Goal: Task Accomplishment & Management: Complete application form

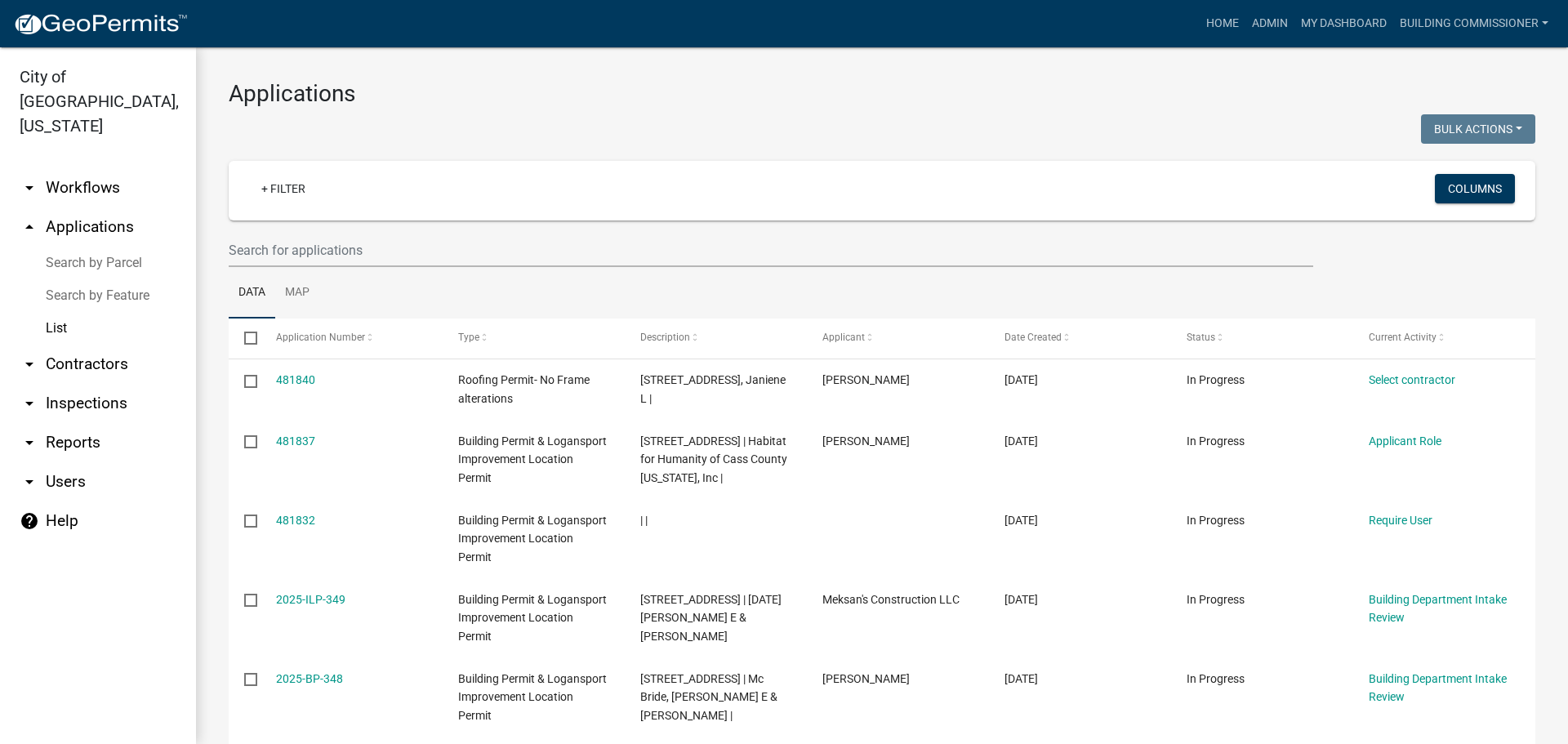
select select "3: 100"
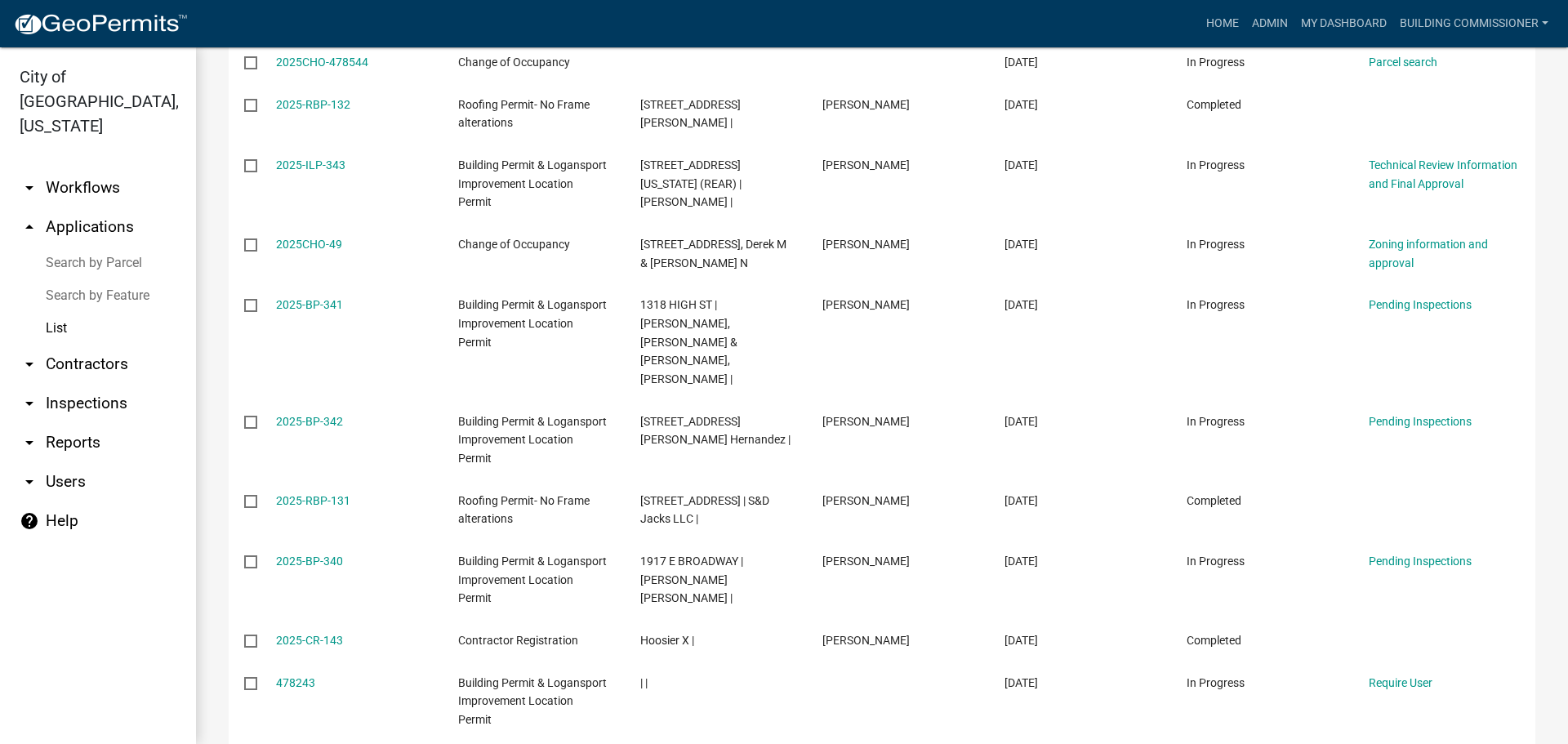
scroll to position [4166, 0]
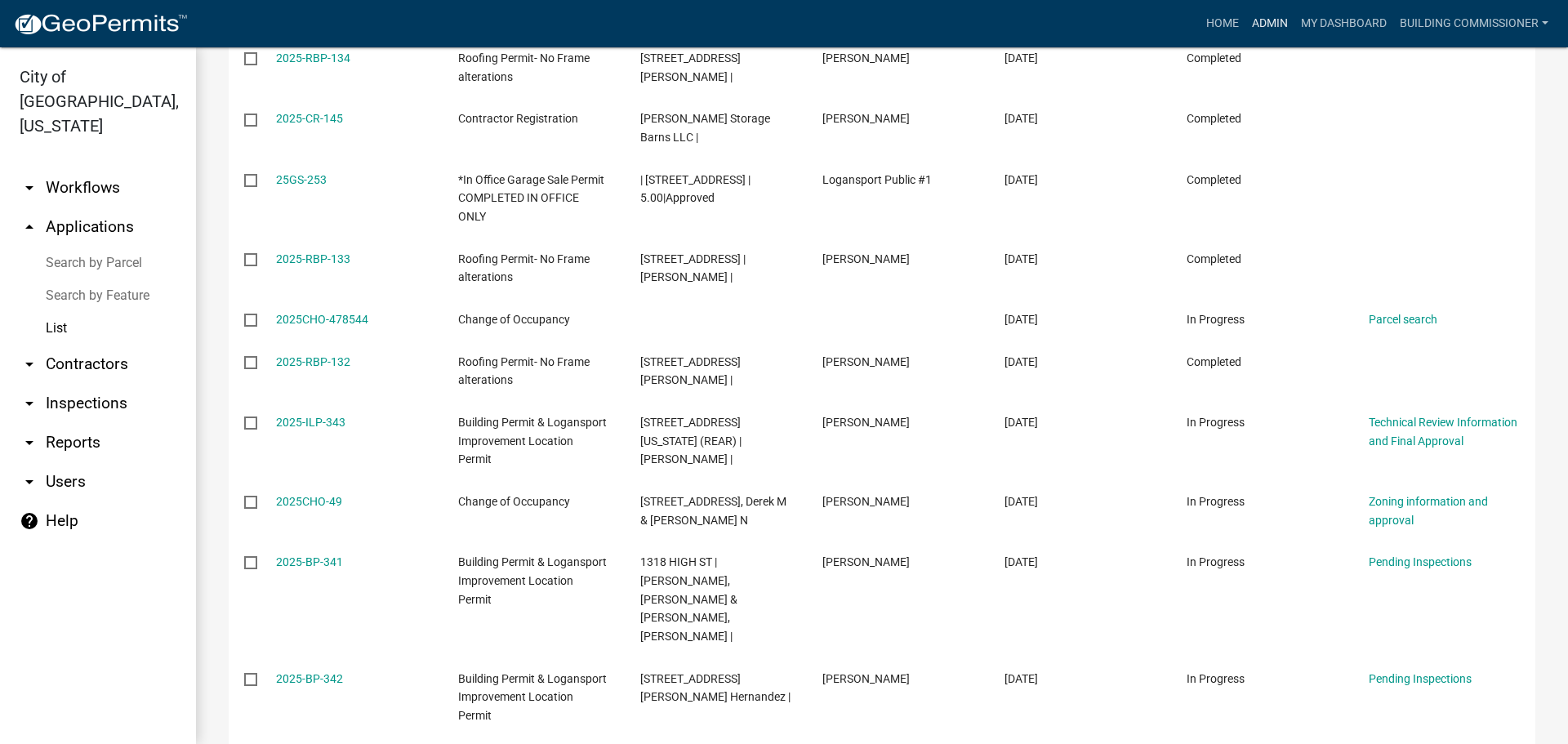
click at [1272, 25] on link "Admin" at bounding box center [1269, 24] width 49 height 31
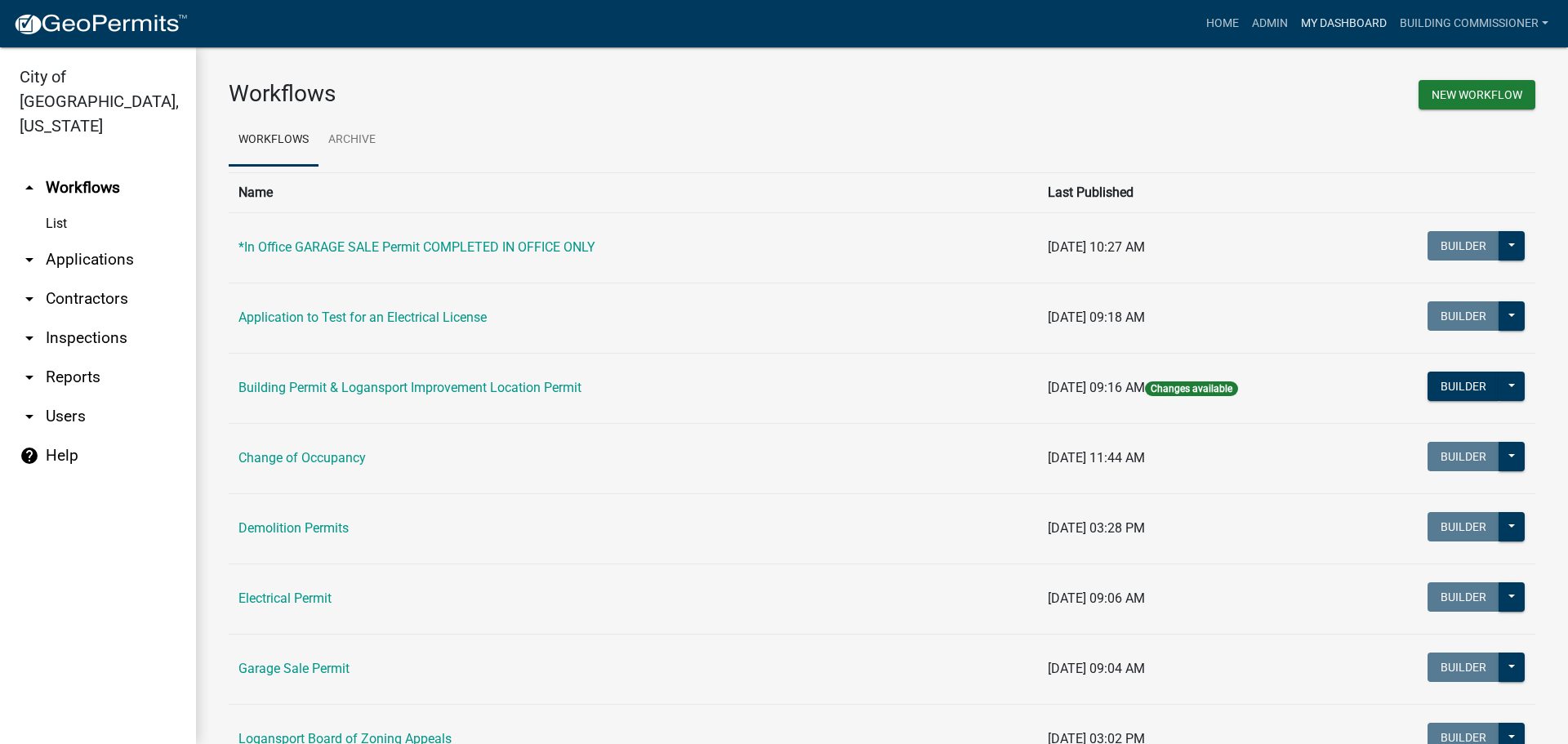
click at [1328, 20] on link "My Dashboard" at bounding box center [1343, 24] width 99 height 31
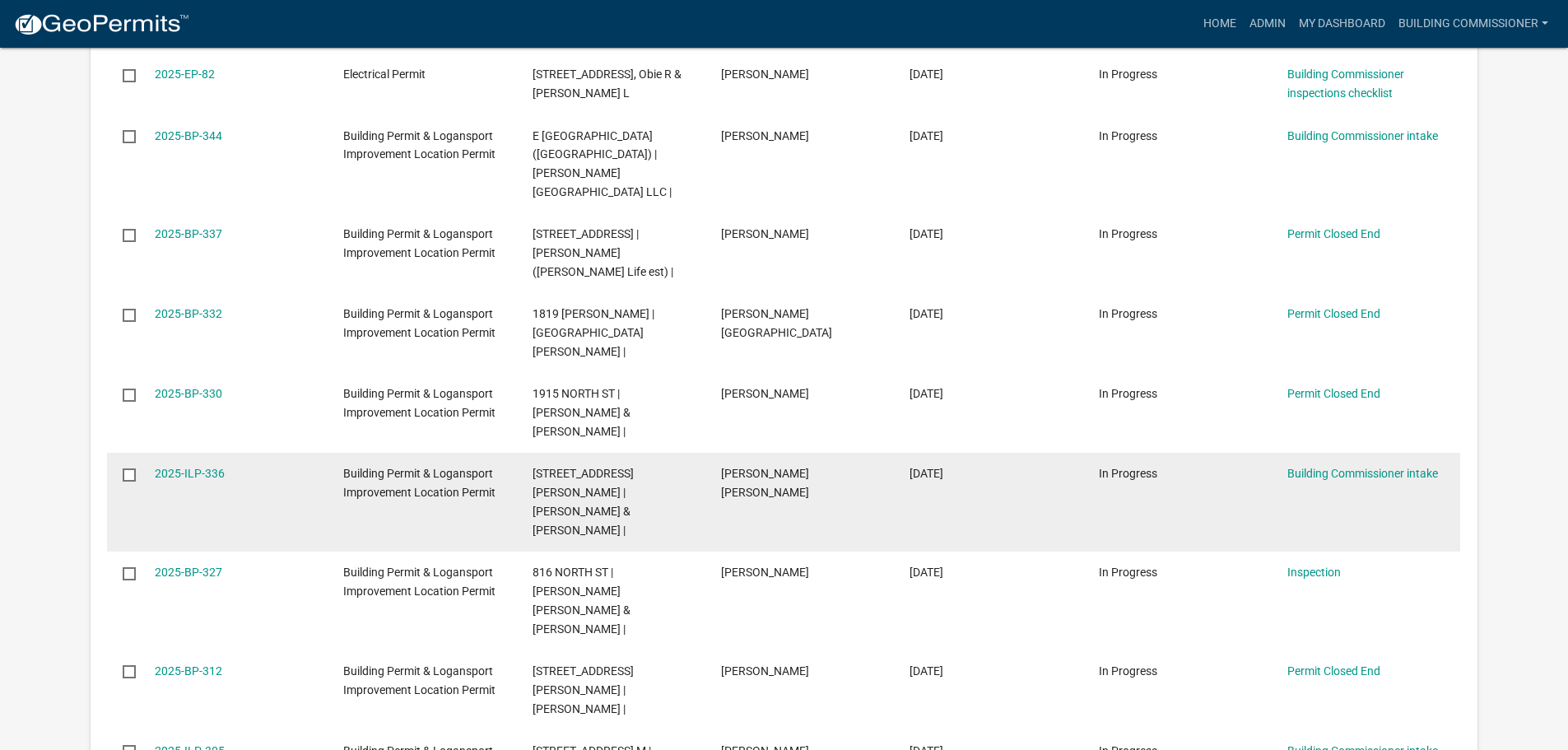
scroll to position [1071, 0]
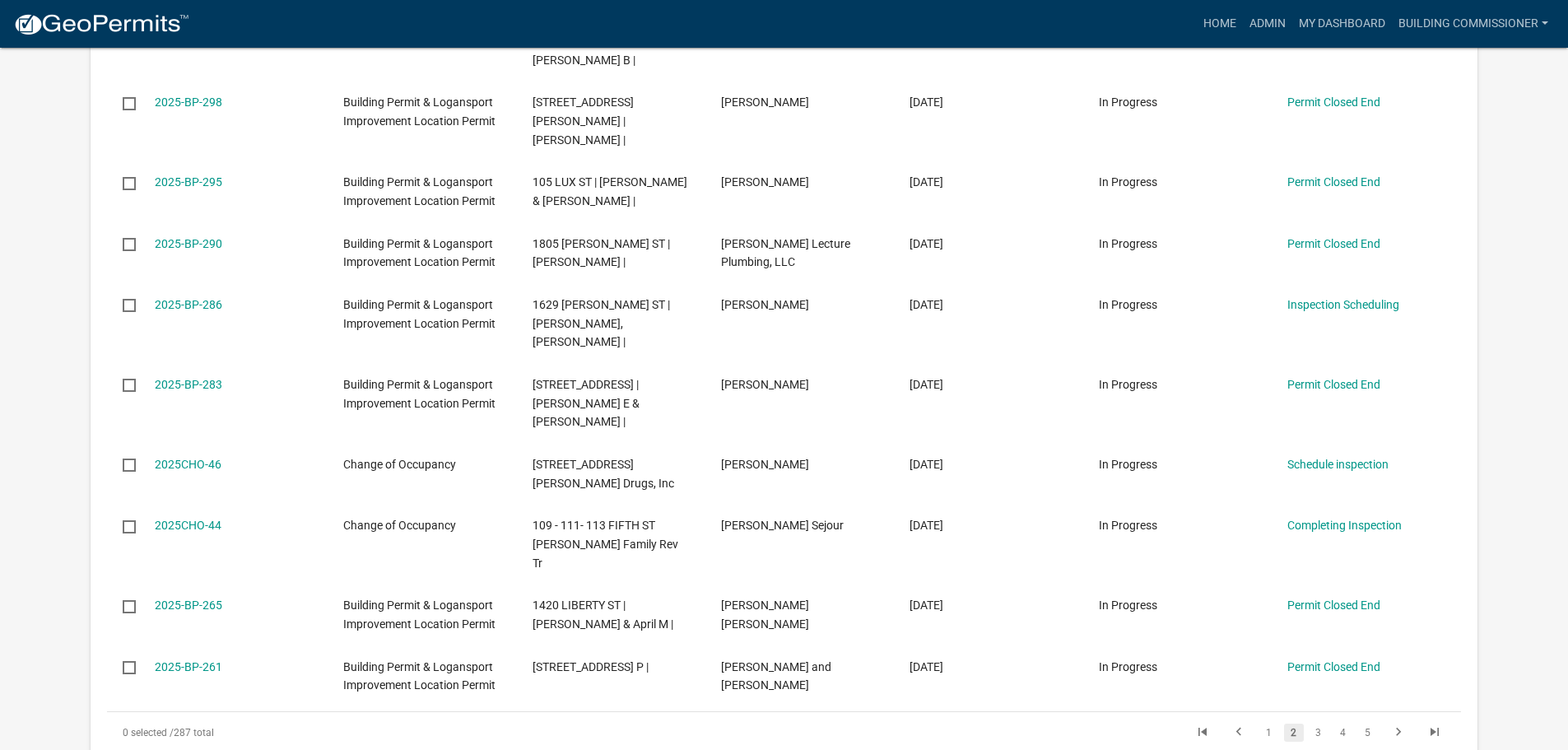
scroll to position [1071, 0]
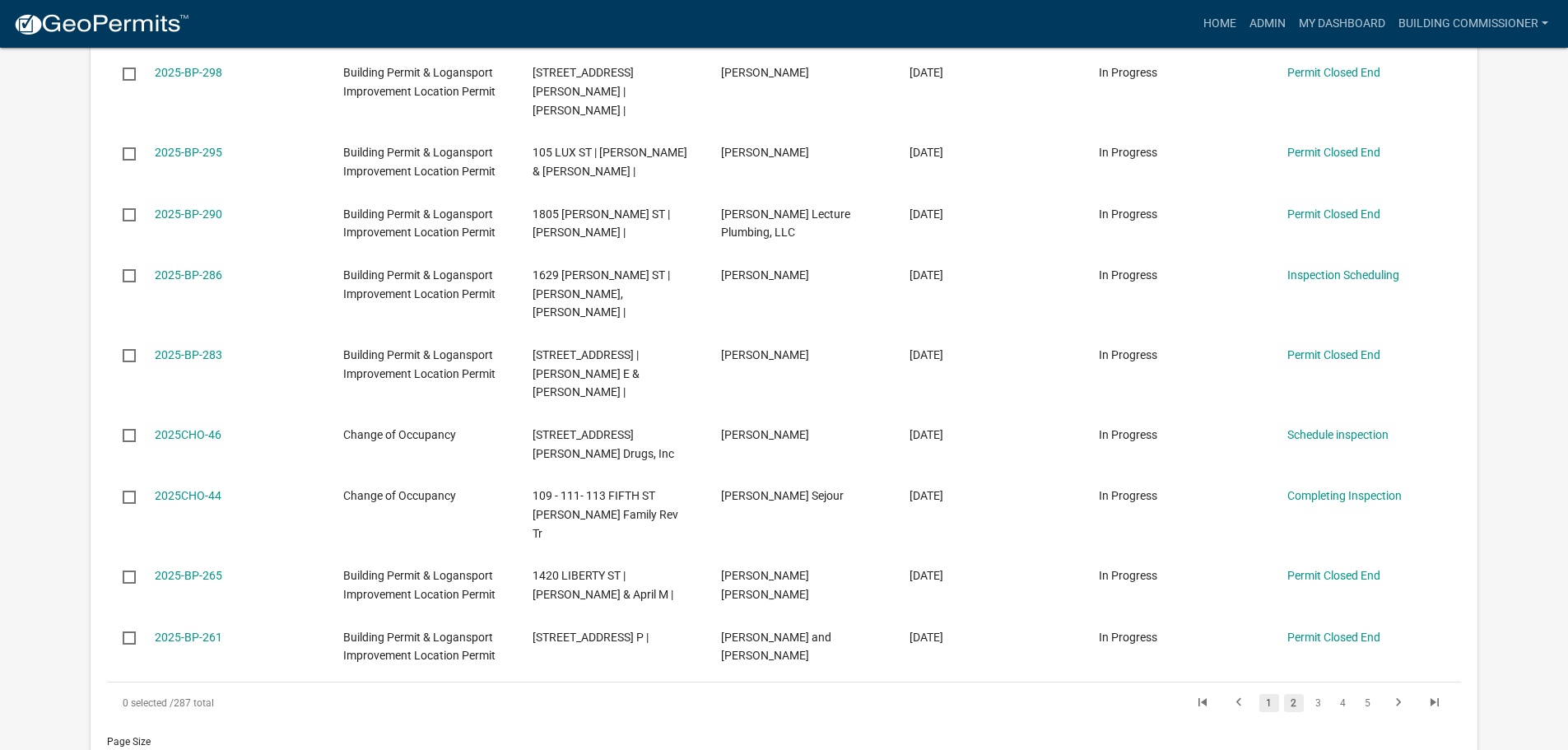
click at [1268, 695] on link "1" at bounding box center [1268, 704] width 19 height 18
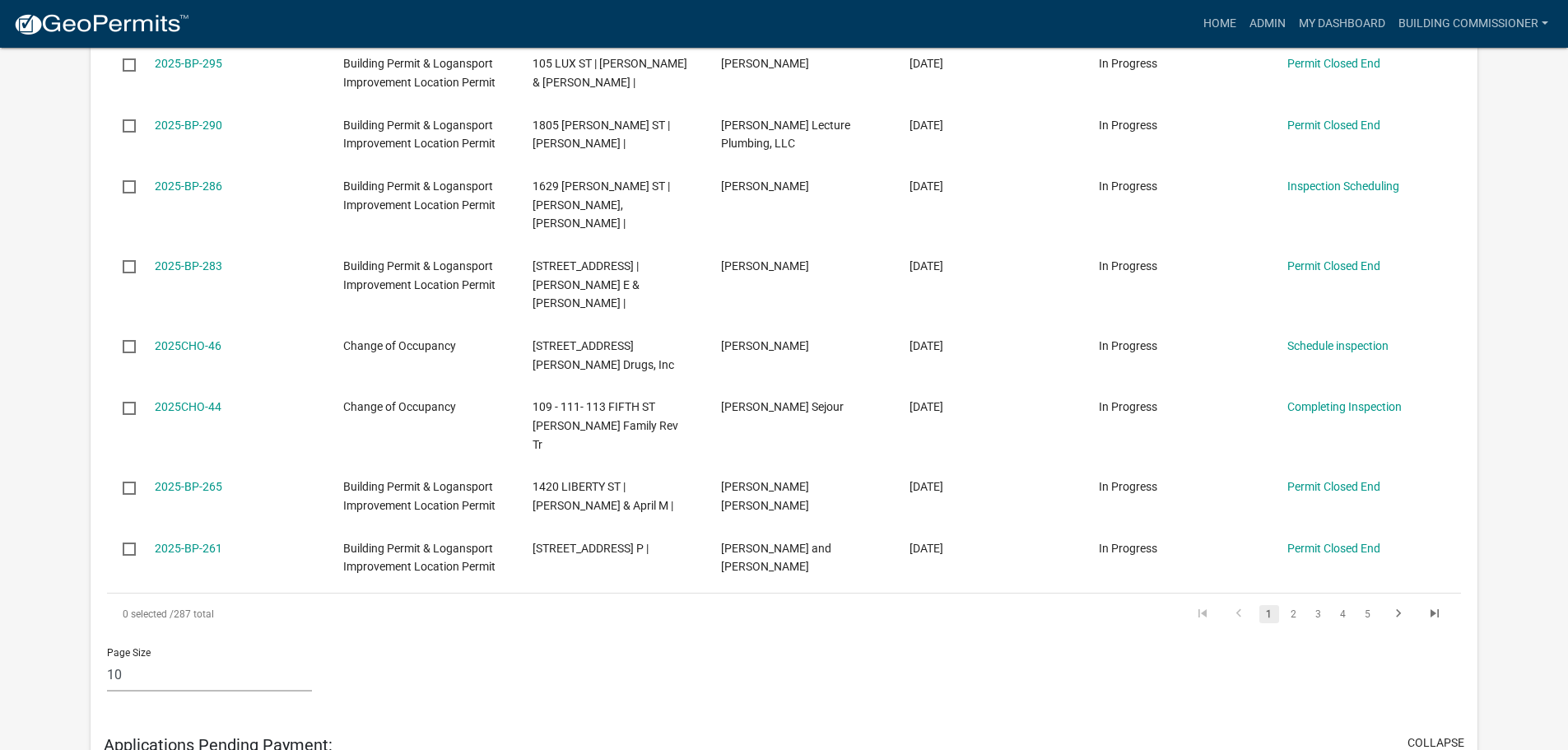
scroll to position [1153, 0]
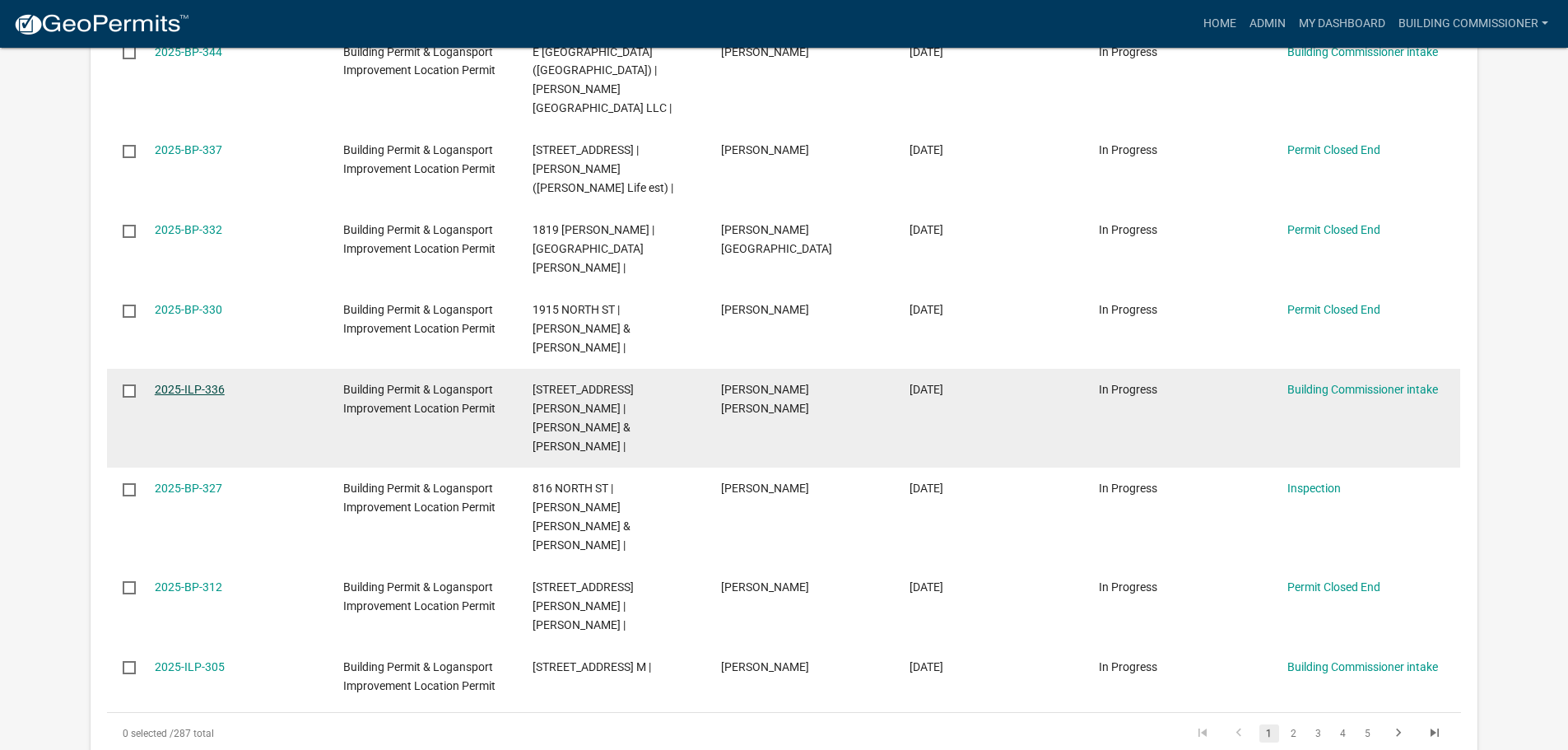
click at [184, 383] on link "2025-ILP-336" at bounding box center [190, 389] width 70 height 13
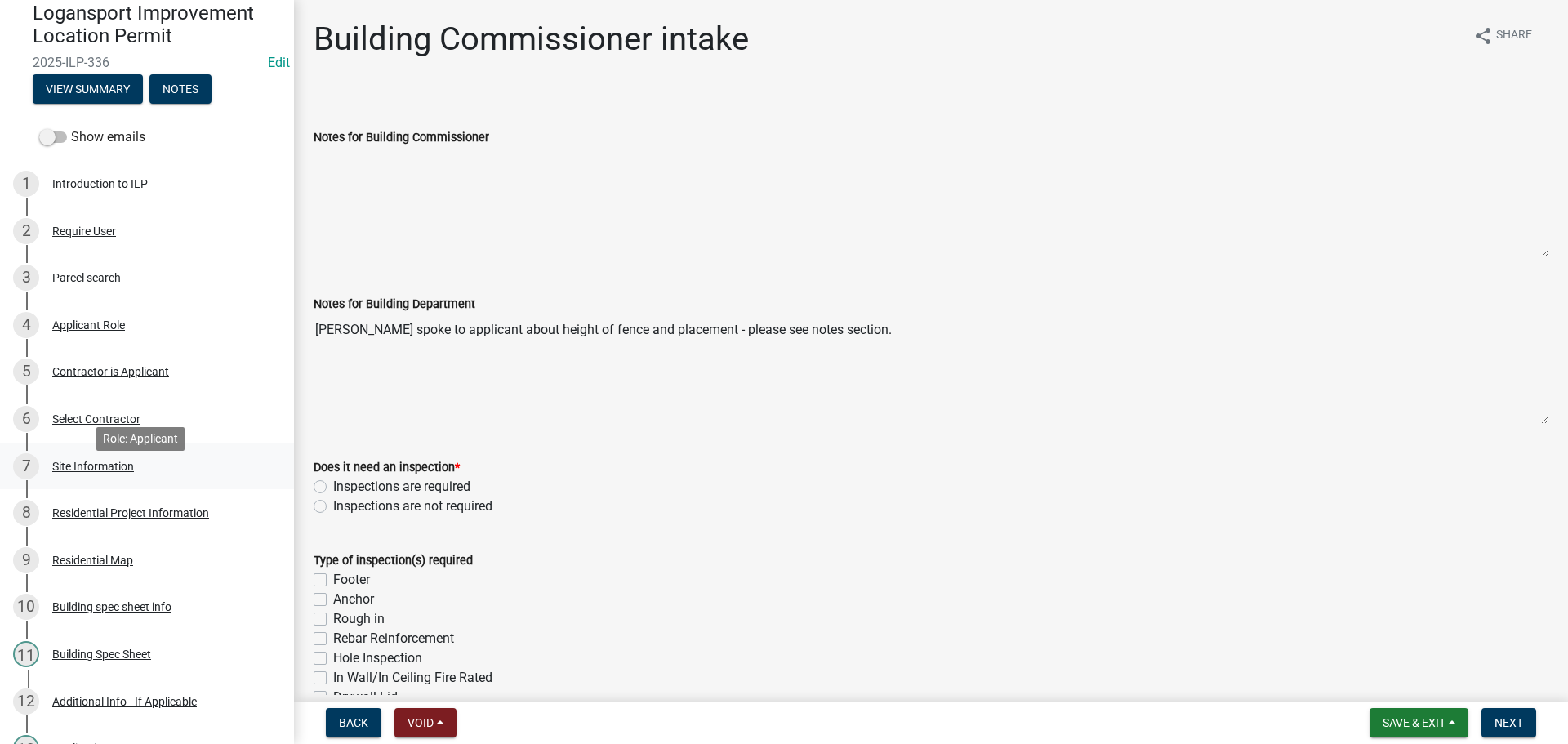
scroll to position [408, 0]
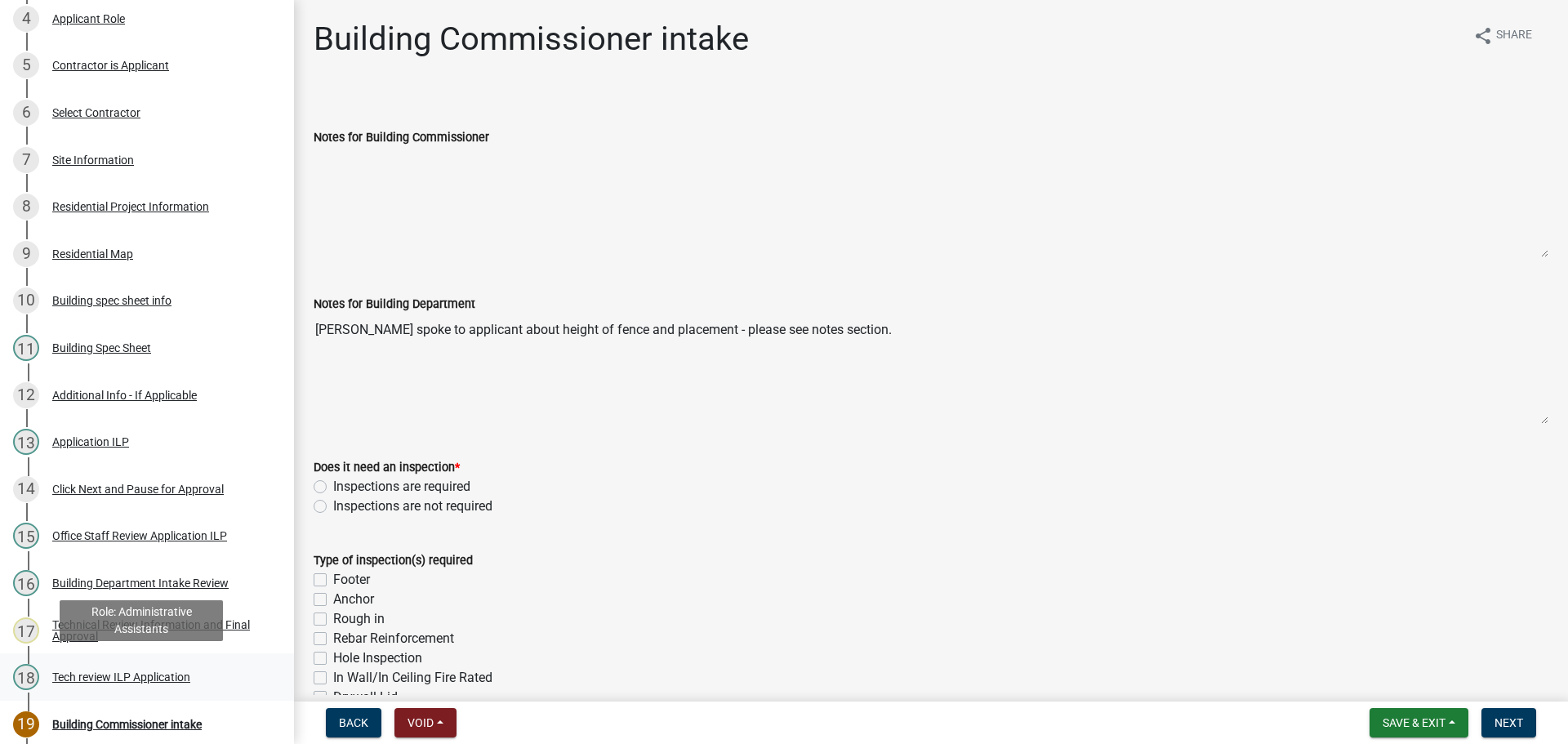
click at [124, 673] on div "Tech review ILP Application" at bounding box center [121, 677] width 138 height 11
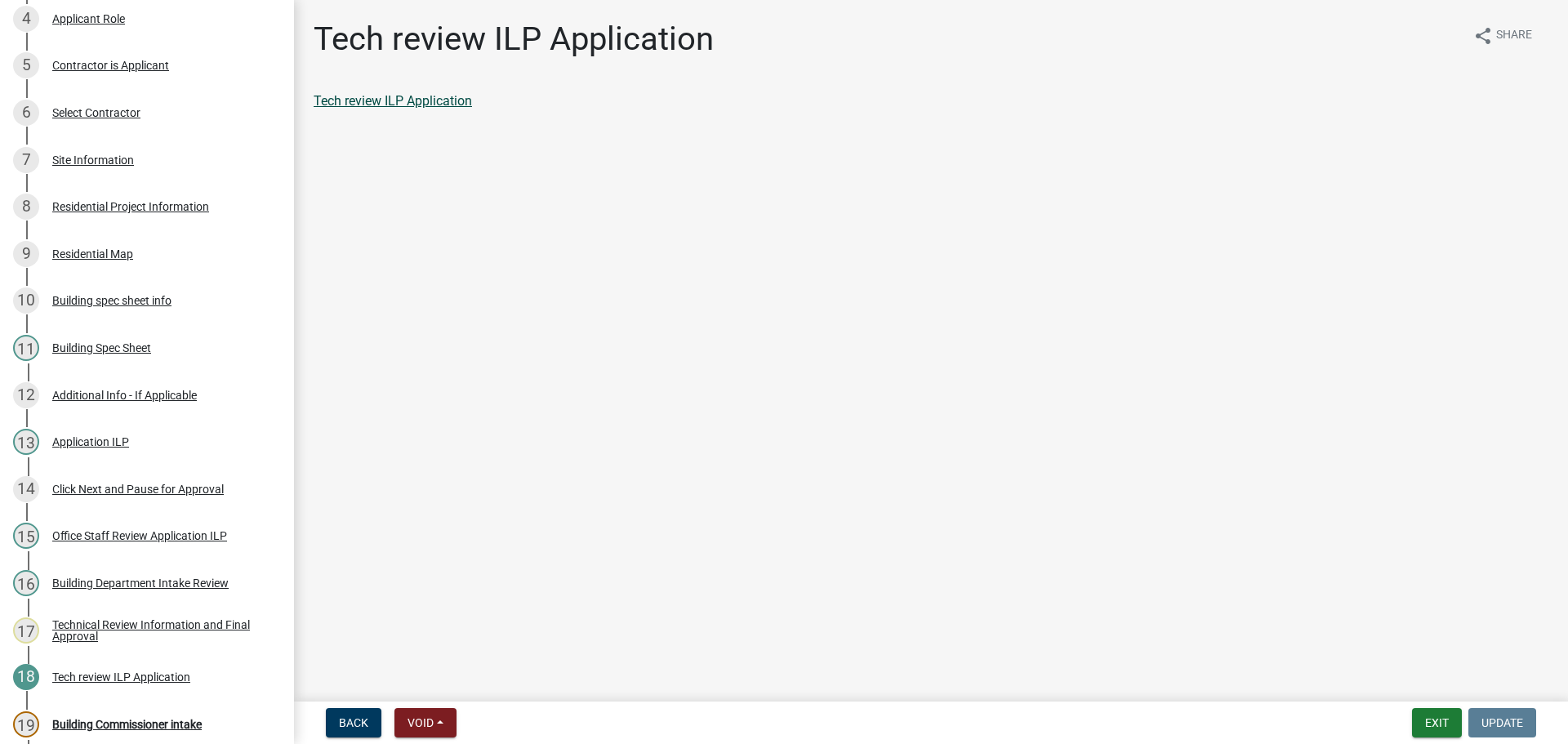
click at [432, 99] on link "Tech review ILP Application" at bounding box center [392, 101] width 159 height 16
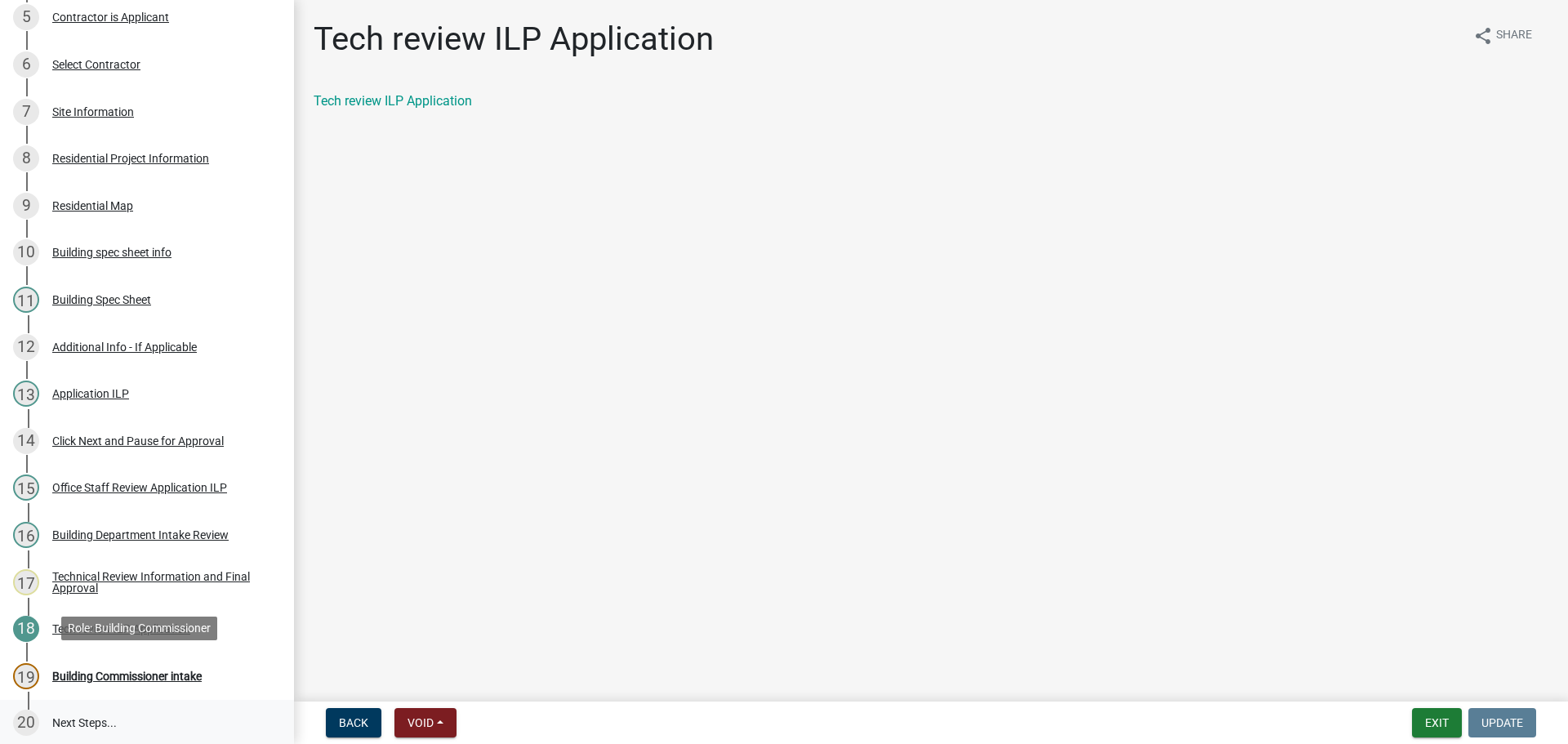
scroll to position [608, 0]
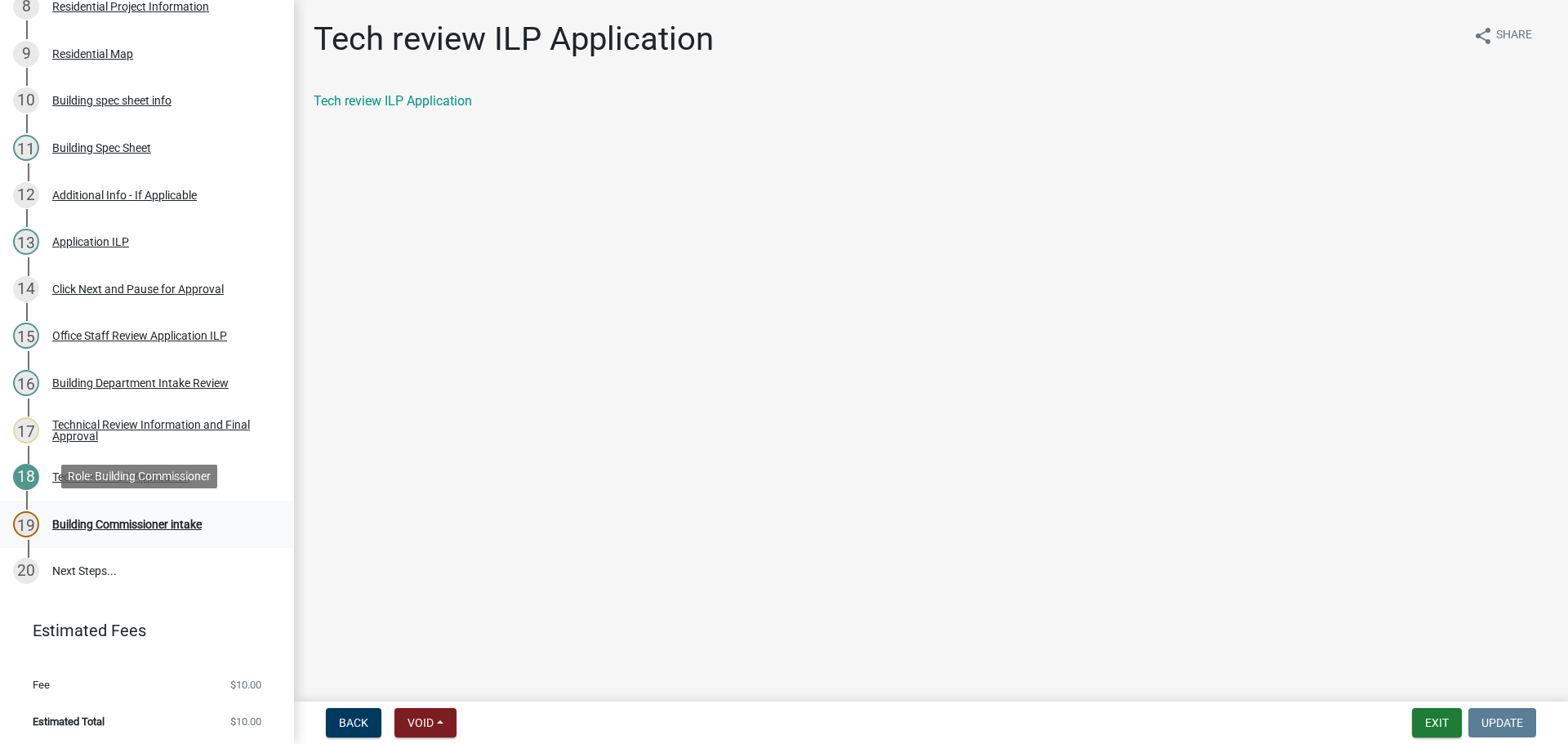
click at [125, 520] on div "Building Commissioner intake" at bounding box center [127, 524] width 149 height 11
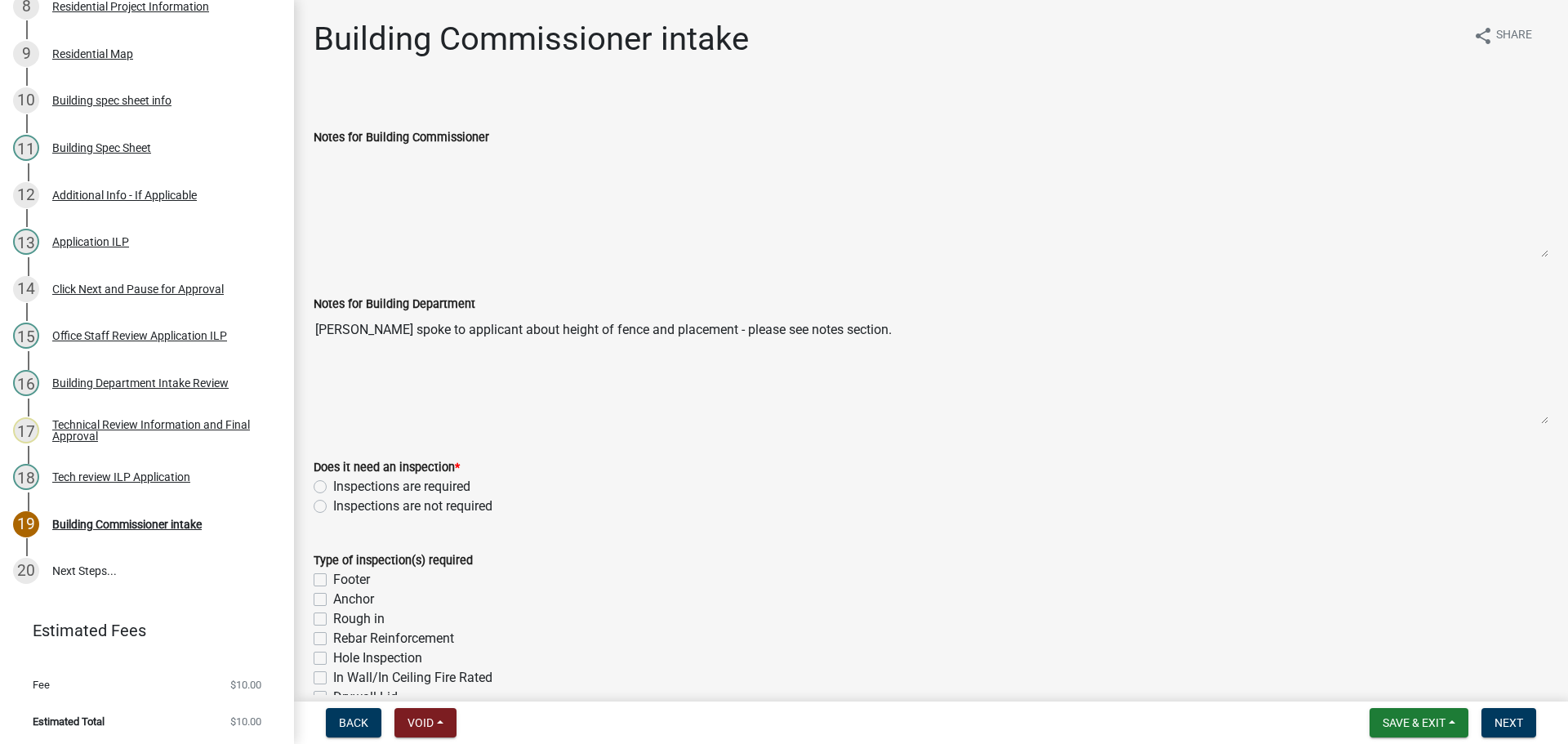
click at [333, 486] on label "Inspections are required" at bounding box center [402, 486] width 138 height 19
click at [333, 486] on input "Inspections are required" at bounding box center [338, 483] width 11 height 11
radio input "true"
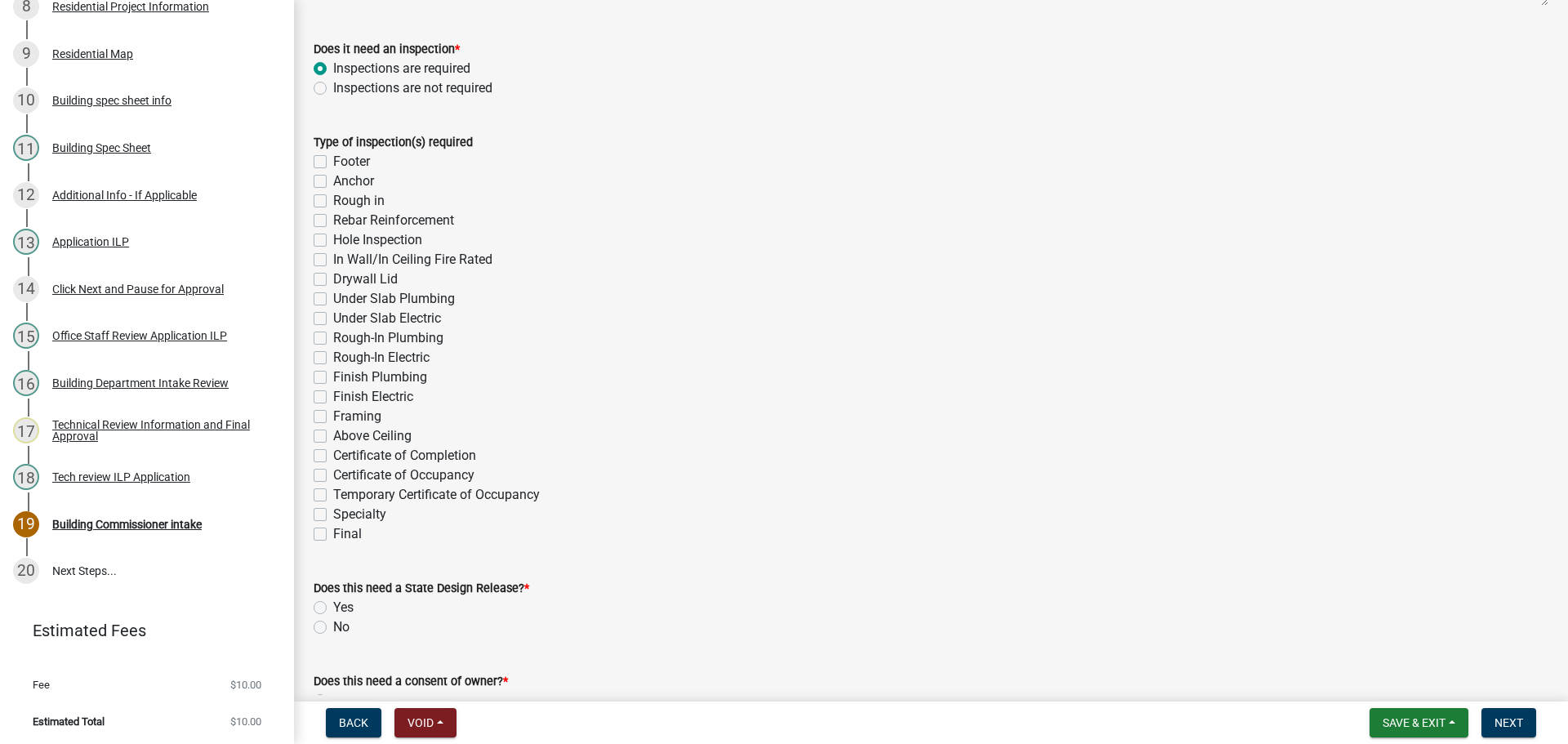
scroll to position [572, 0]
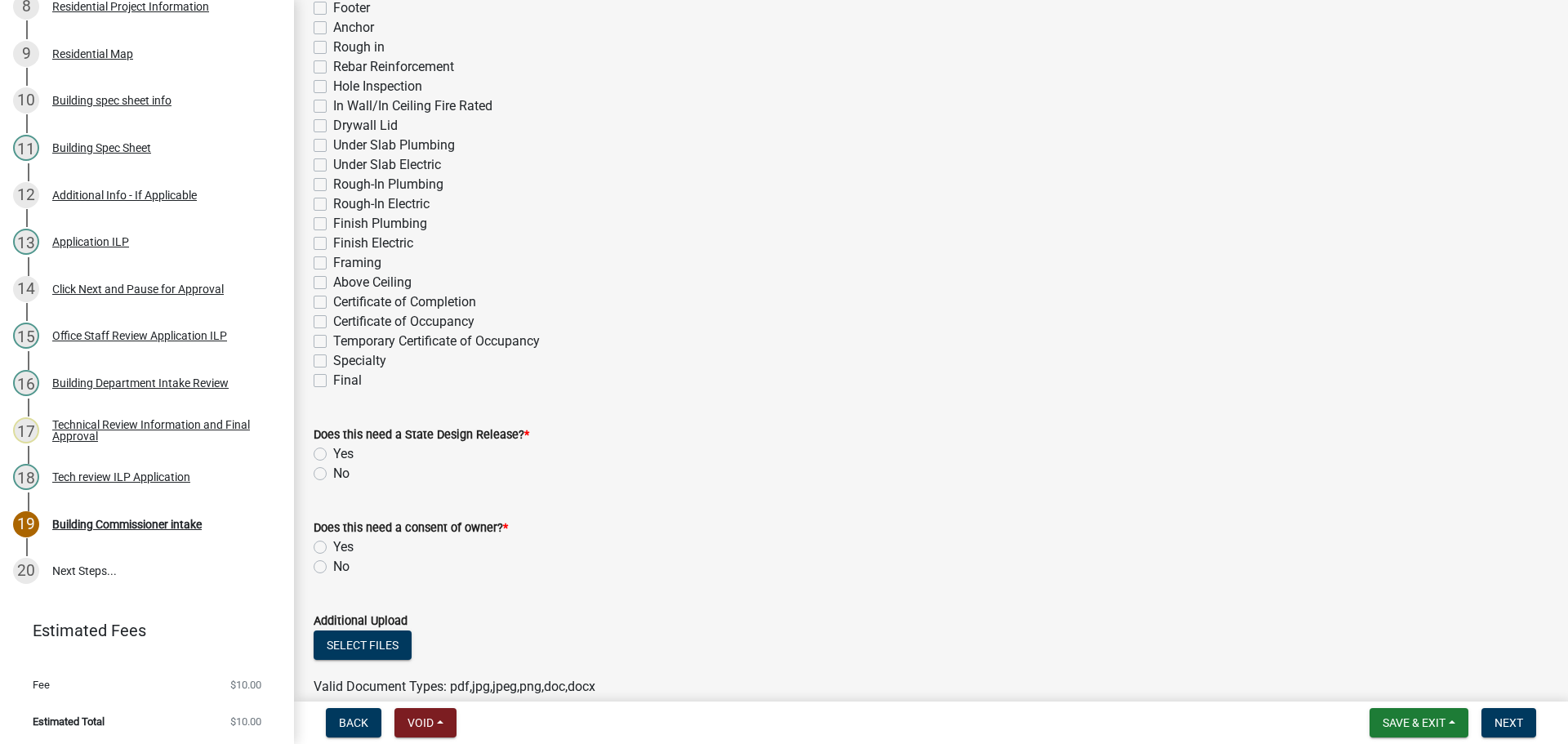
click at [333, 379] on label "Final" at bounding box center [347, 380] width 28 height 19
click at [333, 379] on input "Final" at bounding box center [338, 376] width 11 height 11
checkbox input "true"
checkbox input "false"
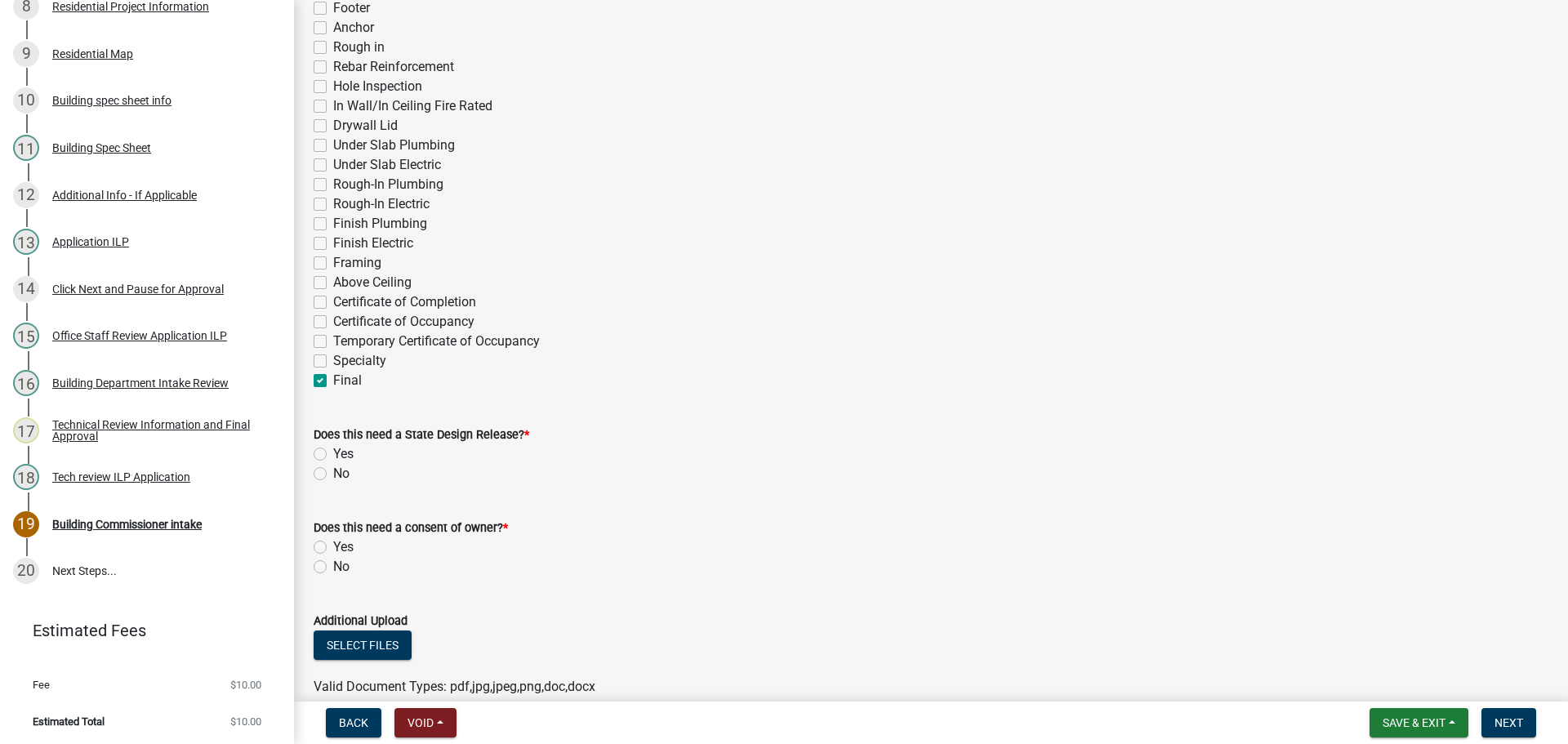
checkbox input "false"
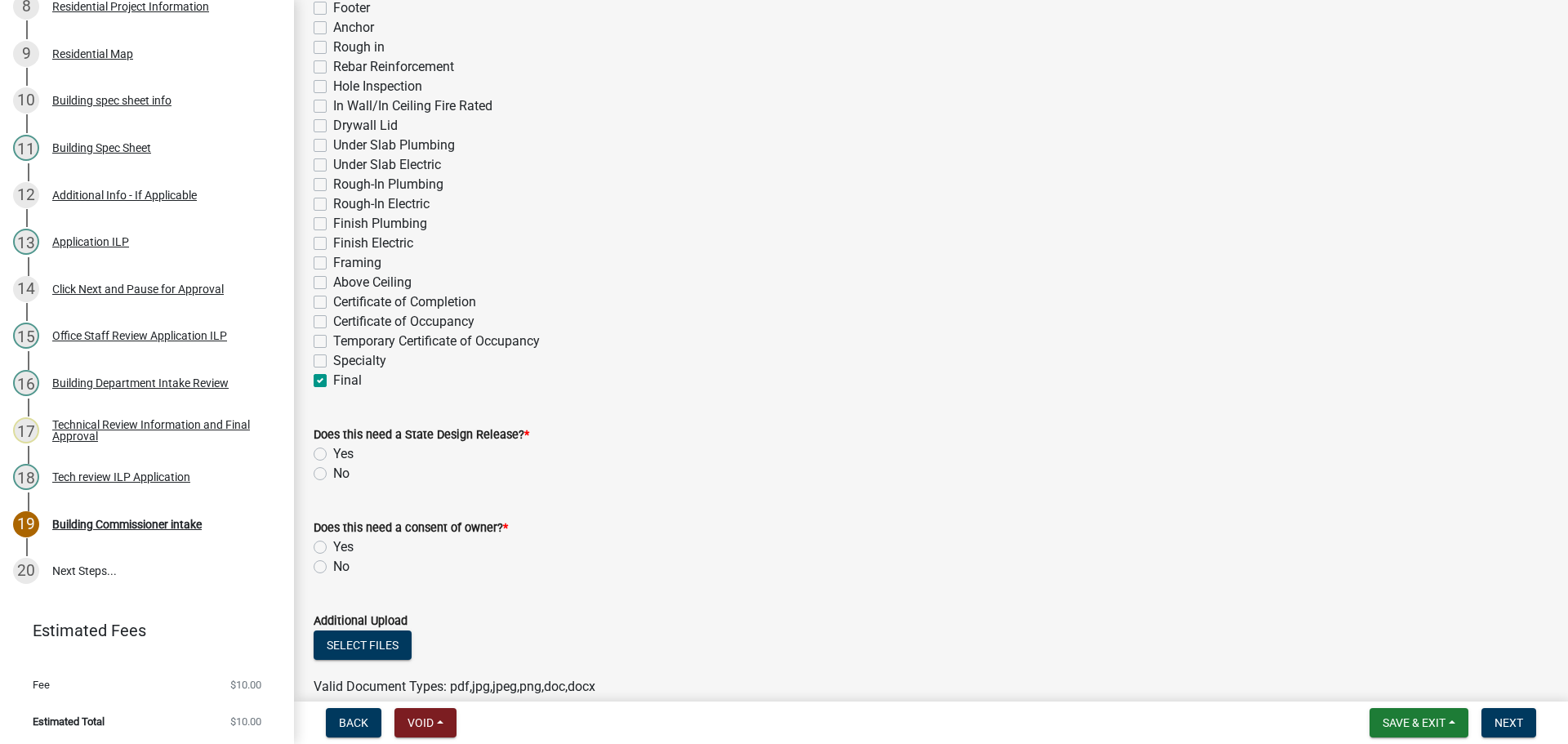
checkbox input "false"
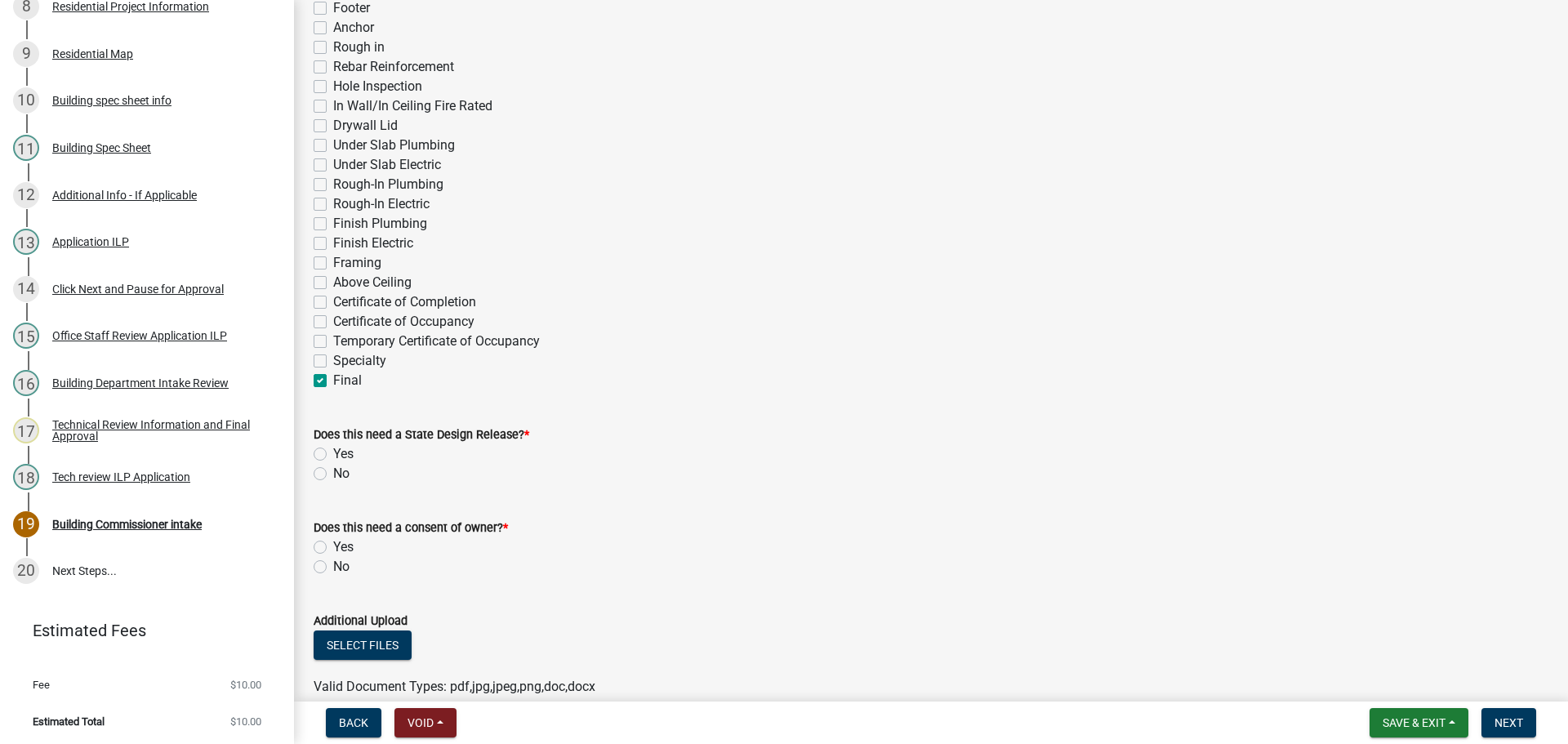
checkbox input "false"
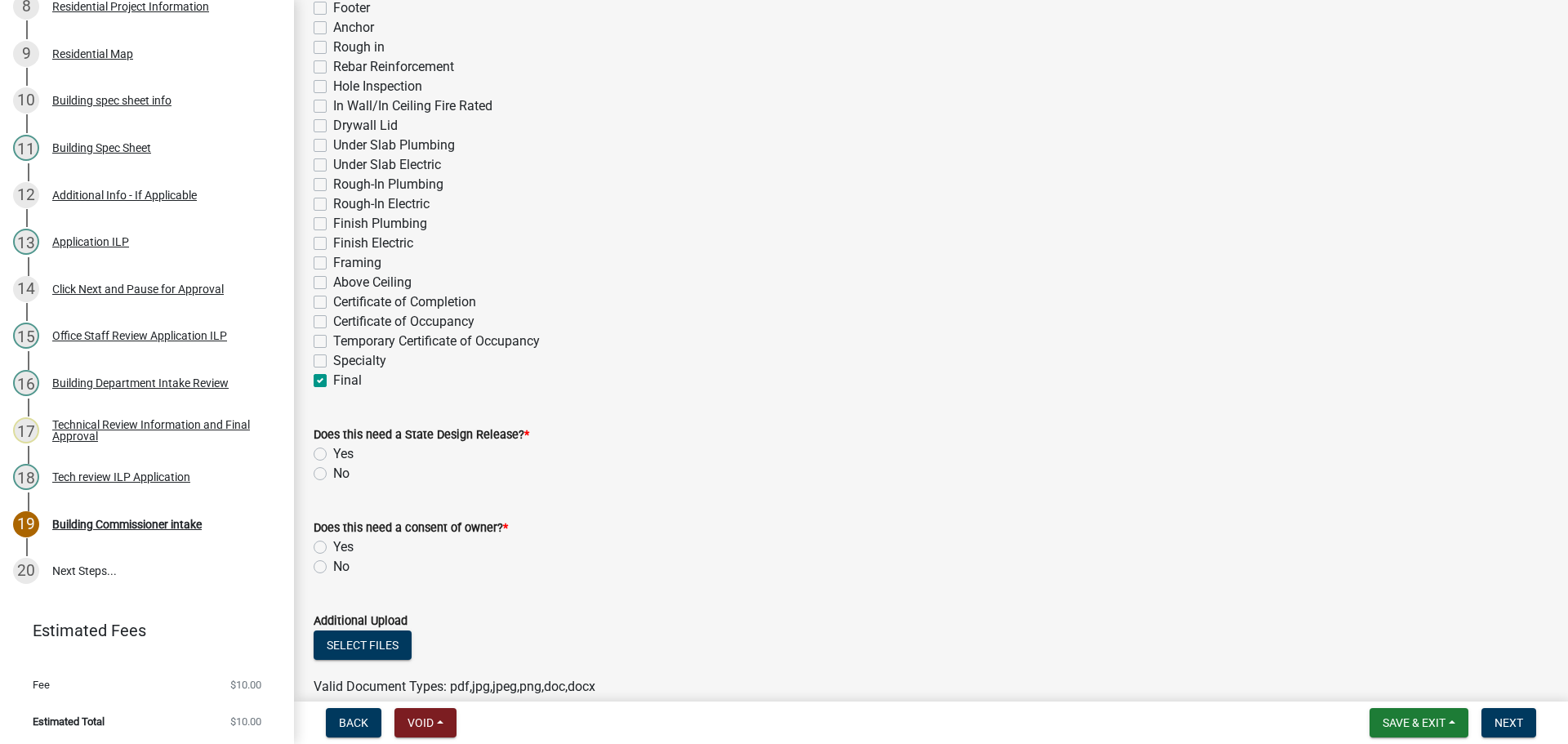
checkbox input "false"
checkbox input "true"
click at [333, 472] on label "No" at bounding box center [341, 473] width 17 height 19
click at [333, 472] on input "No" at bounding box center [338, 470] width 11 height 11
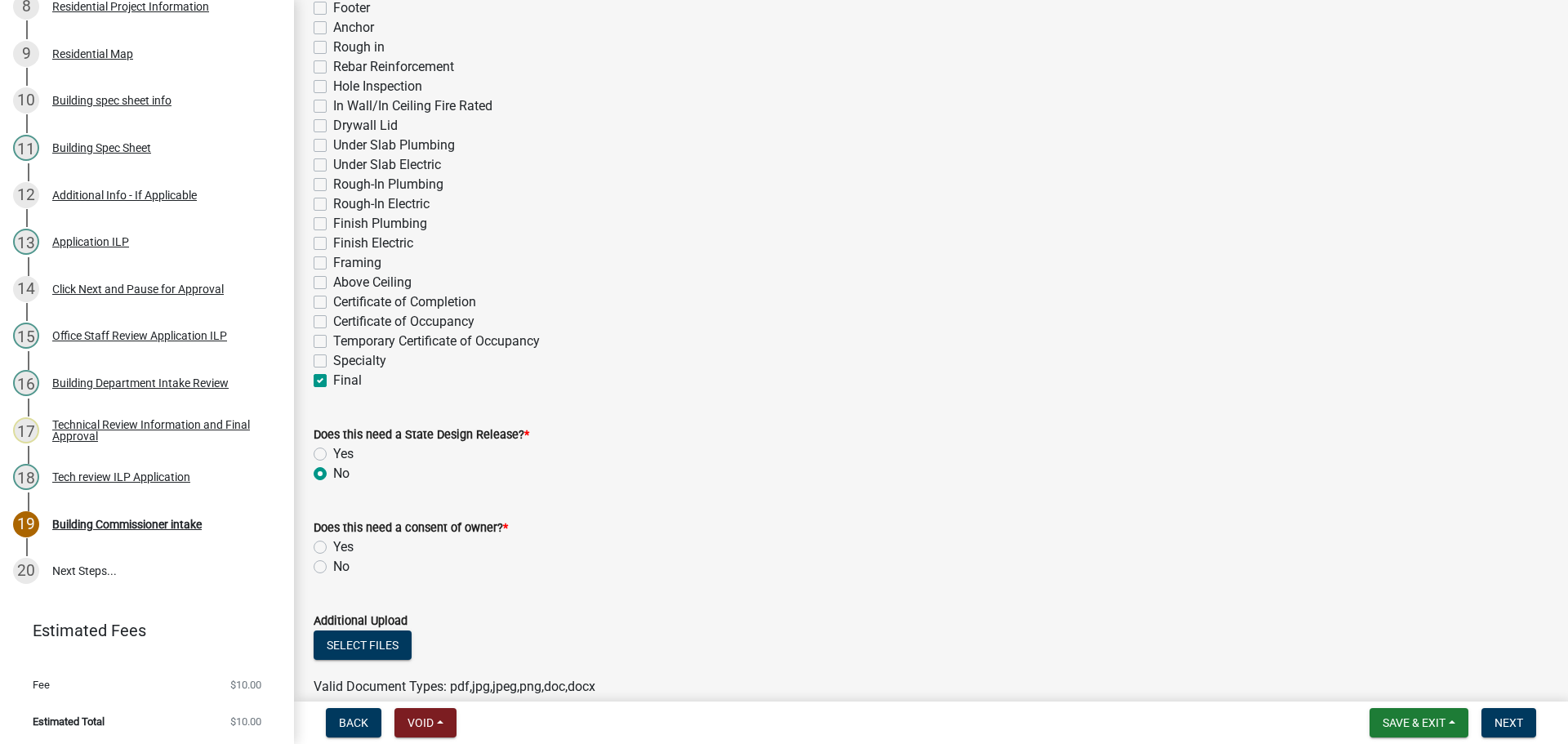
radio input "true"
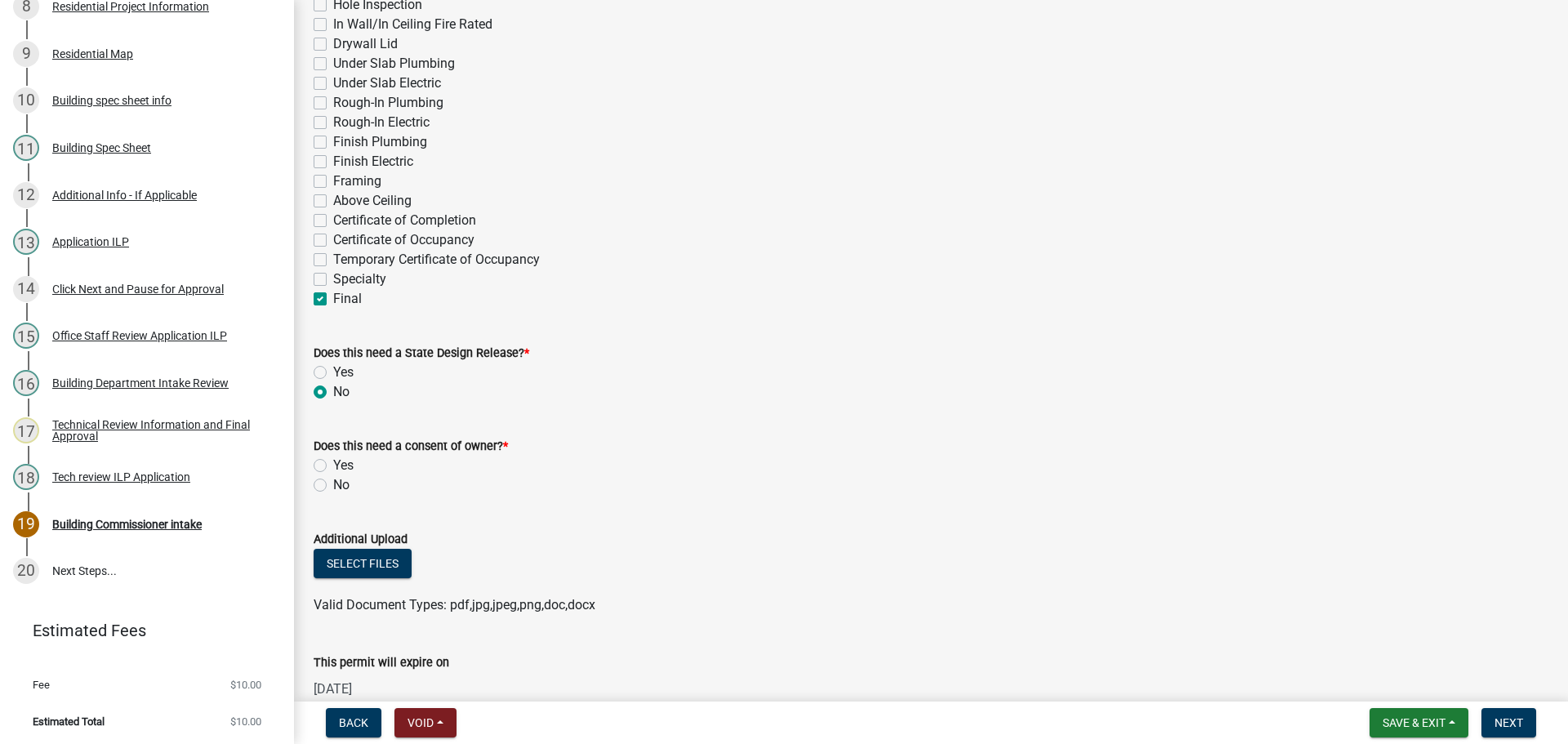
click at [333, 484] on label "No" at bounding box center [341, 484] width 17 height 19
click at [333, 484] on input "No" at bounding box center [338, 481] width 11 height 11
radio input "true"
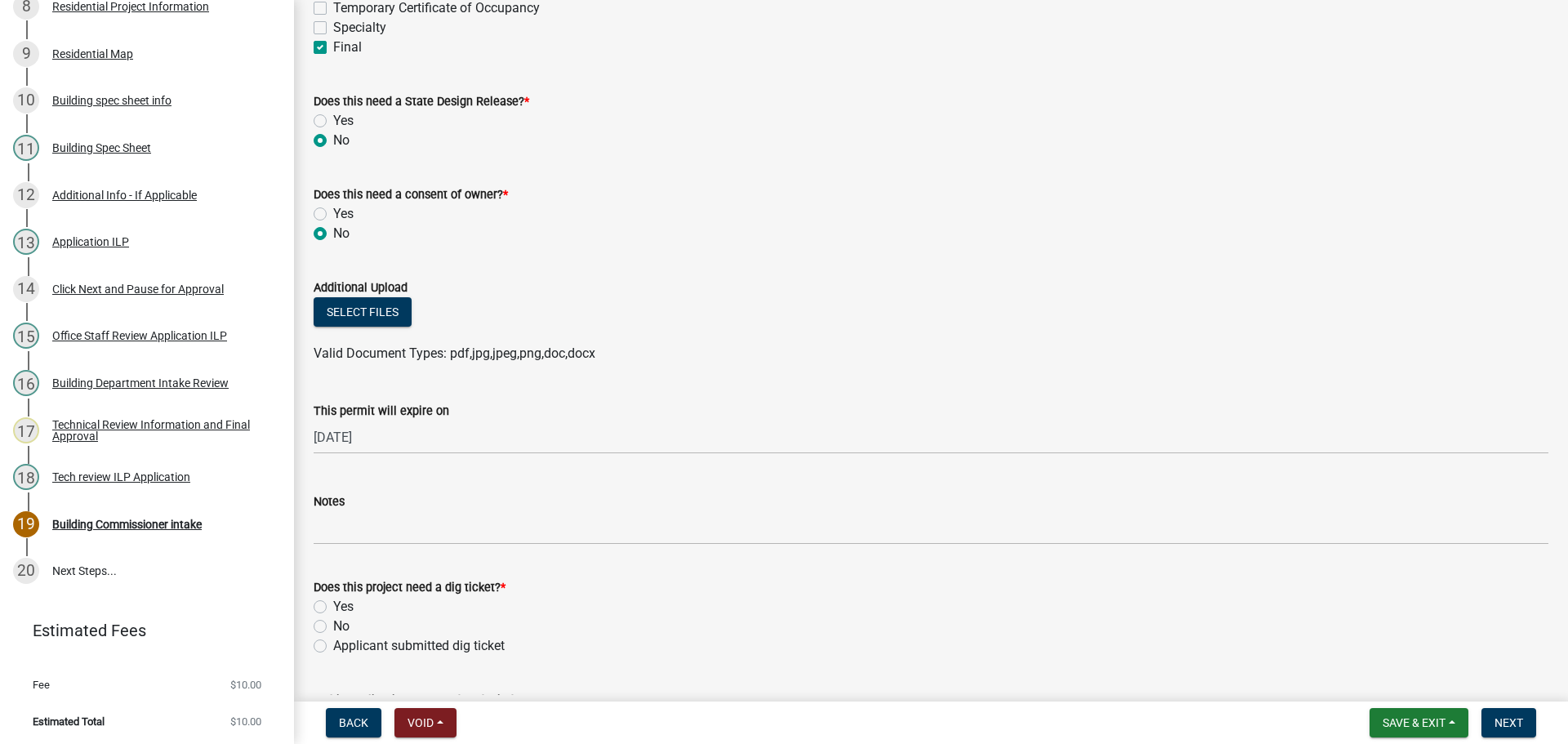
scroll to position [899, 0]
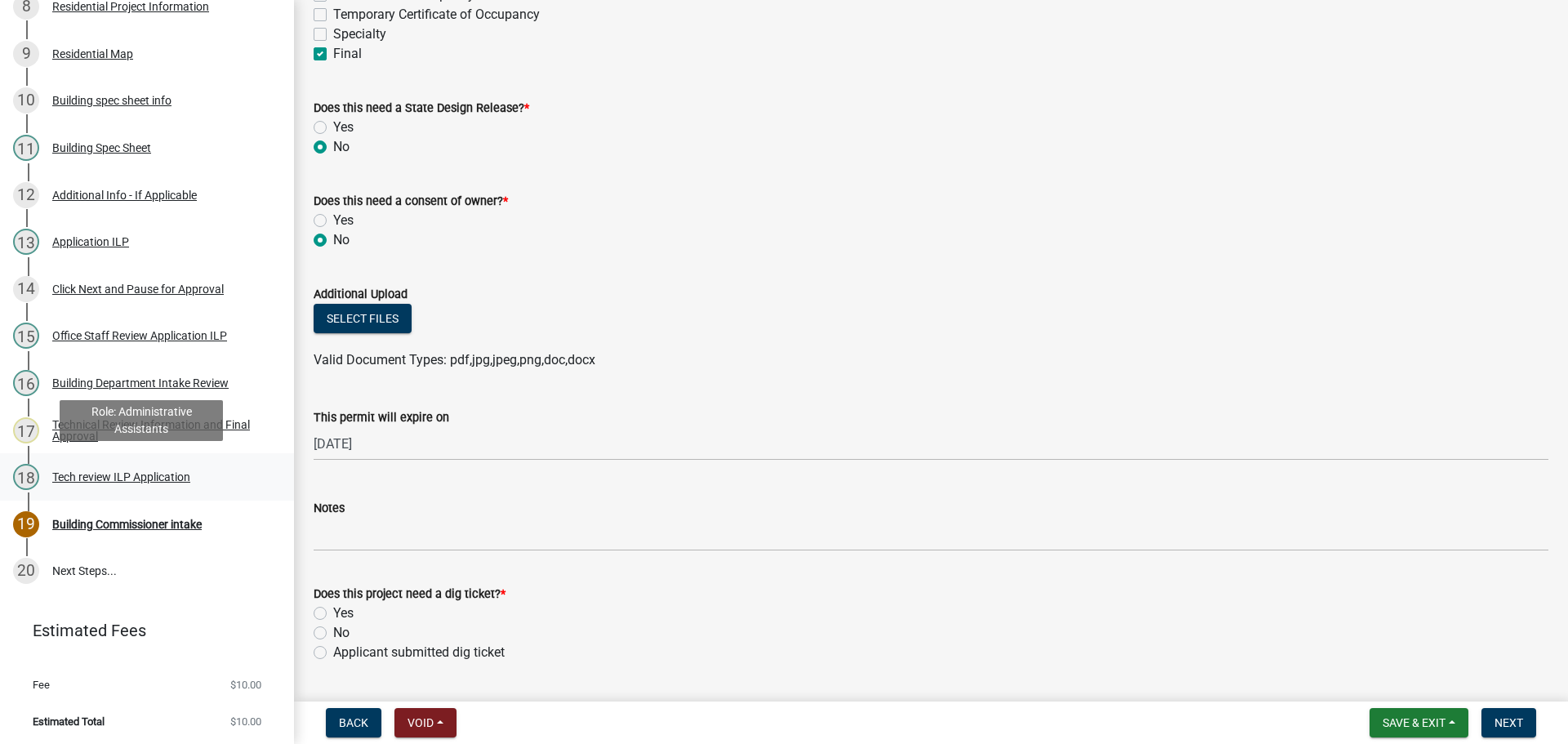
click at [94, 473] on div "Tech review ILP Application" at bounding box center [121, 477] width 138 height 11
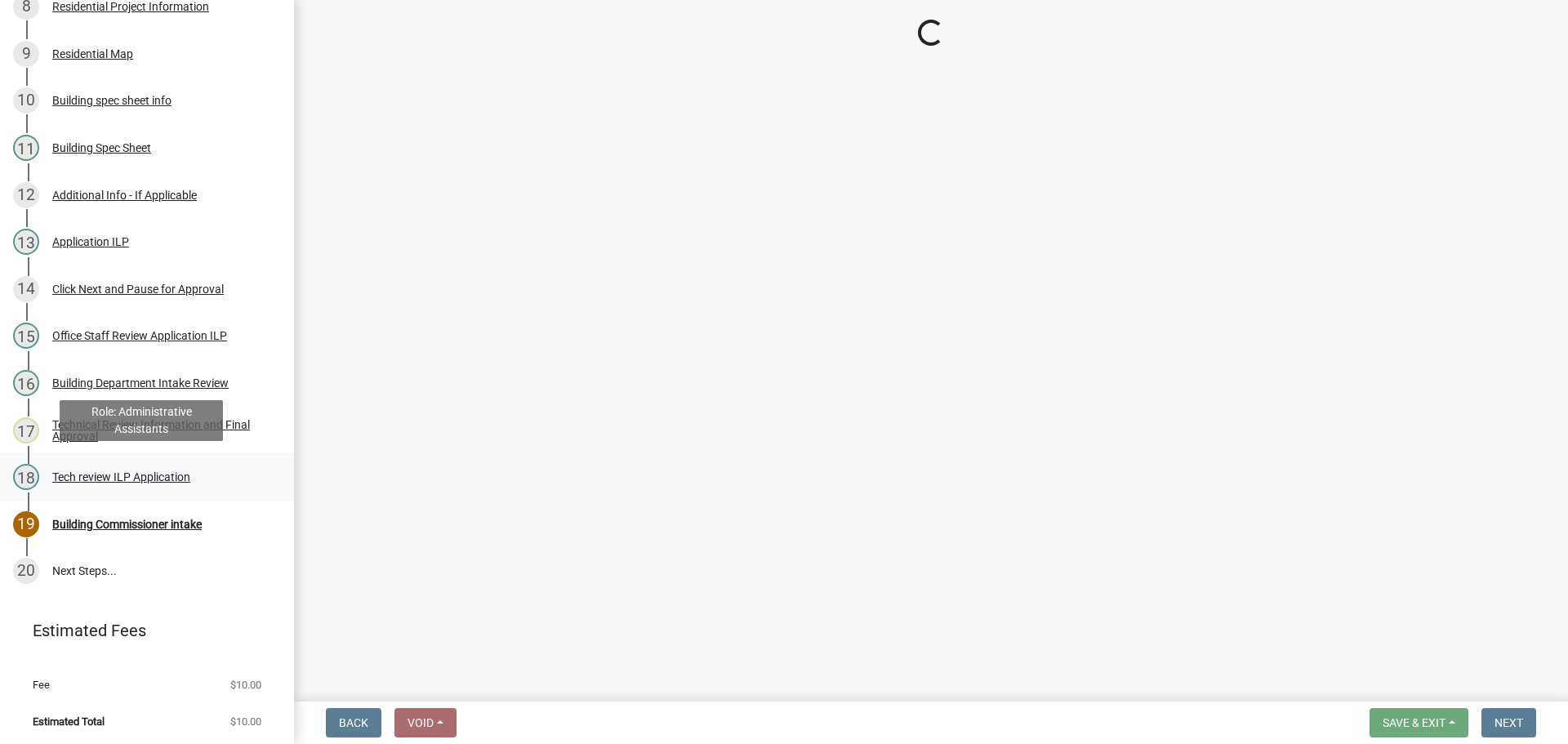
scroll to position [0, 0]
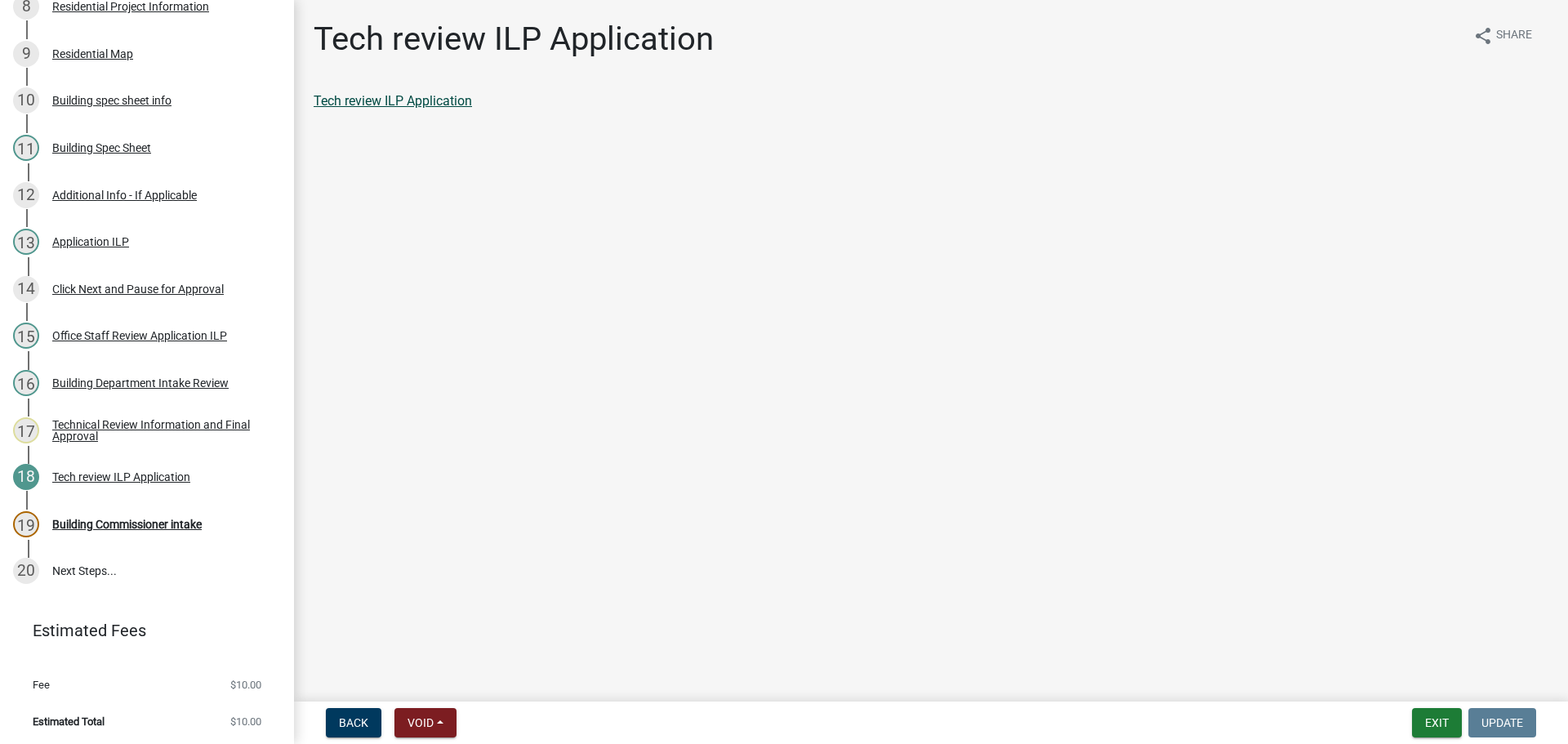
click at [378, 94] on link "Tech review ILP Application" at bounding box center [392, 101] width 159 height 16
click at [141, 524] on div "Building Commissioner intake" at bounding box center [127, 524] width 149 height 11
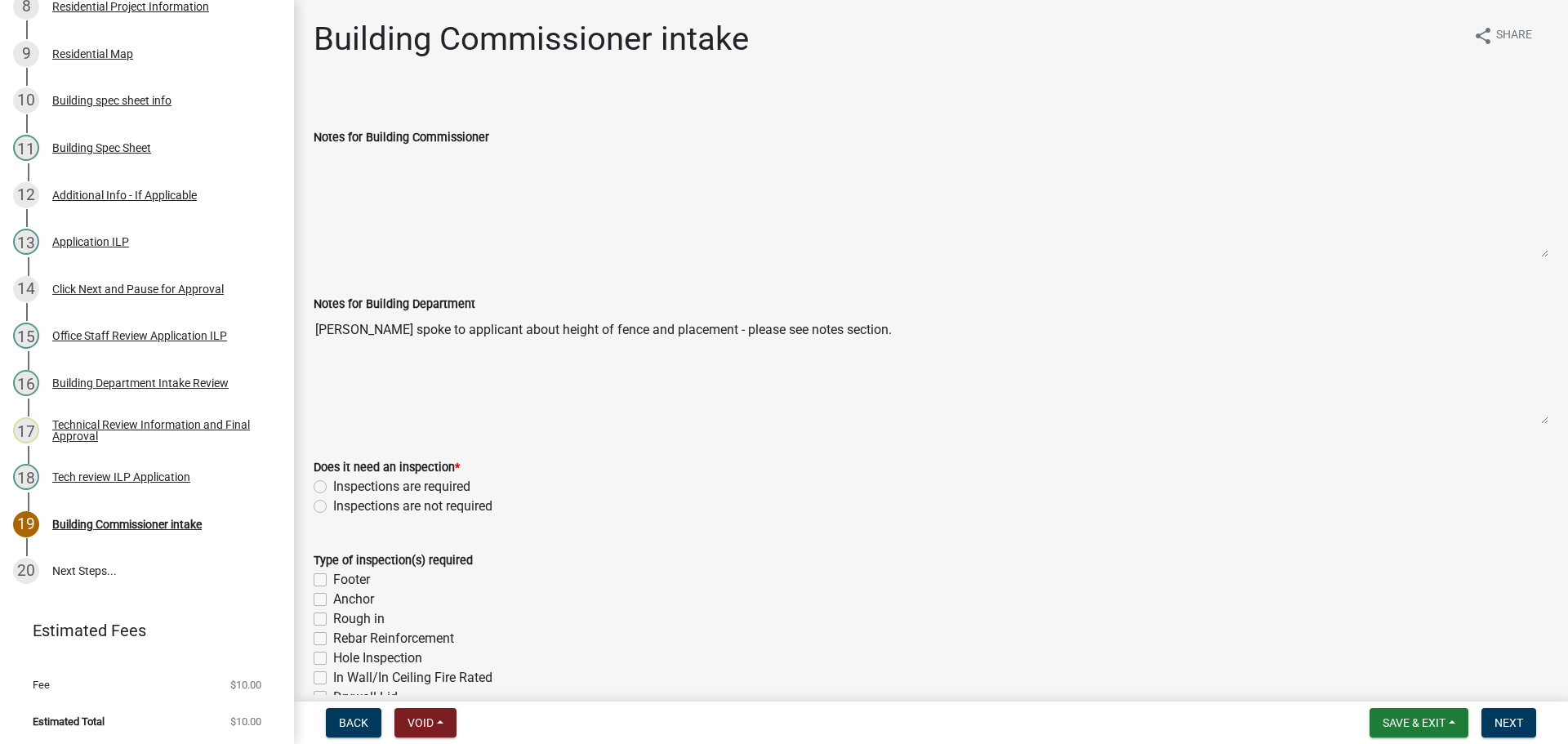
click at [333, 484] on label "Inspections are required" at bounding box center [402, 486] width 138 height 19
click at [333, 484] on input "Inspections are required" at bounding box center [338, 483] width 11 height 11
radio input "true"
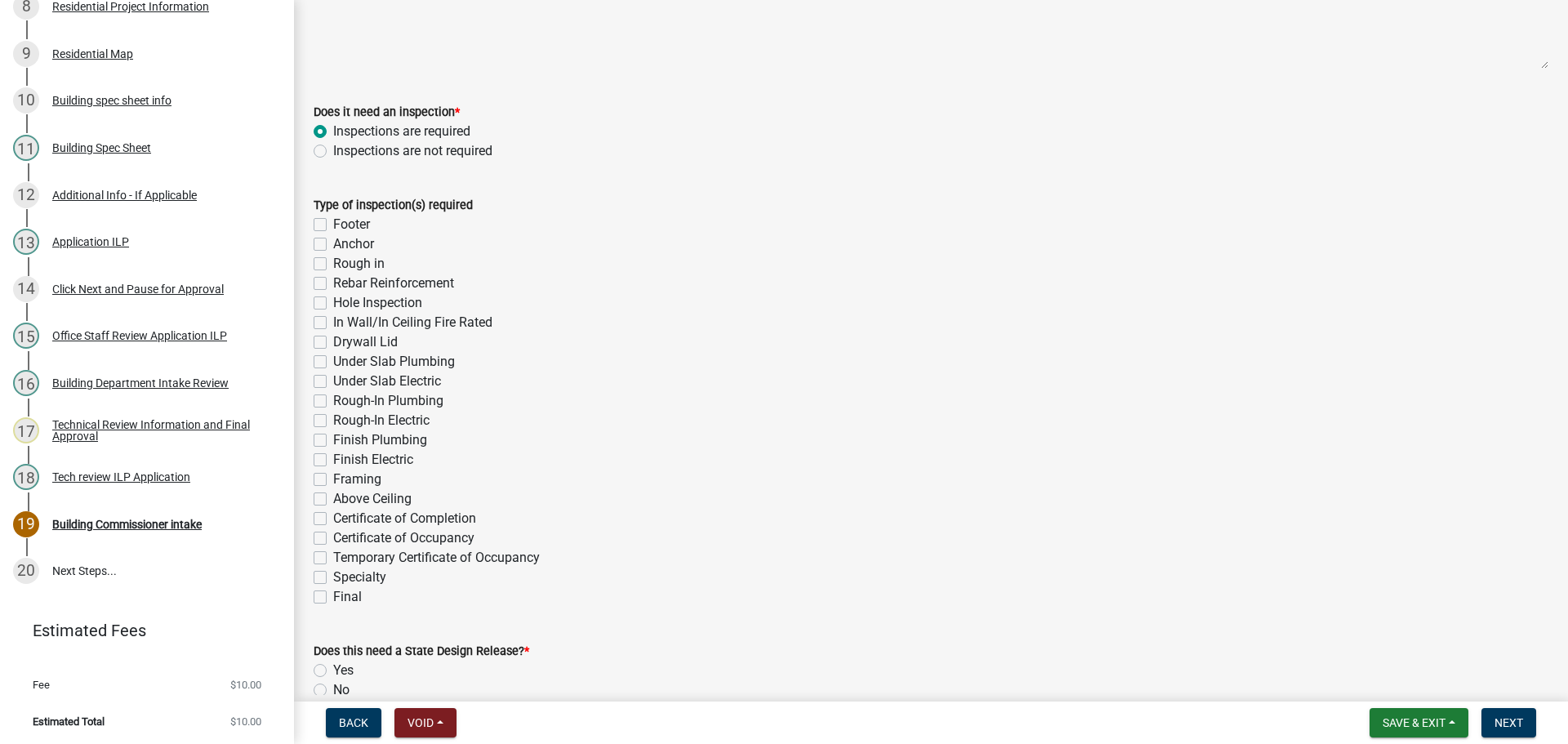
scroll to position [408, 0]
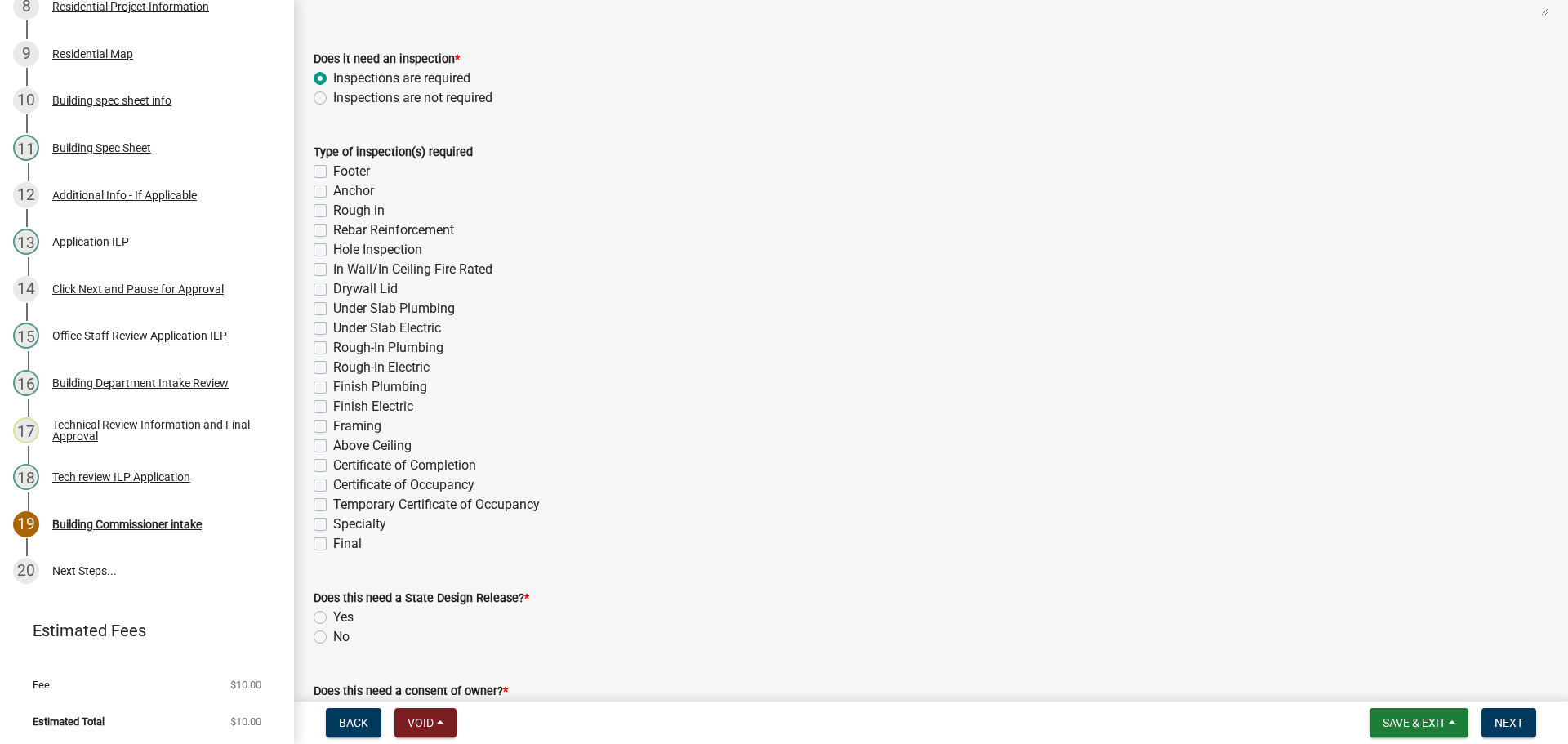
click at [333, 546] on label "Final" at bounding box center [347, 543] width 28 height 19
click at [333, 545] on input "Final" at bounding box center [338, 539] width 11 height 11
checkbox input "true"
checkbox input "false"
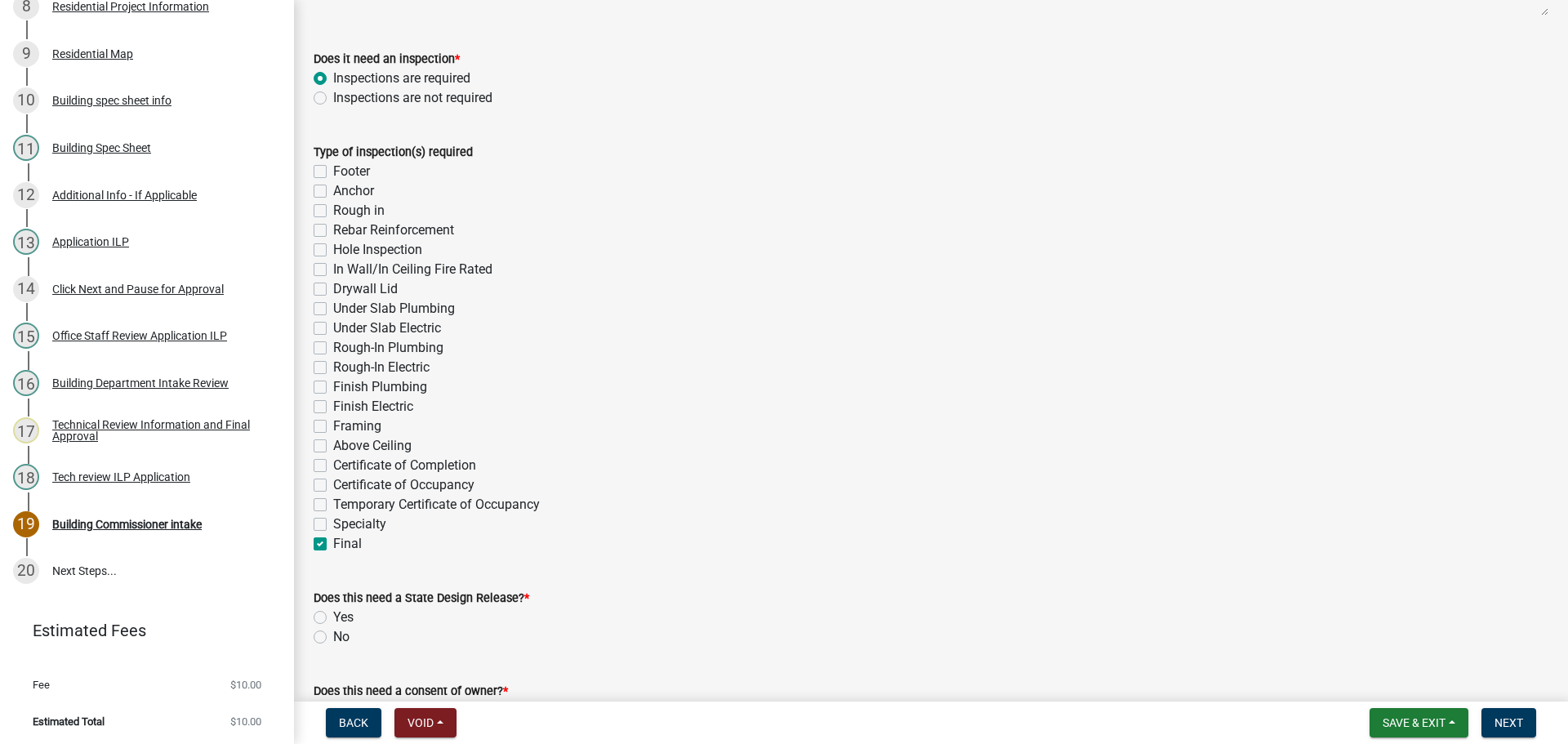
checkbox input "false"
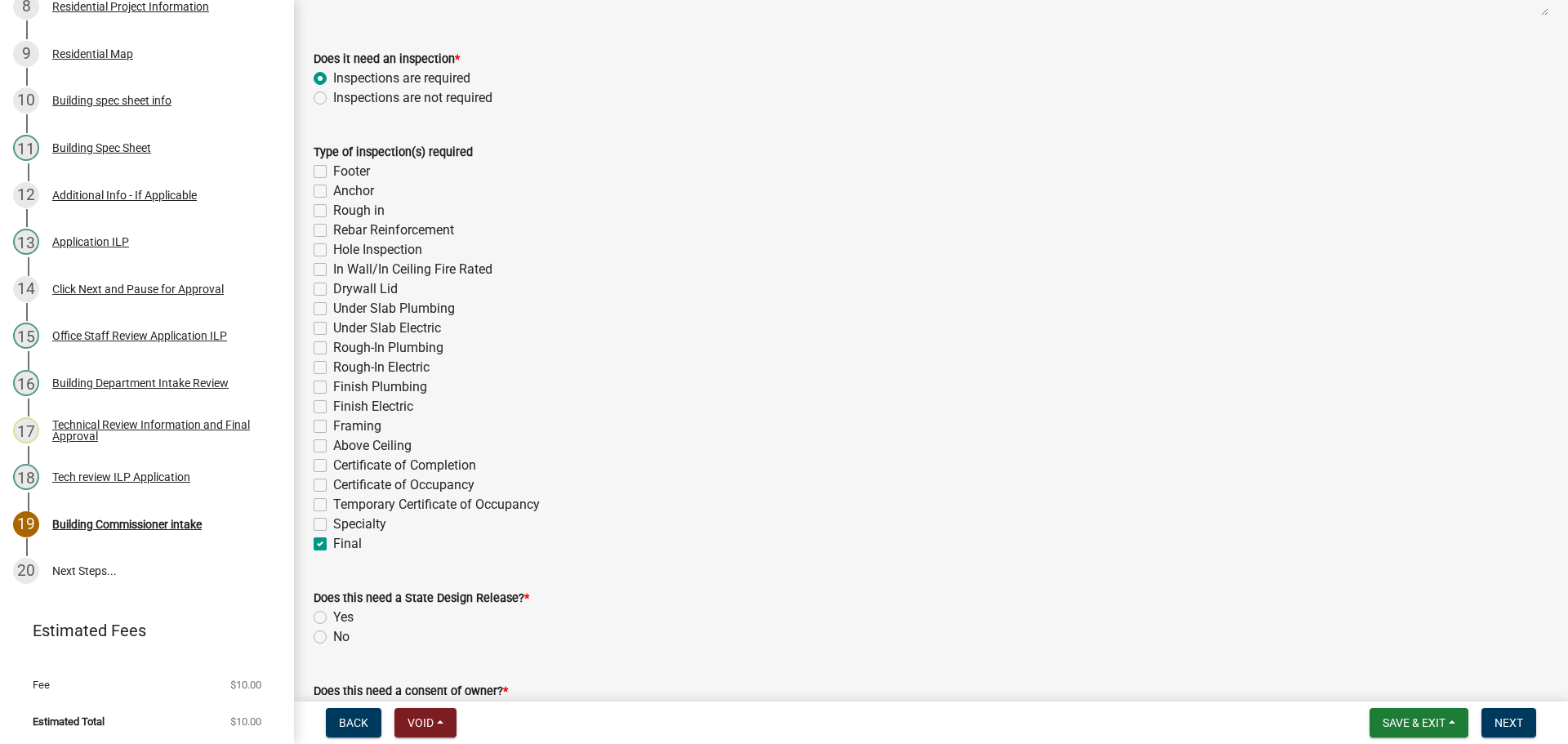
checkbox input "false"
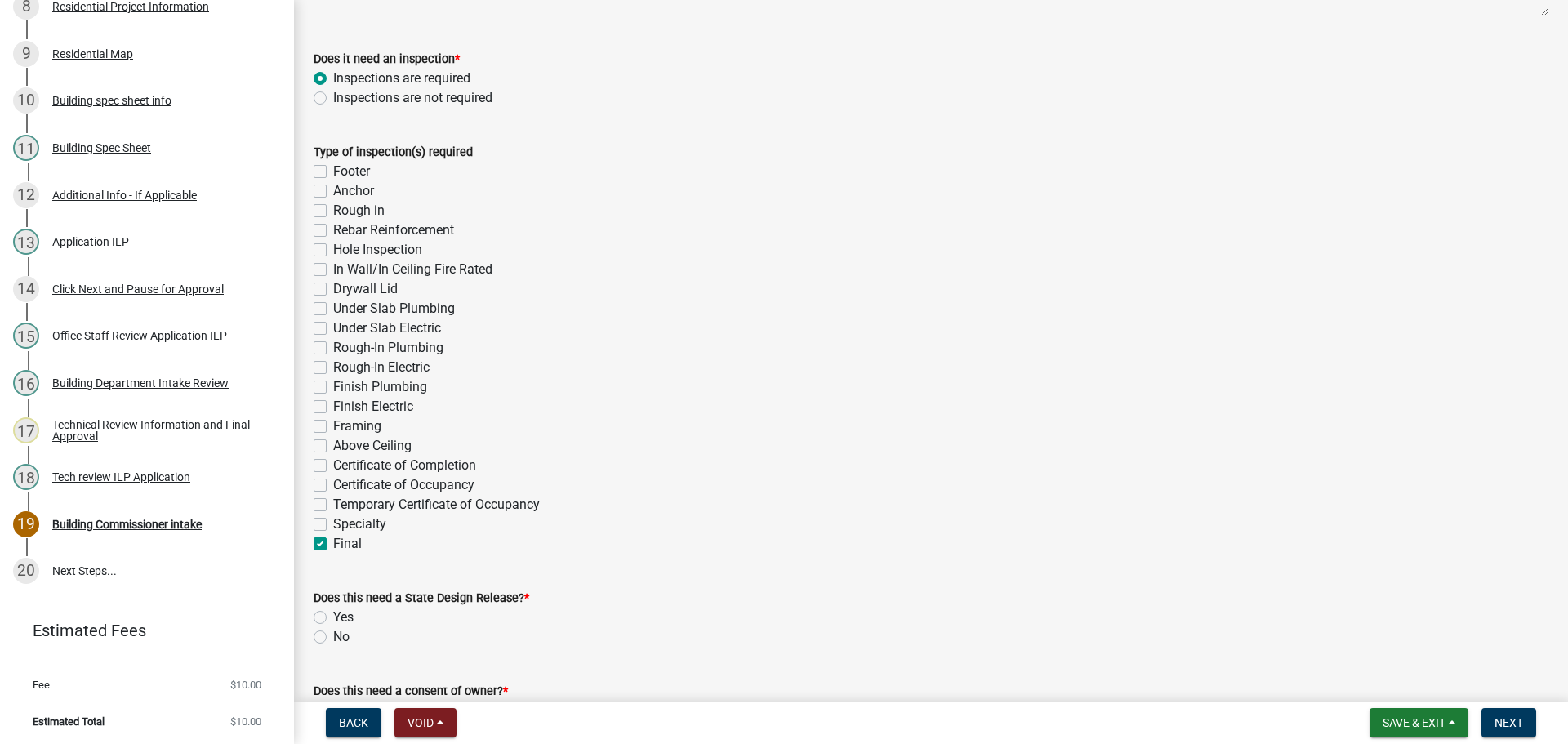
checkbox input "false"
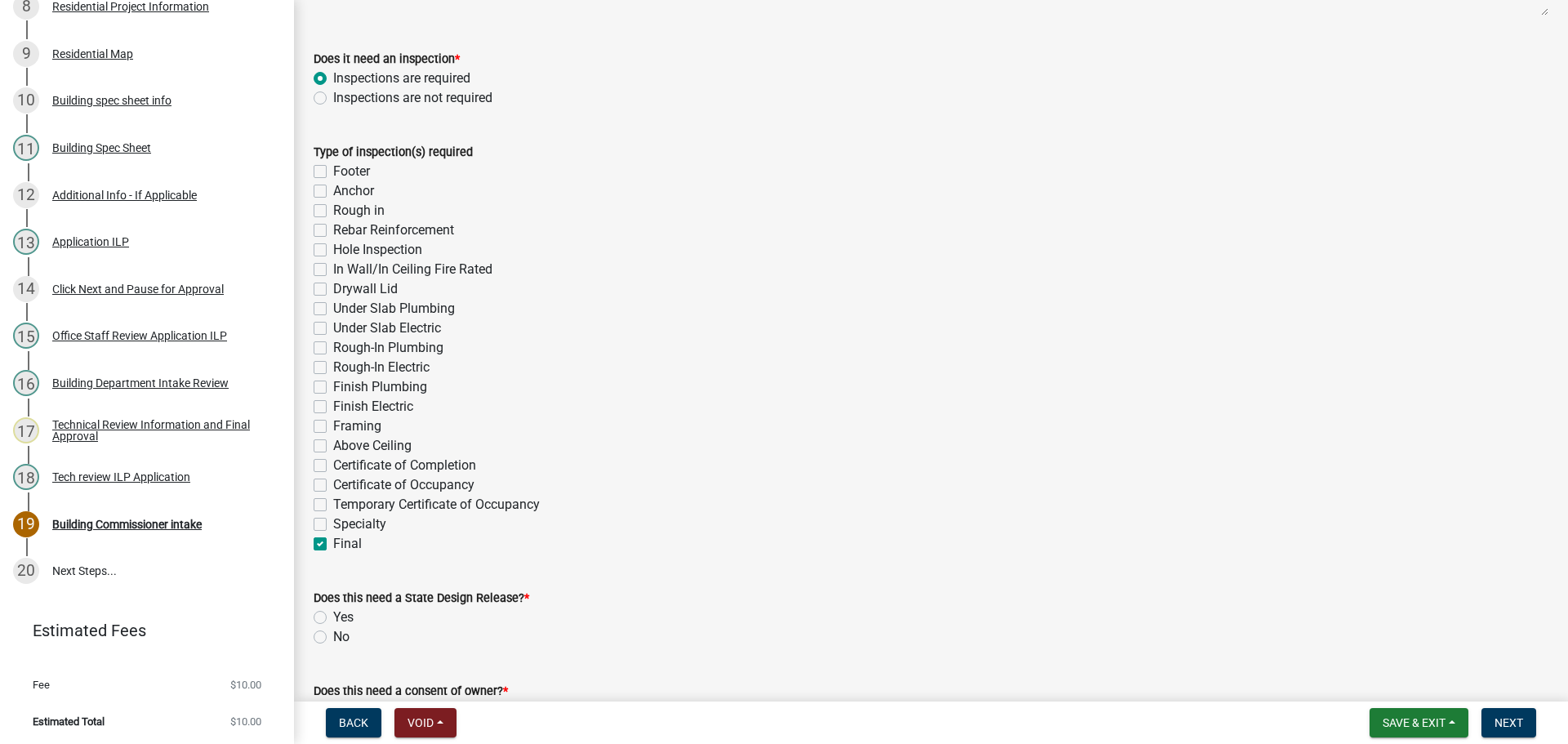
checkbox input "false"
checkbox input "true"
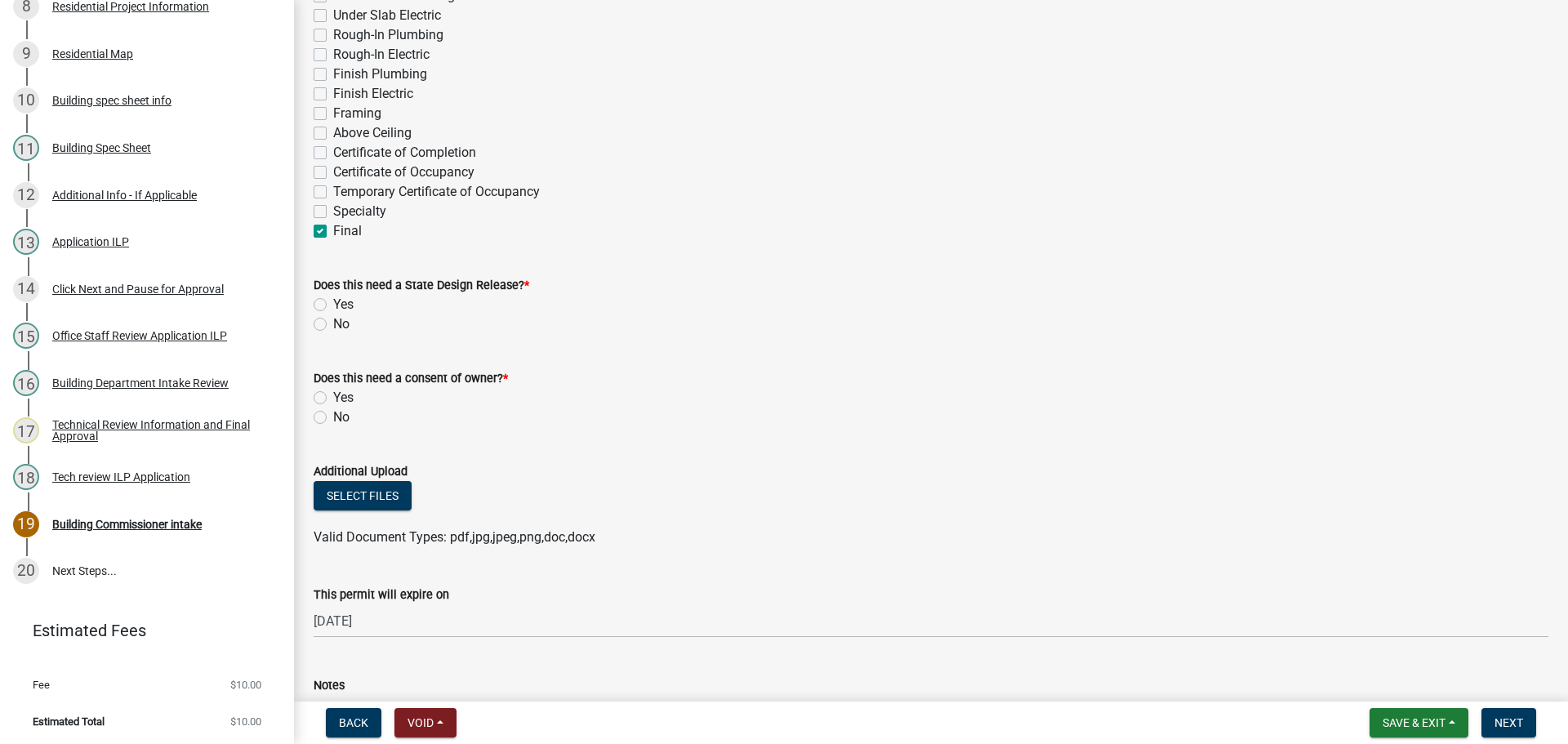
scroll to position [735, 0]
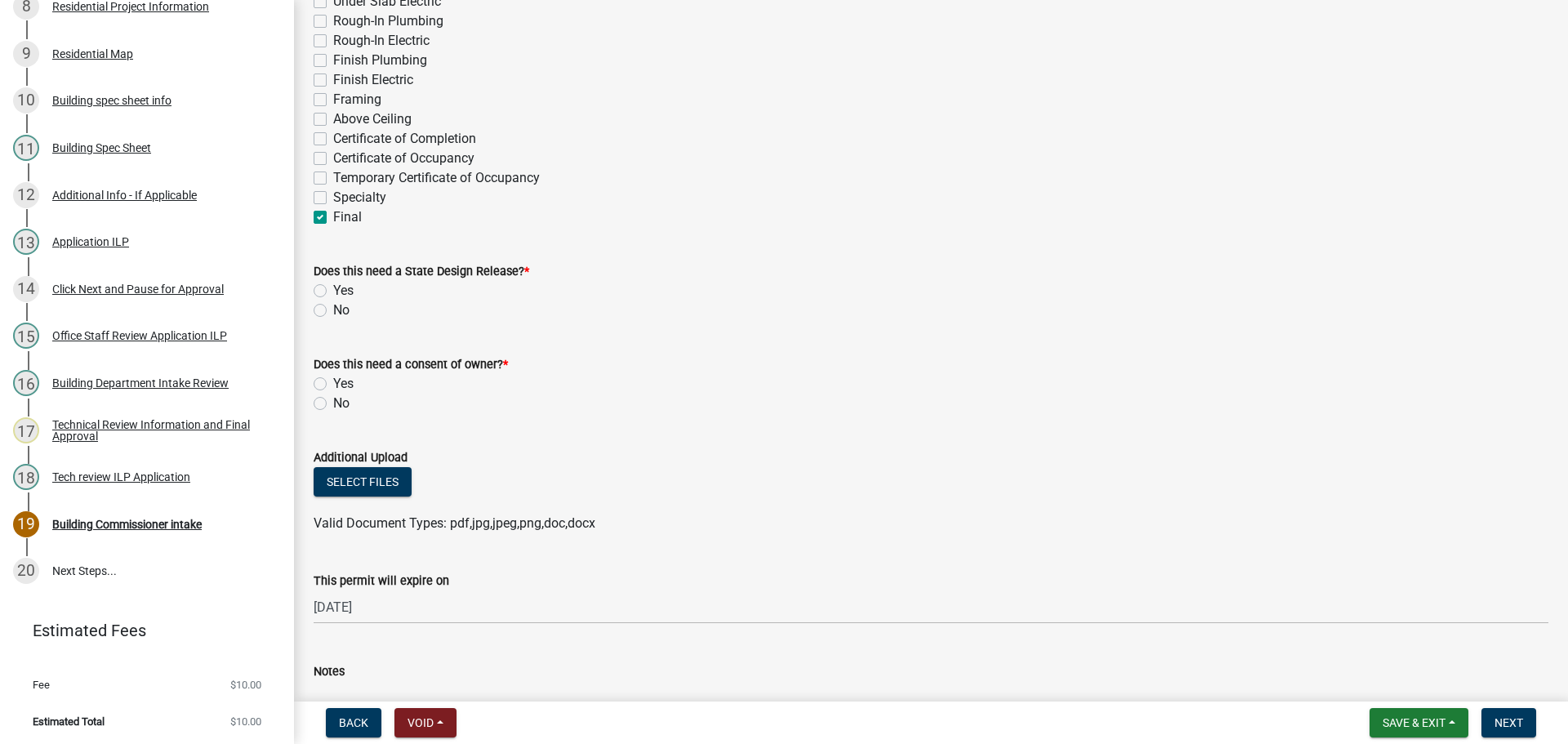
click at [333, 312] on label "No" at bounding box center [341, 310] width 17 height 19
click at [333, 311] on input "No" at bounding box center [338, 306] width 11 height 11
radio input "true"
click at [333, 404] on label "No" at bounding box center [341, 403] width 17 height 19
click at [333, 404] on input "No" at bounding box center [338, 399] width 11 height 11
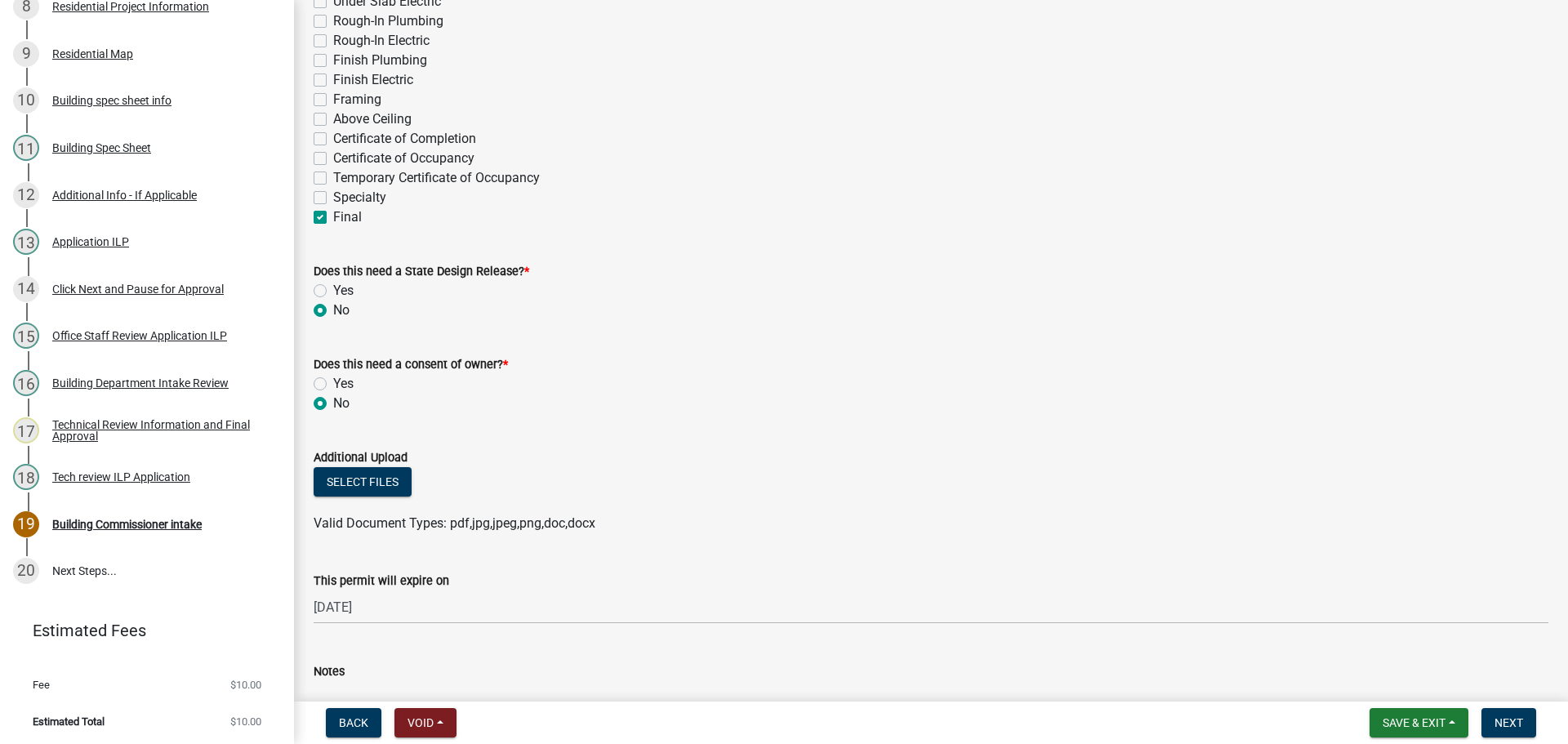
radio input "true"
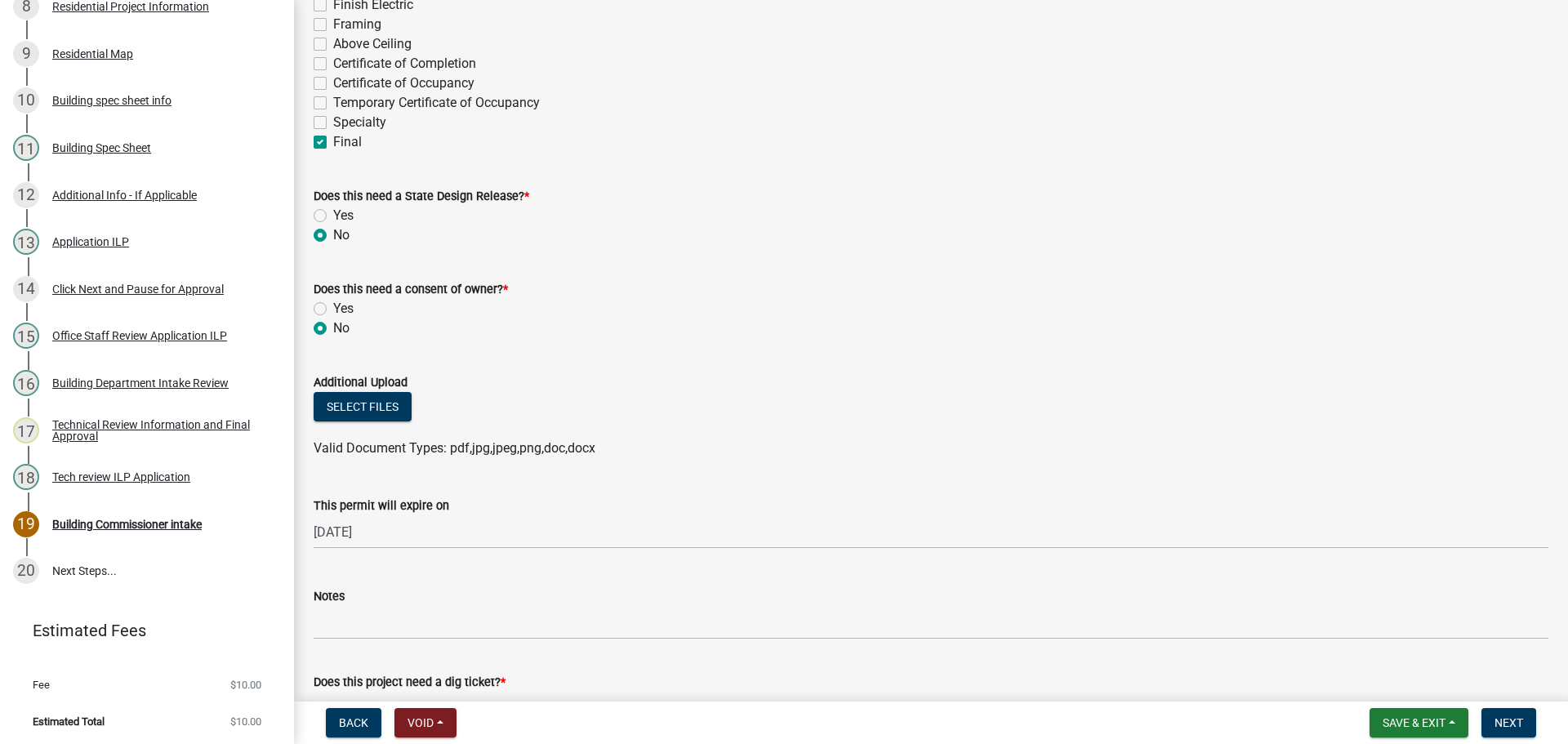
scroll to position [1144, 0]
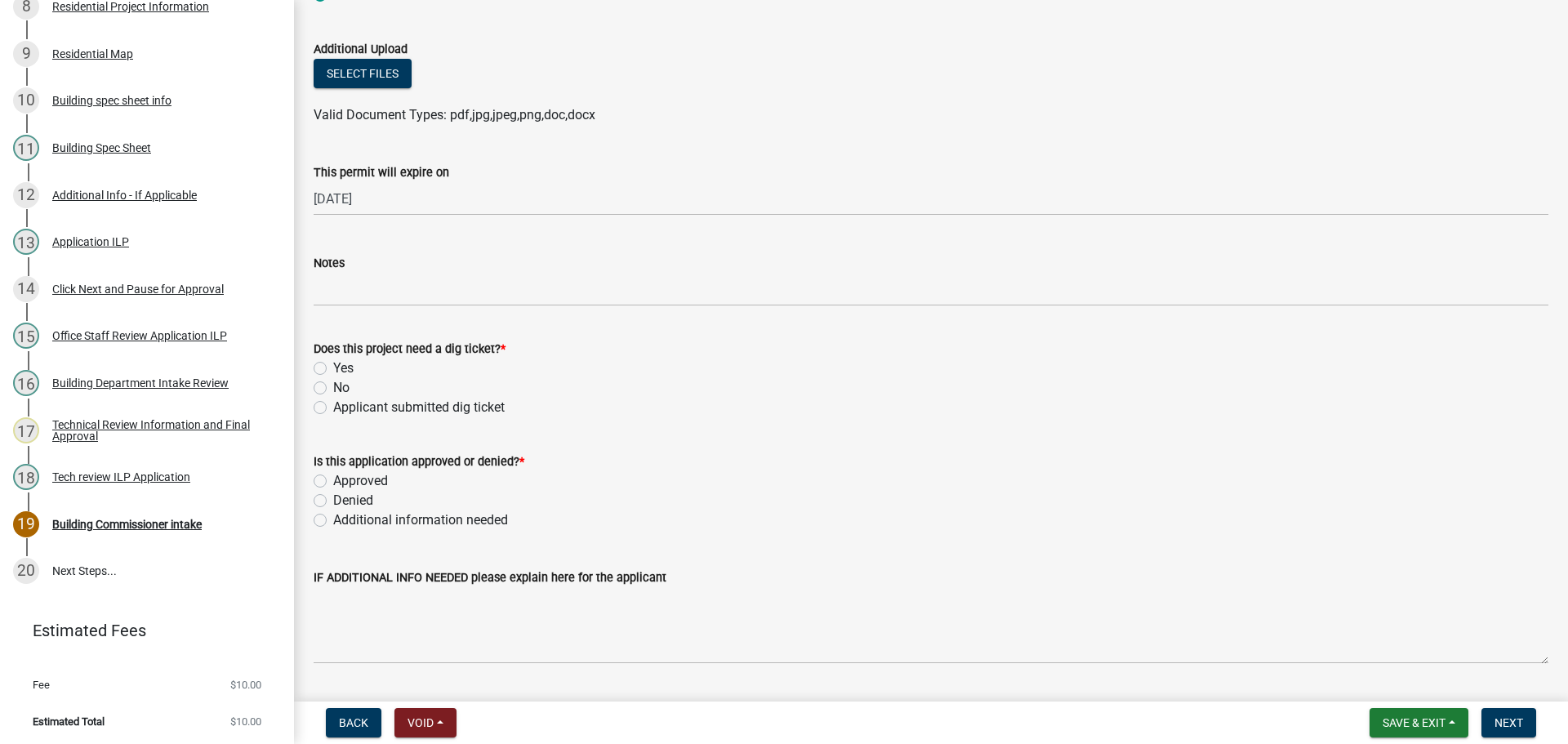
click at [333, 363] on label "Yes" at bounding box center [343, 368] width 20 height 19
click at [333, 363] on input "Yes" at bounding box center [338, 364] width 11 height 11
radio input "true"
click at [333, 479] on label "Approved" at bounding box center [360, 481] width 55 height 19
click at [333, 479] on input "Approved" at bounding box center [338, 477] width 11 height 11
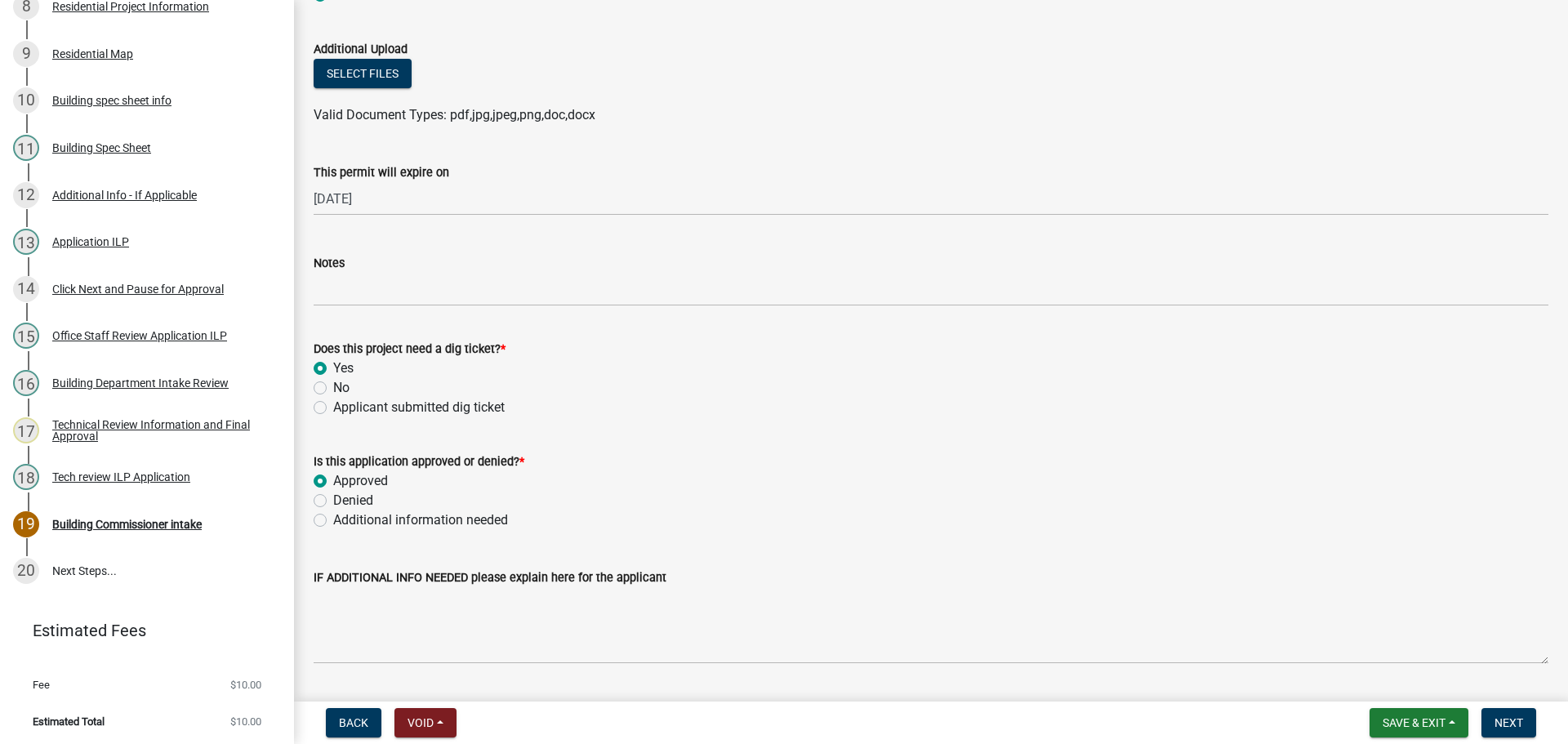
radio input "true"
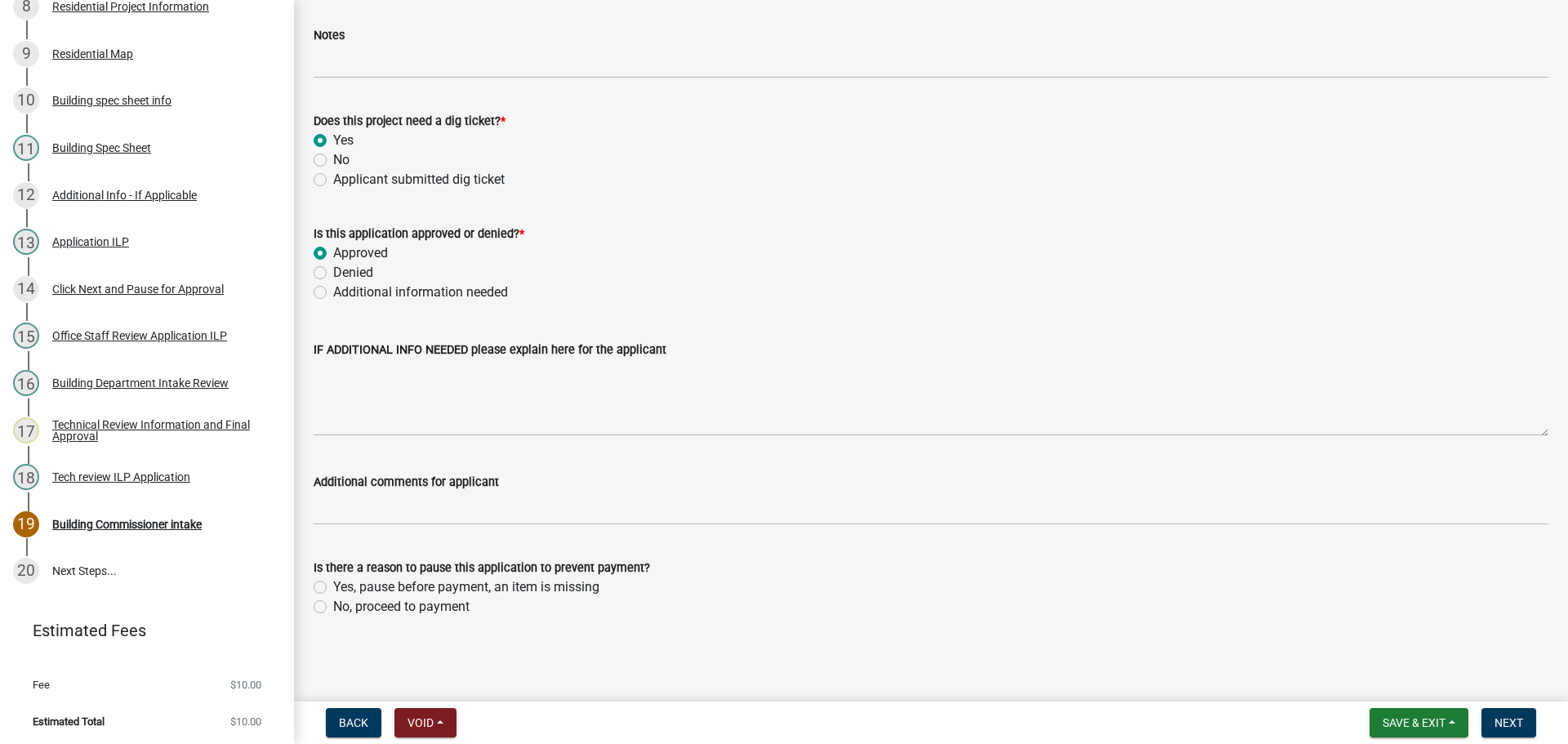
click at [333, 605] on label "No, proceed to payment" at bounding box center [401, 606] width 137 height 19
click at [333, 605] on input "No, proceed to payment" at bounding box center [338, 603] width 11 height 11
radio input "true"
click at [1512, 716] on span "Next" at bounding box center [1508, 723] width 28 height 13
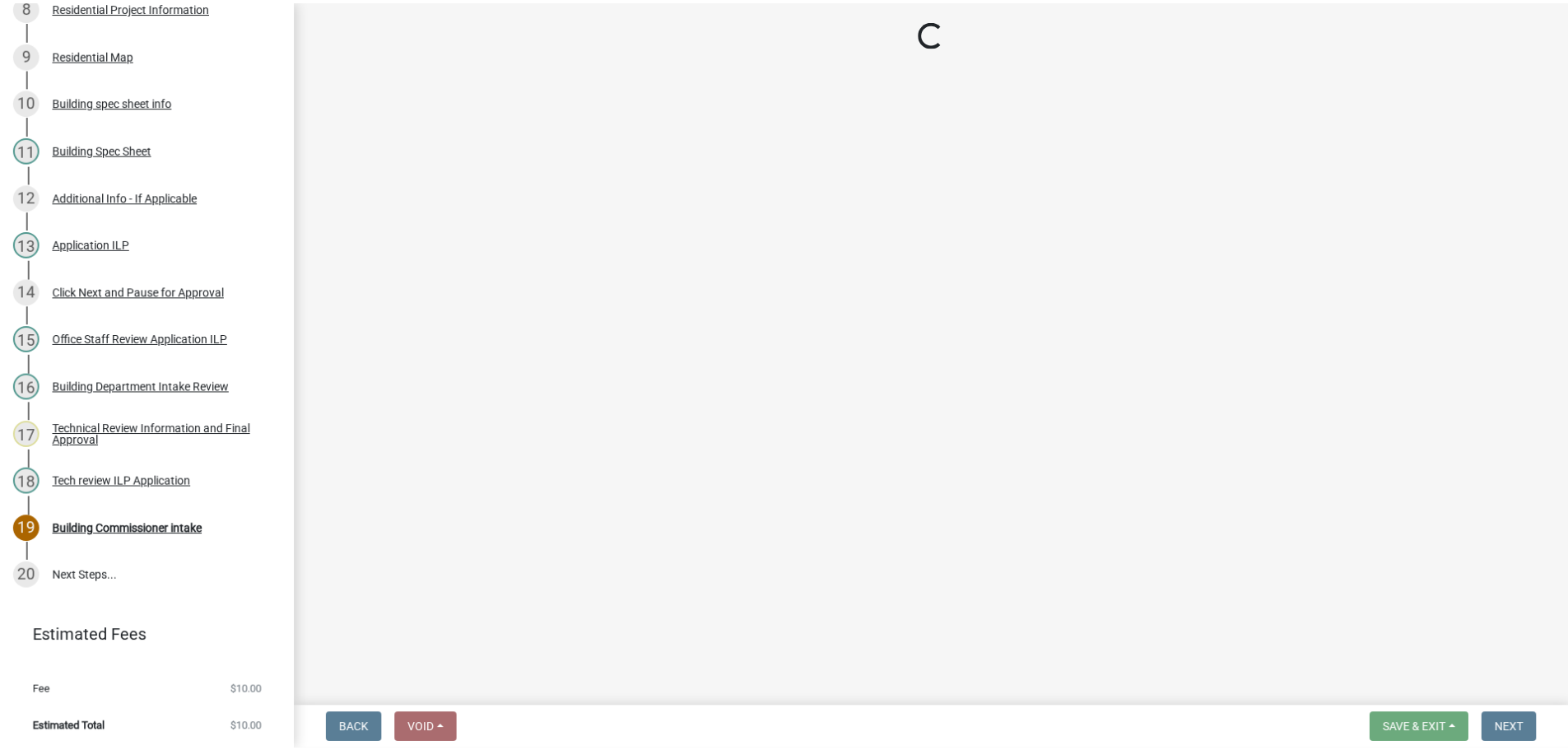
scroll to position [803, 0]
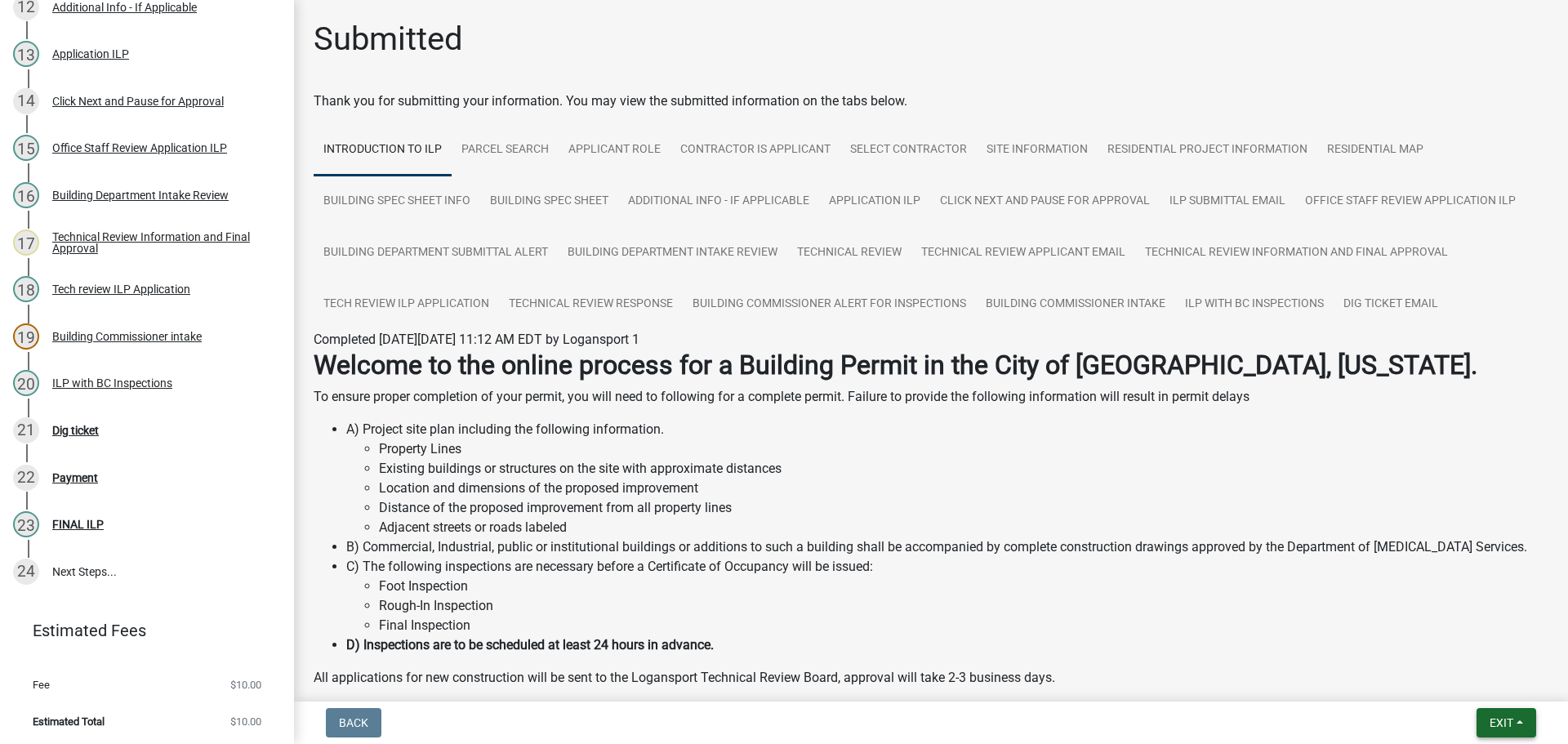
click at [1511, 716] on span "Exit" at bounding box center [1501, 723] width 24 height 13
click at [1482, 675] on button "Save & Exit" at bounding box center [1470, 680] width 130 height 39
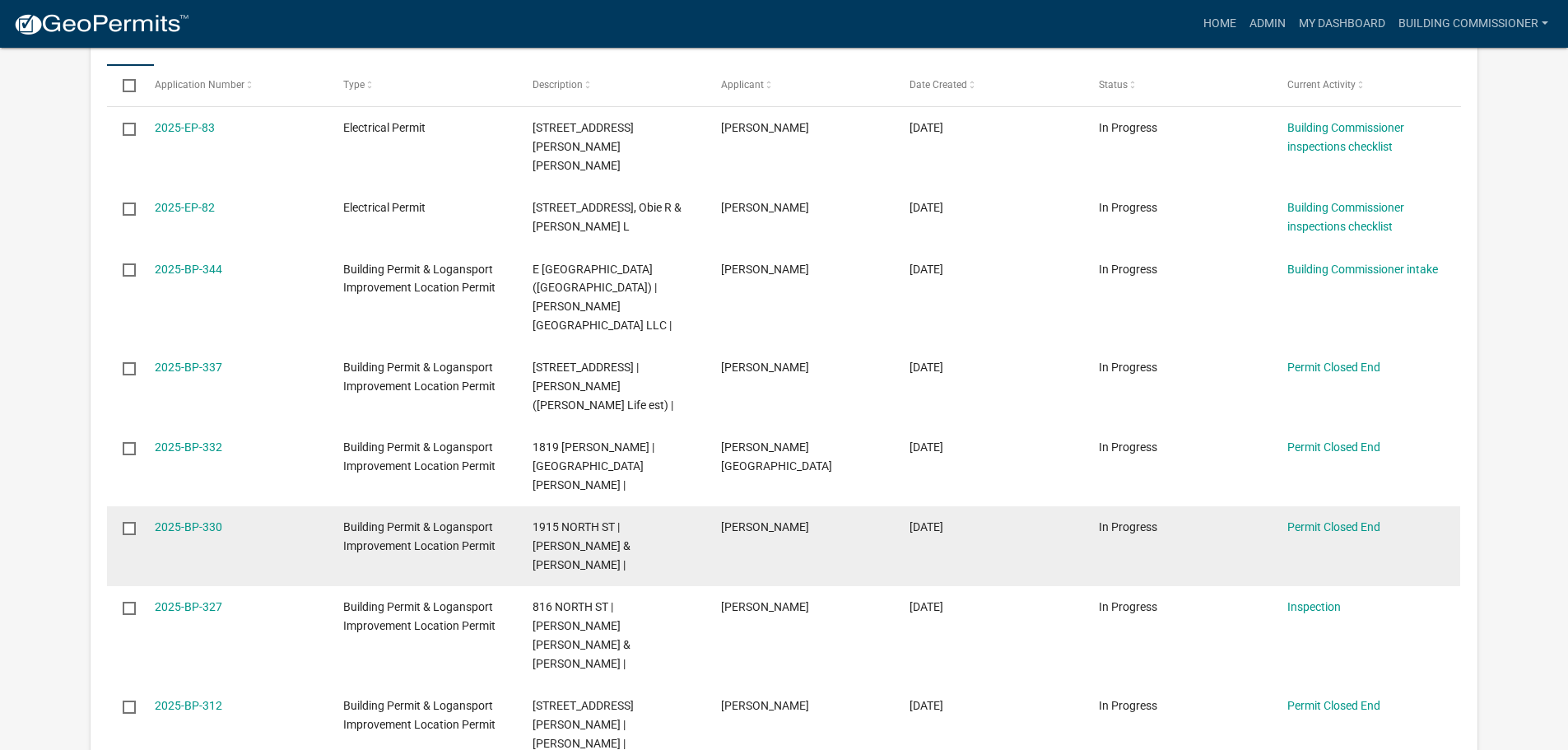
scroll to position [906, 0]
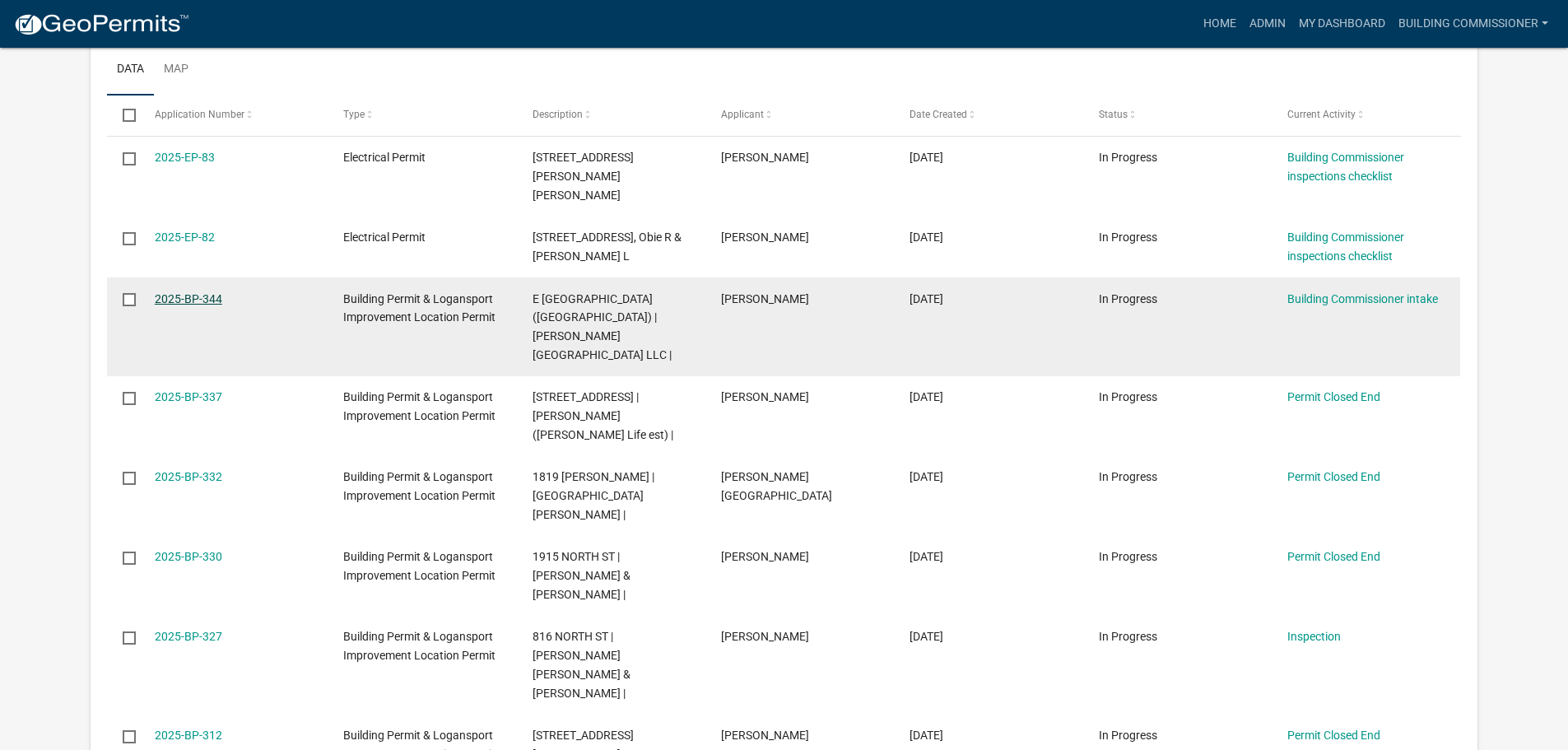
click at [184, 292] on link "2025-BP-344" at bounding box center [188, 299] width 67 height 13
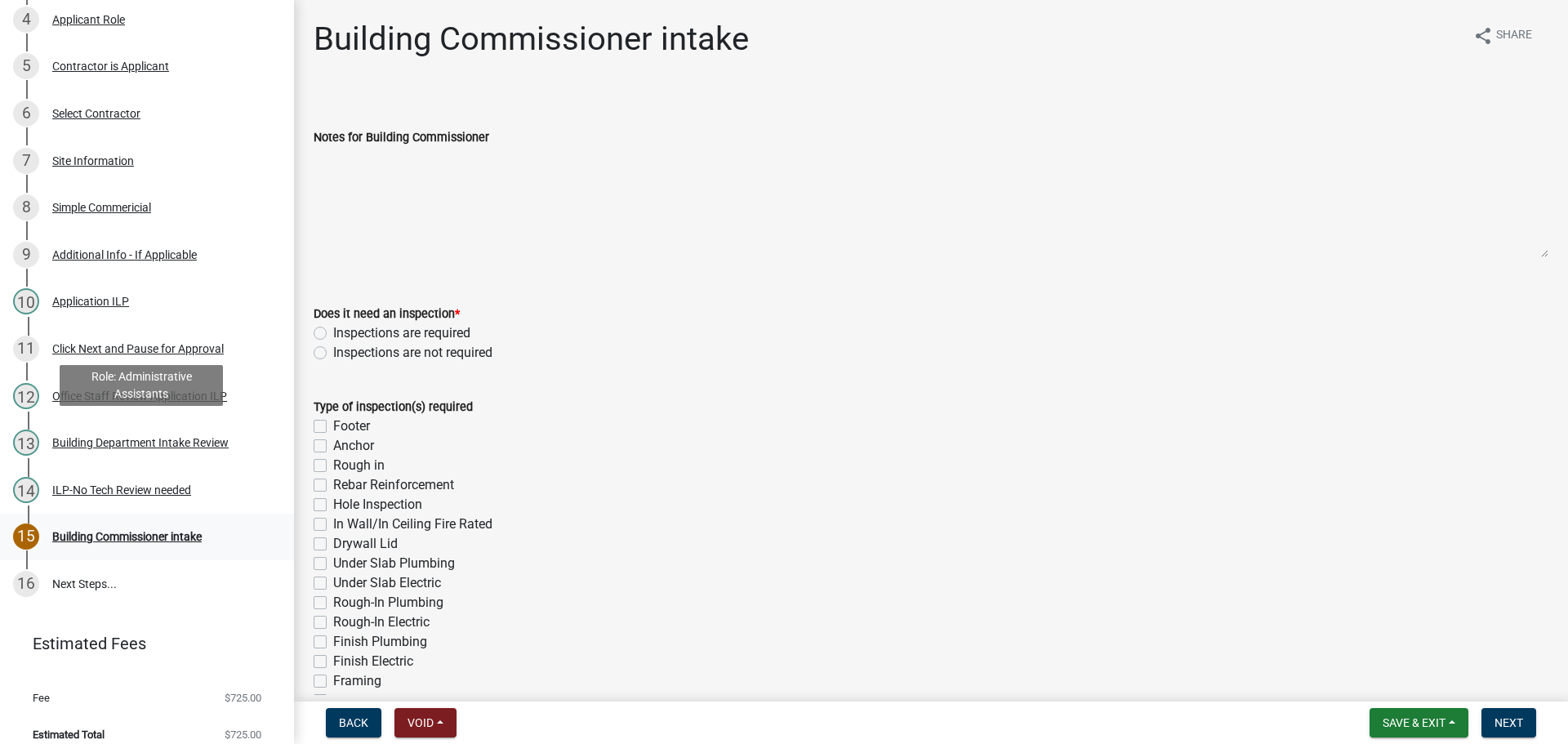
scroll to position [408, 0]
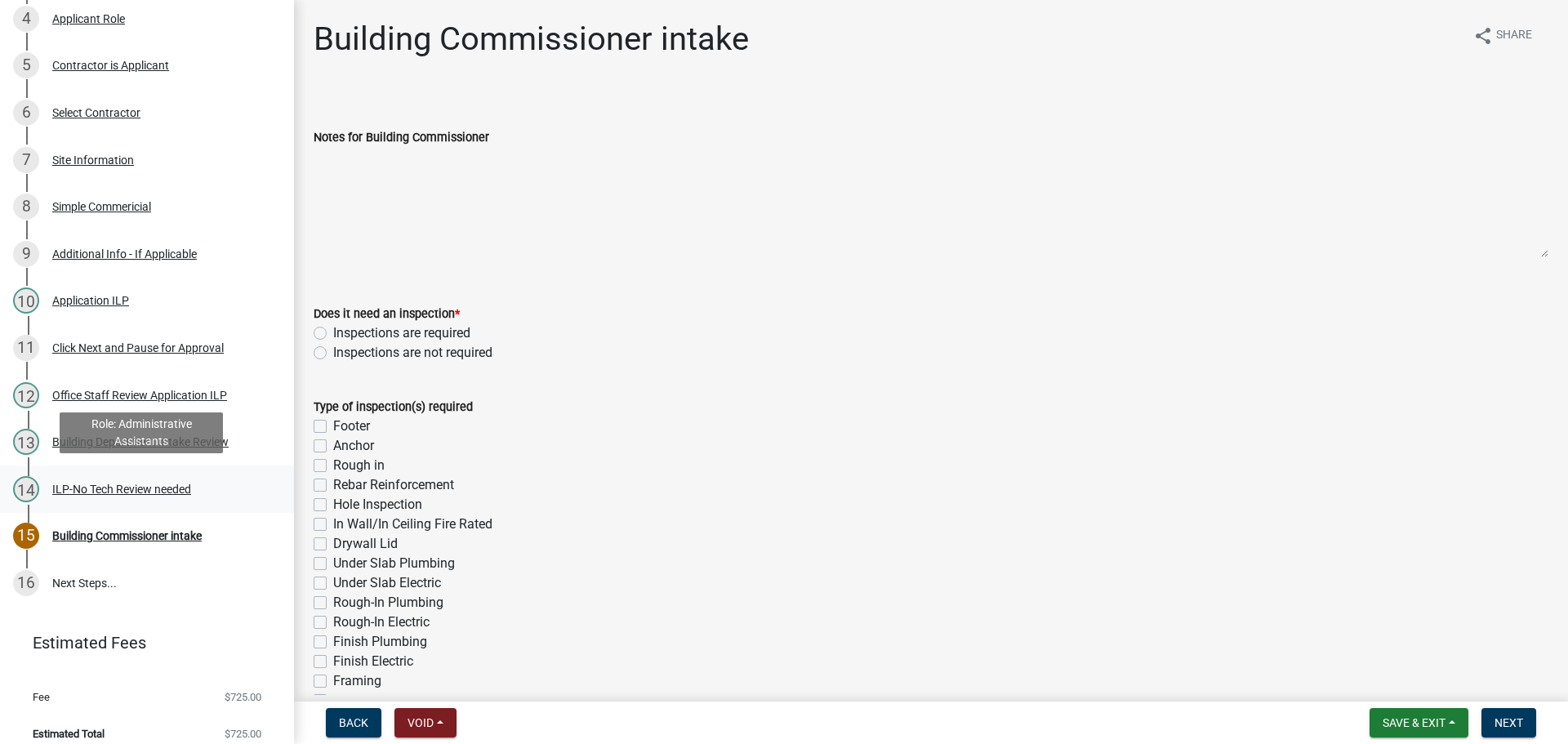
click at [94, 487] on div "ILP-No Tech Review needed" at bounding box center [121, 489] width 138 height 11
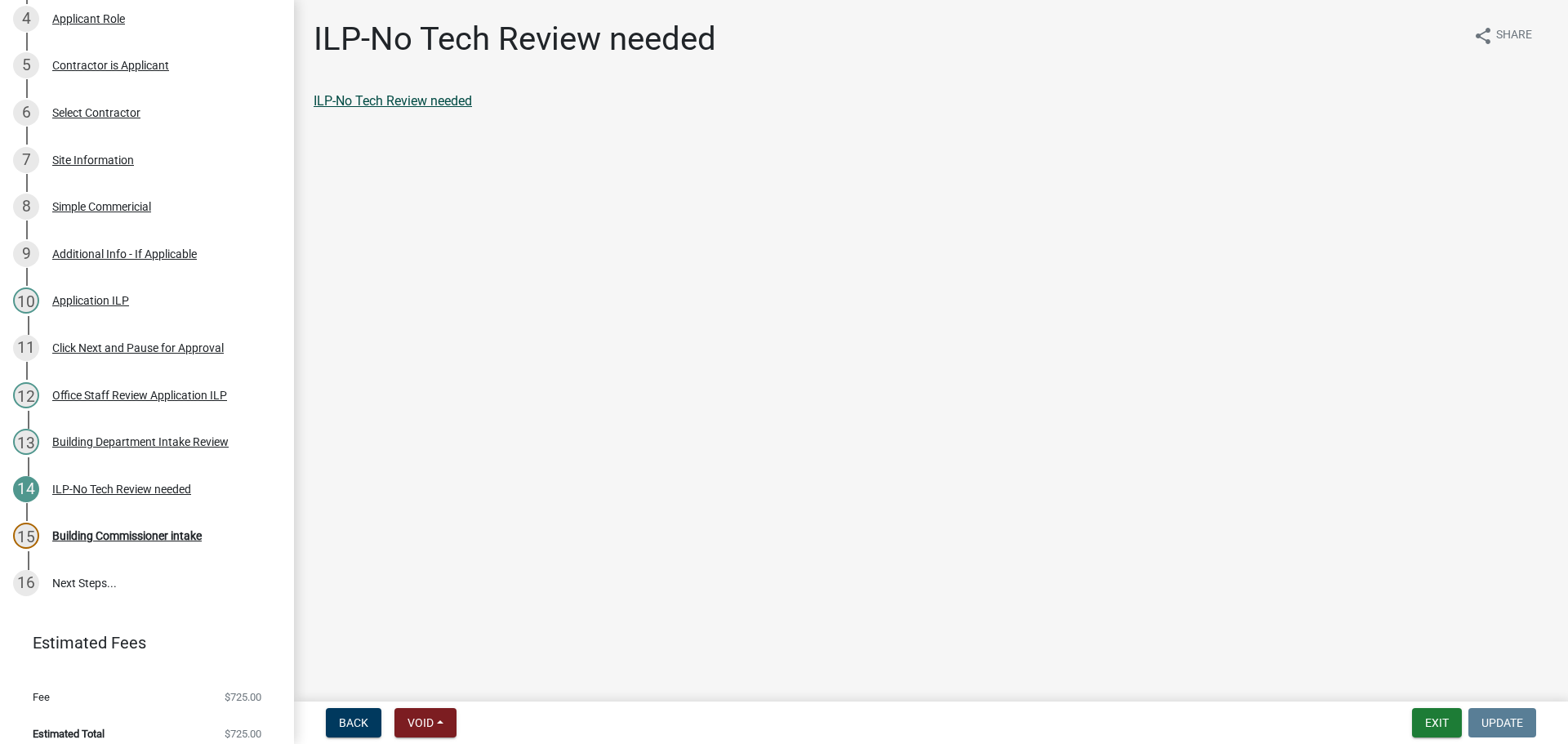
click at [381, 103] on link "ILP-No Tech Review needed" at bounding box center [392, 101] width 159 height 16
click at [136, 530] on div "Building Commissioner intake" at bounding box center [127, 536] width 149 height 11
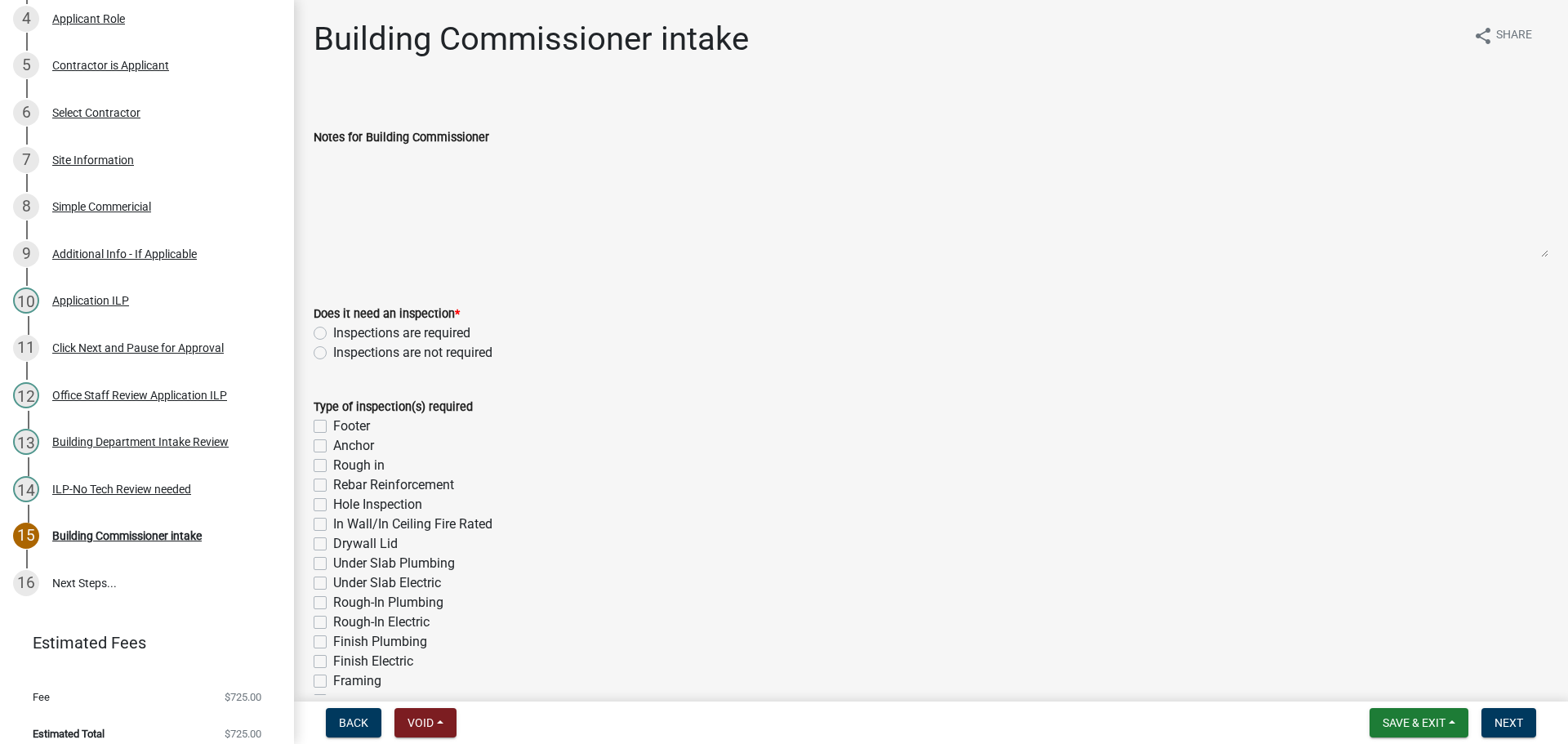
click at [333, 330] on label "Inspections are required" at bounding box center [402, 333] width 138 height 19
click at [333, 330] on input "Inspections are required" at bounding box center [338, 329] width 11 height 11
radio input "true"
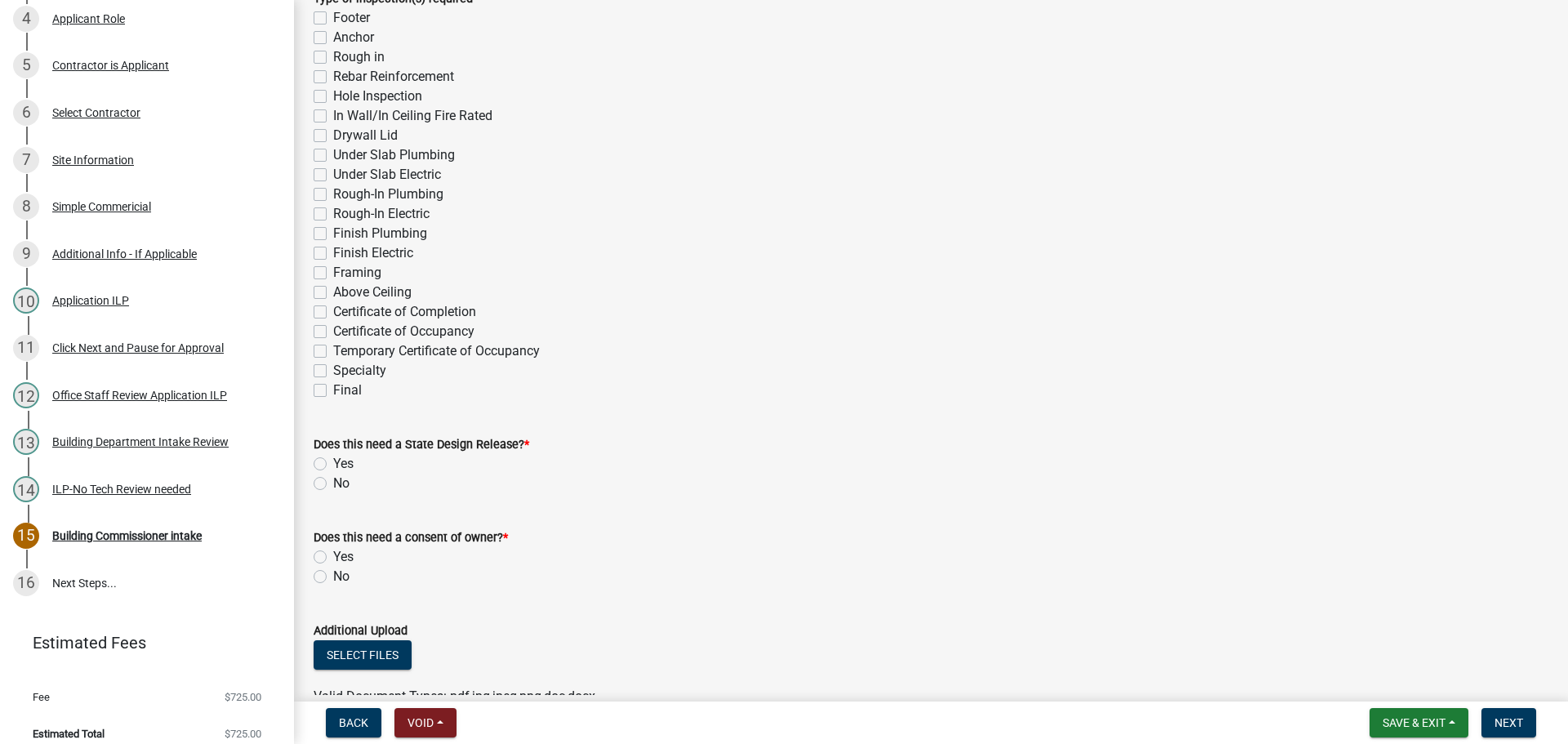
click at [333, 369] on label "Specialty" at bounding box center [359, 371] width 53 height 19
click at [333, 369] on input "Specialty" at bounding box center [338, 367] width 11 height 11
checkbox input "true"
checkbox input "false"
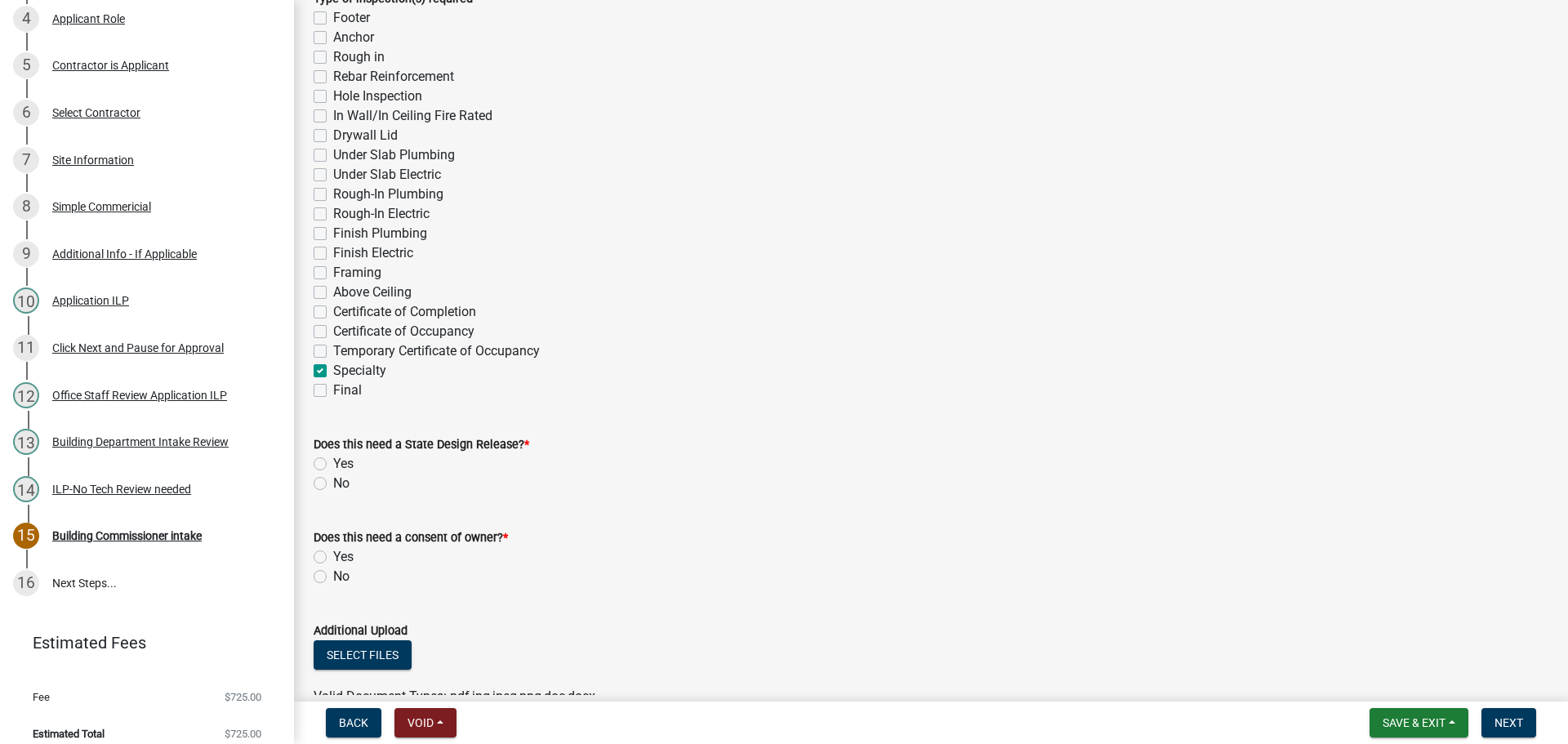
checkbox input "false"
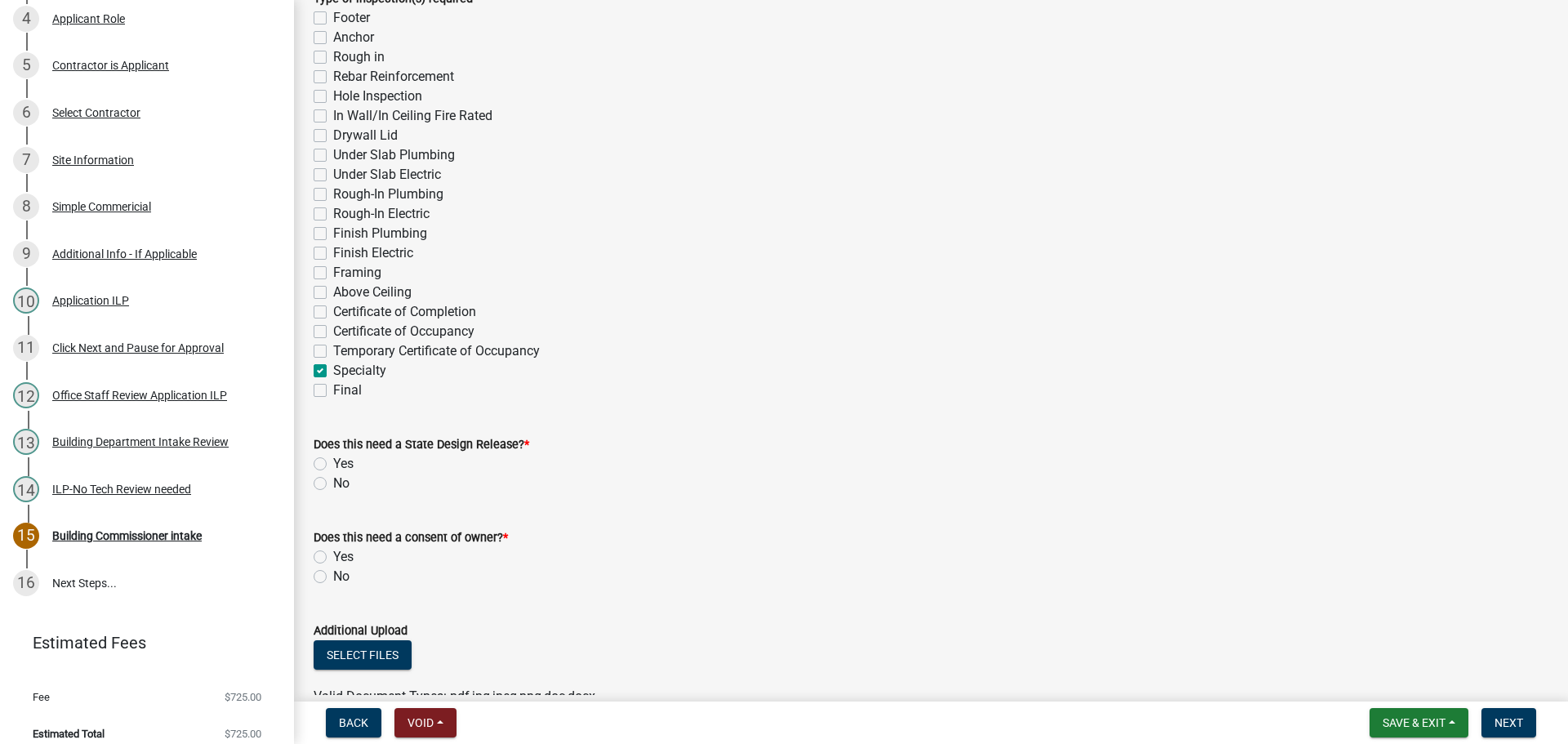
checkbox input "false"
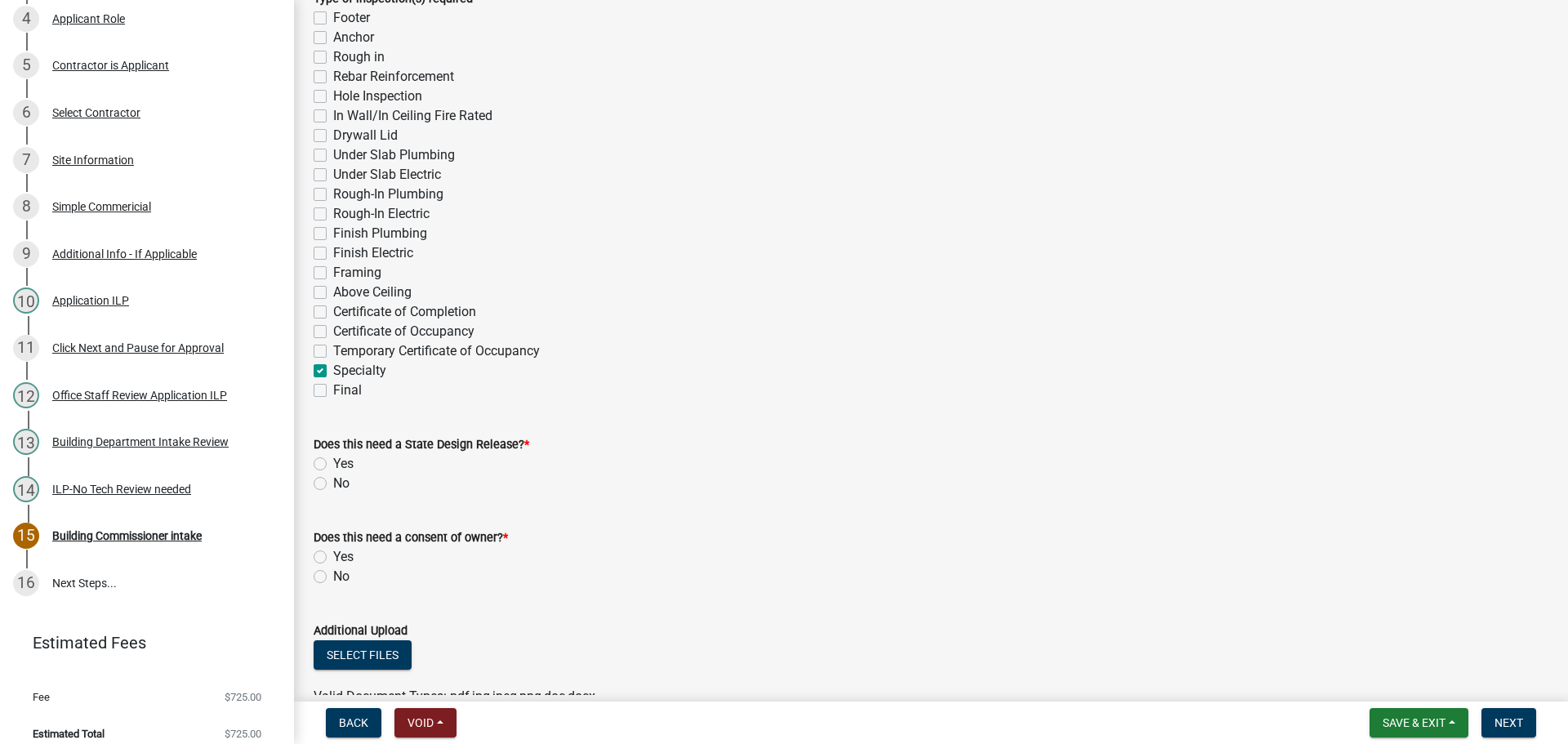
checkbox input "false"
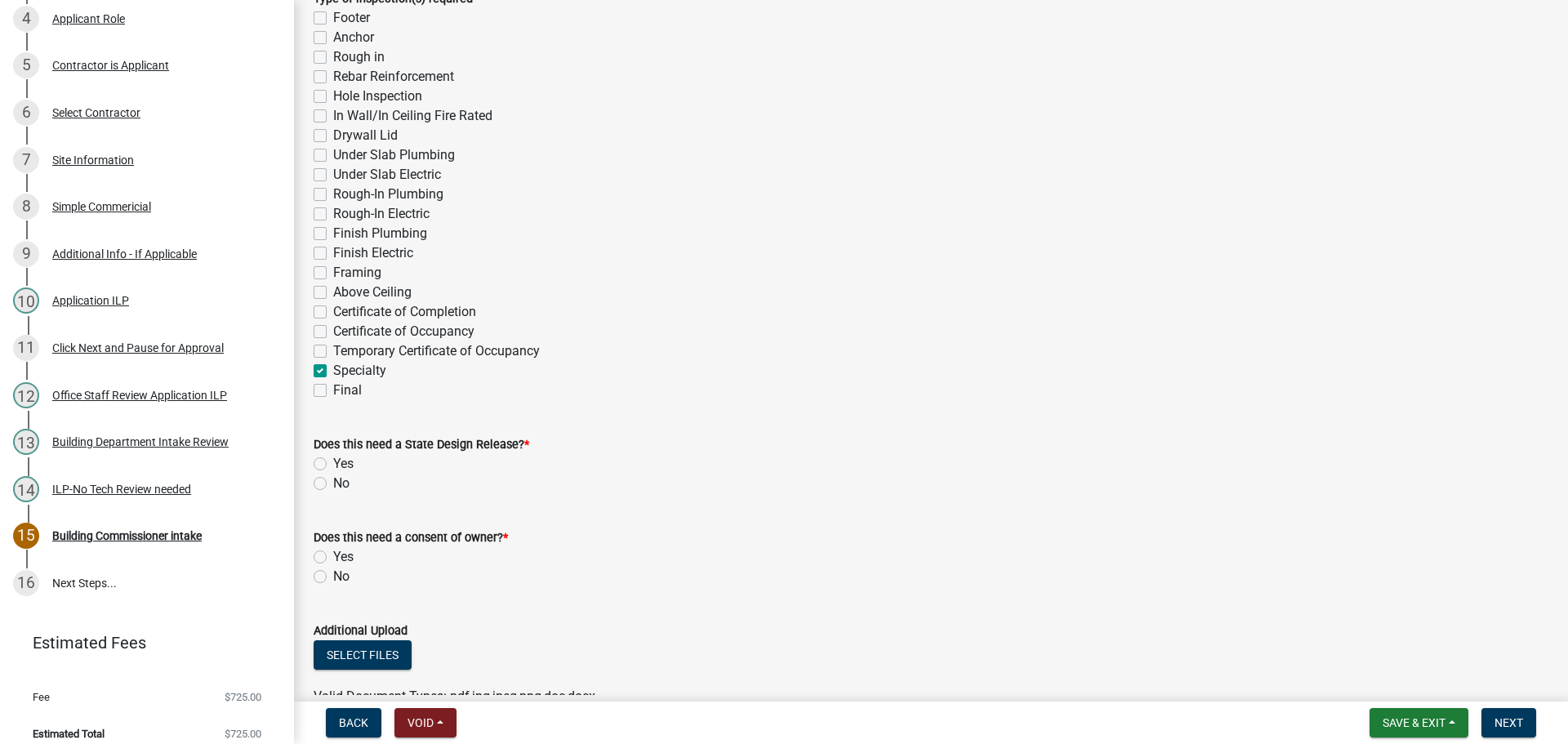
checkbox input "false"
checkbox input "true"
checkbox input "false"
click at [333, 483] on label "No" at bounding box center [341, 483] width 17 height 19
click at [333, 483] on input "No" at bounding box center [338, 479] width 11 height 11
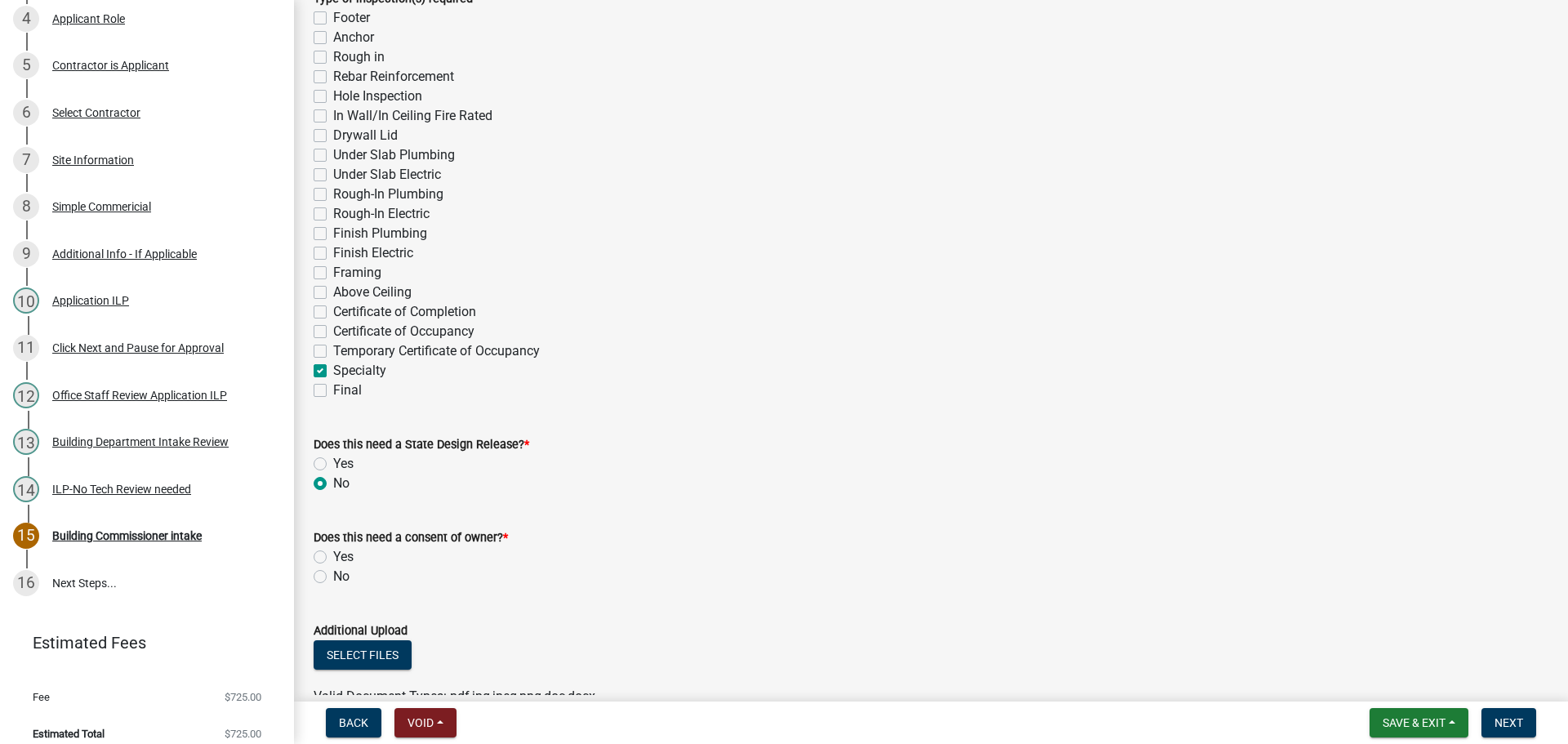
radio input "true"
click at [333, 571] on label "No" at bounding box center [341, 576] width 17 height 19
click at [333, 571] on input "No" at bounding box center [338, 572] width 11 height 11
radio input "true"
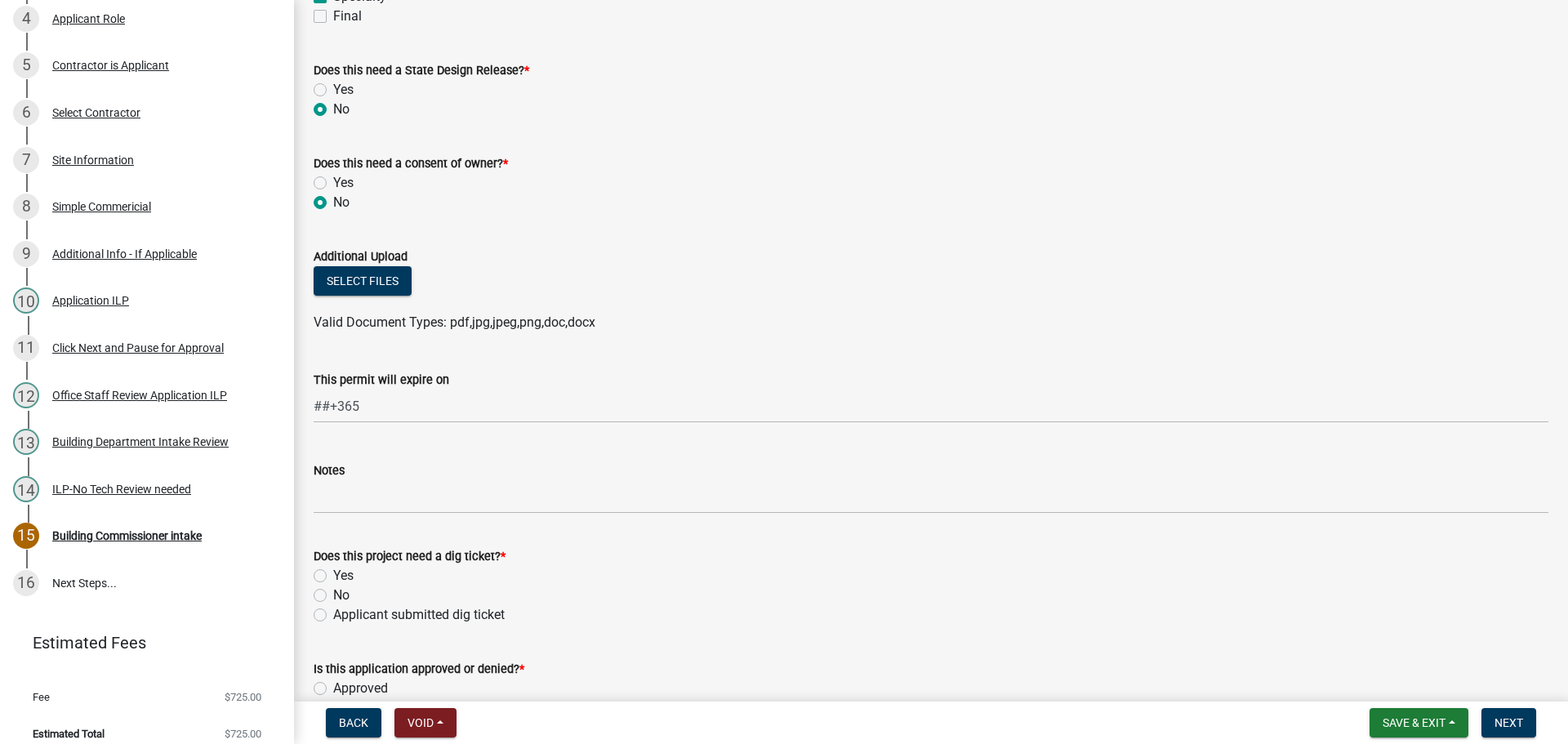
scroll to position [816, 0]
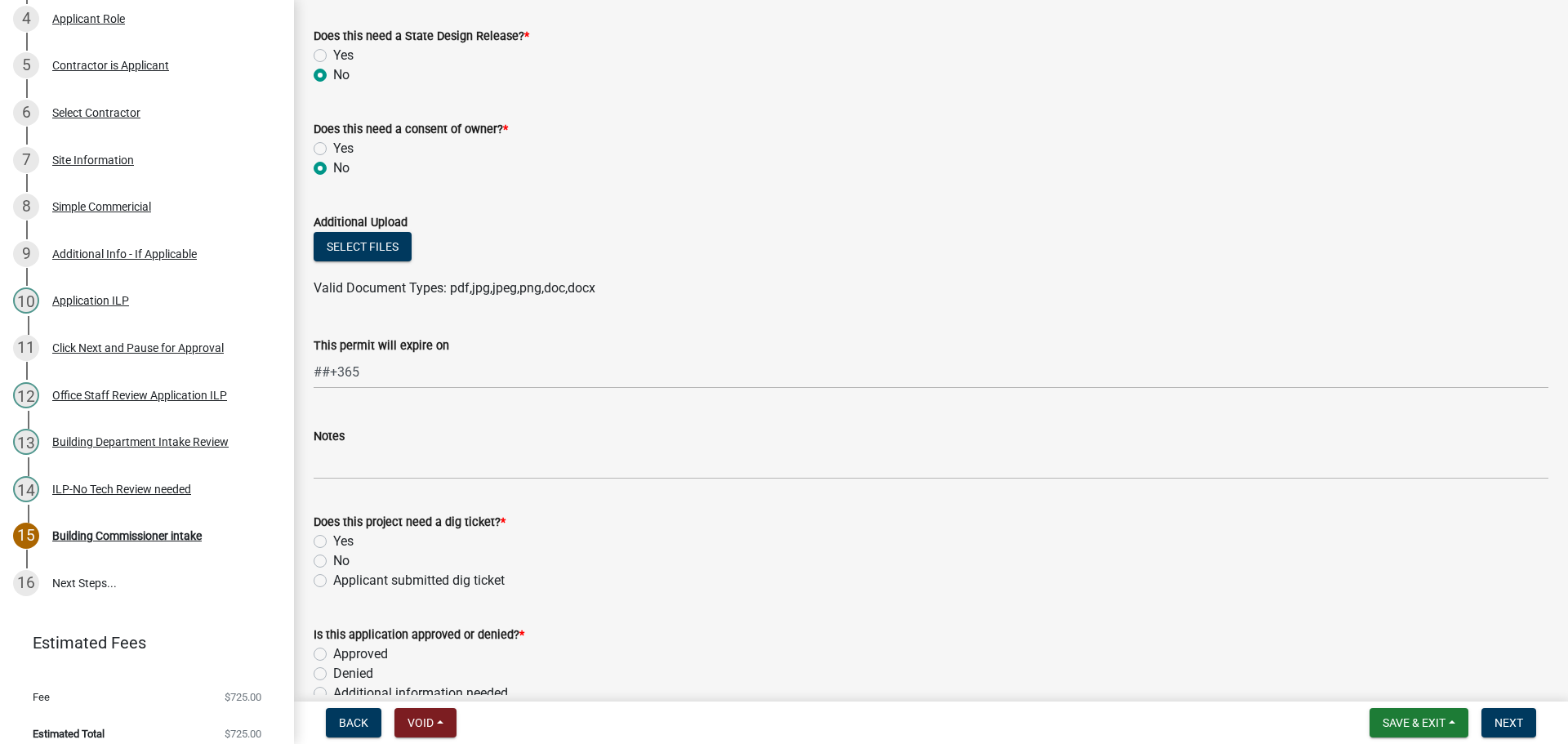
click at [333, 556] on label "No" at bounding box center [341, 561] width 17 height 19
click at [333, 556] on input "No" at bounding box center [338, 557] width 11 height 11
radio input "true"
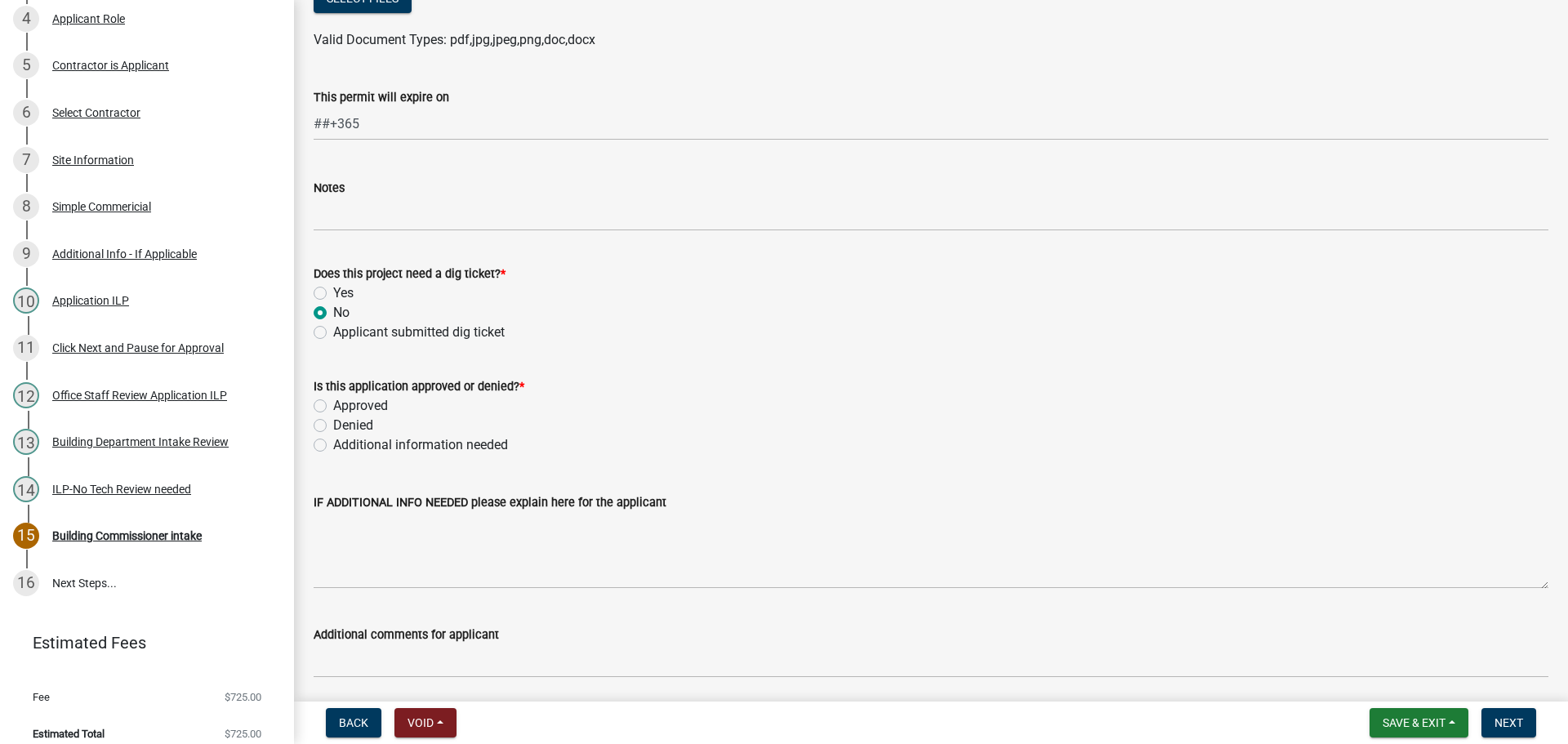
scroll to position [1144, 0]
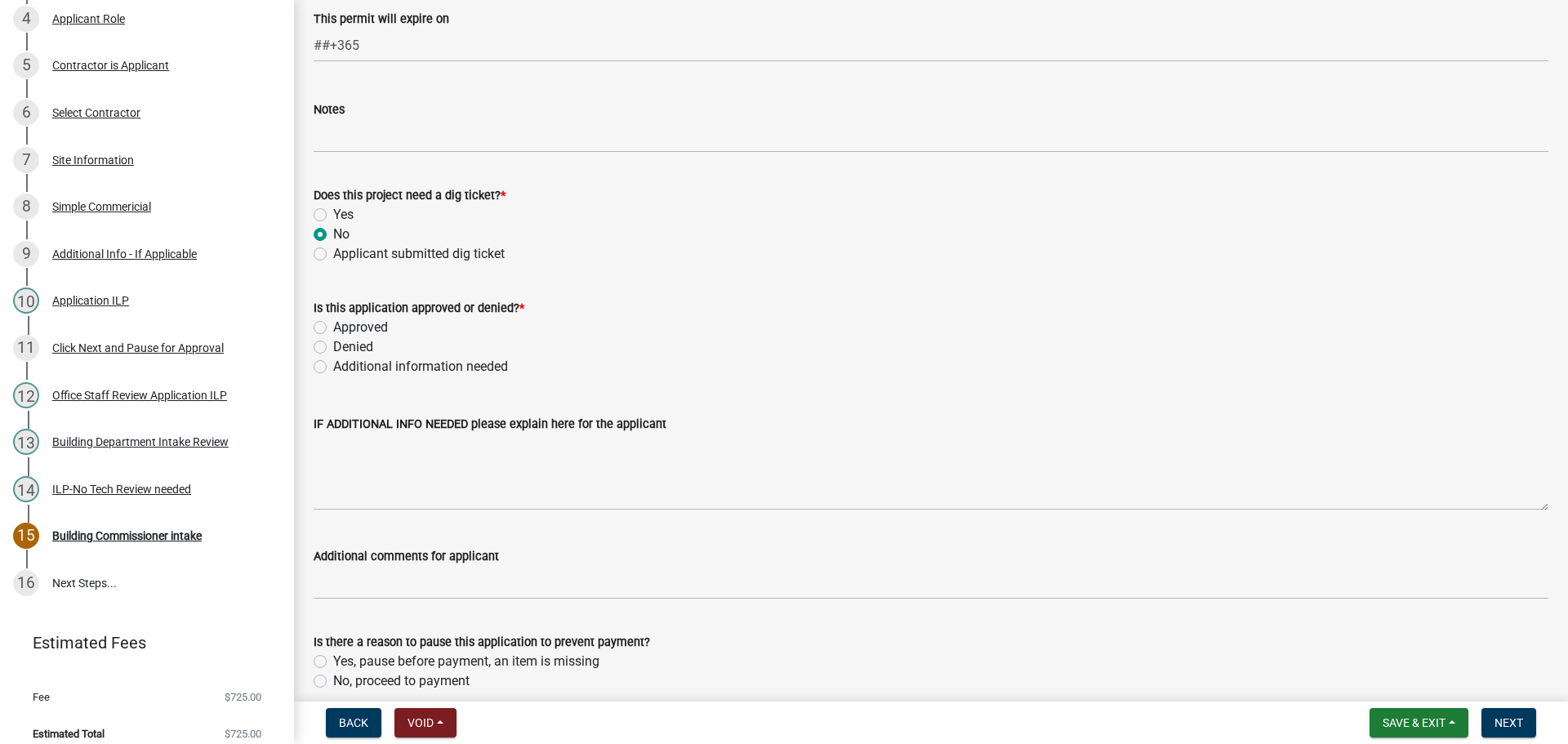
drag, startPoint x: 321, startPoint y: 327, endPoint x: 322, endPoint y: 339, distance: 12.0
click at [333, 328] on label "Approved" at bounding box center [360, 327] width 55 height 19
click at [333, 328] on input "Approved" at bounding box center [338, 323] width 11 height 11
radio input "true"
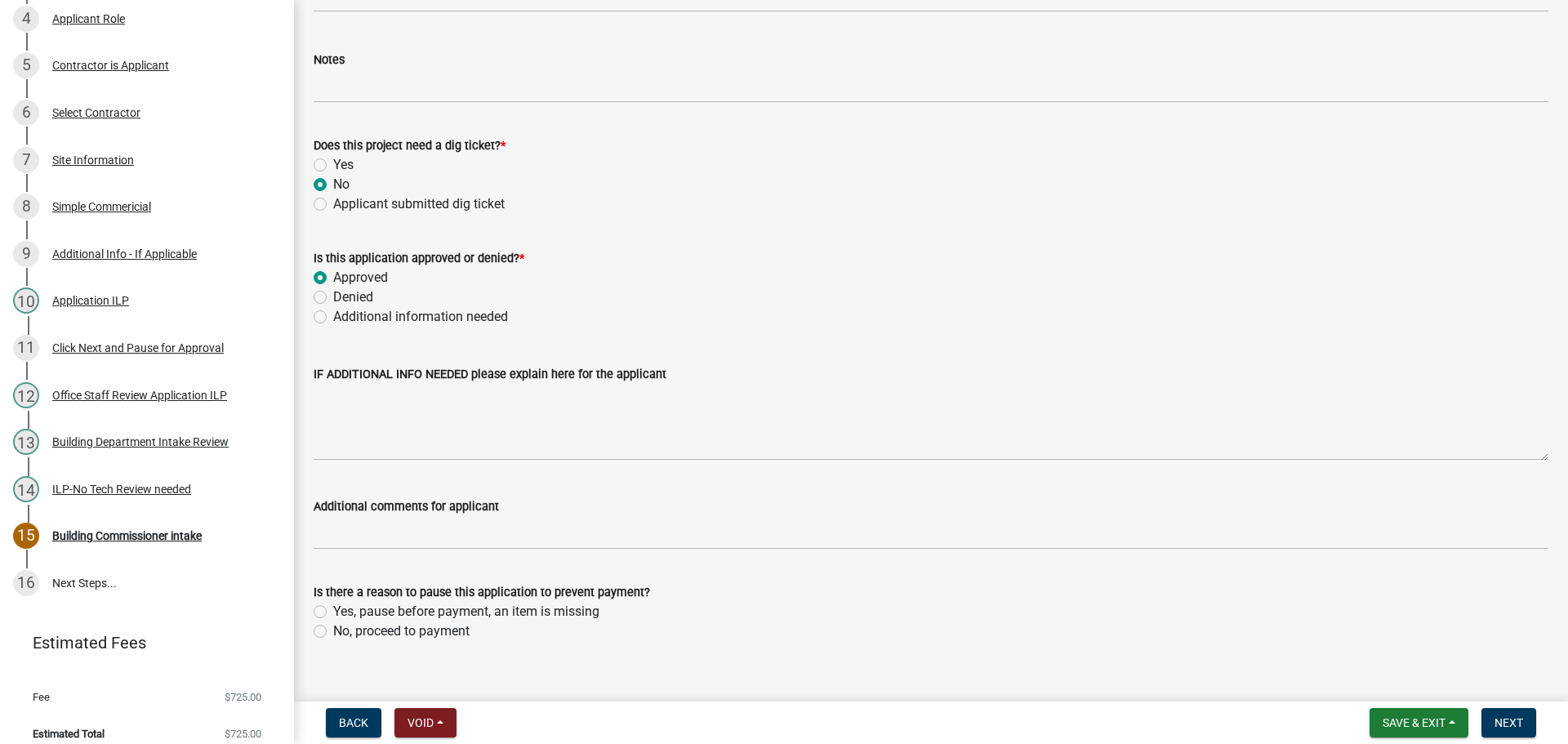
scroll to position [1218, 0]
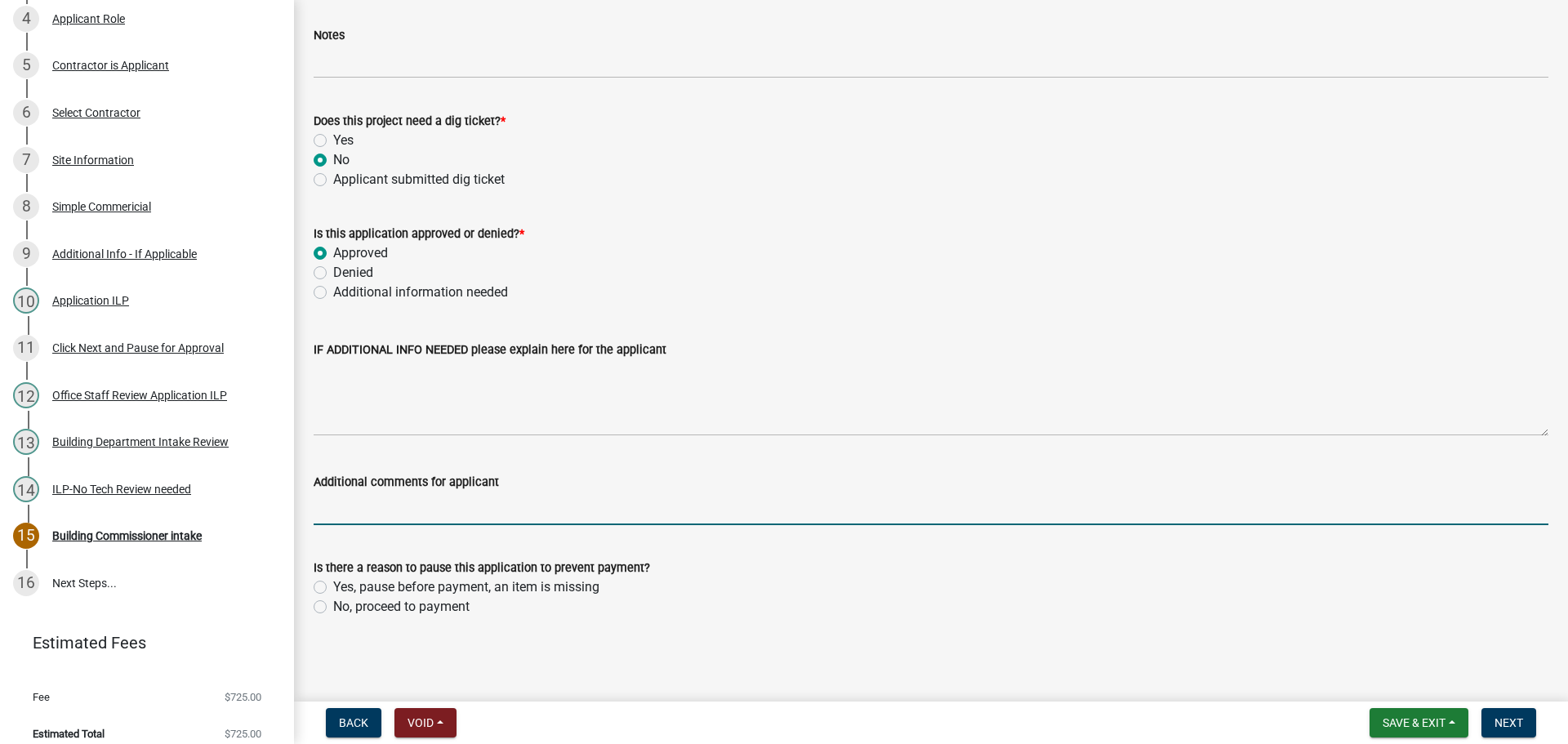
click at [361, 514] on input "Additional comments for applicant" at bounding box center [931, 508] width 1234 height 34
type input "pillar inspection"
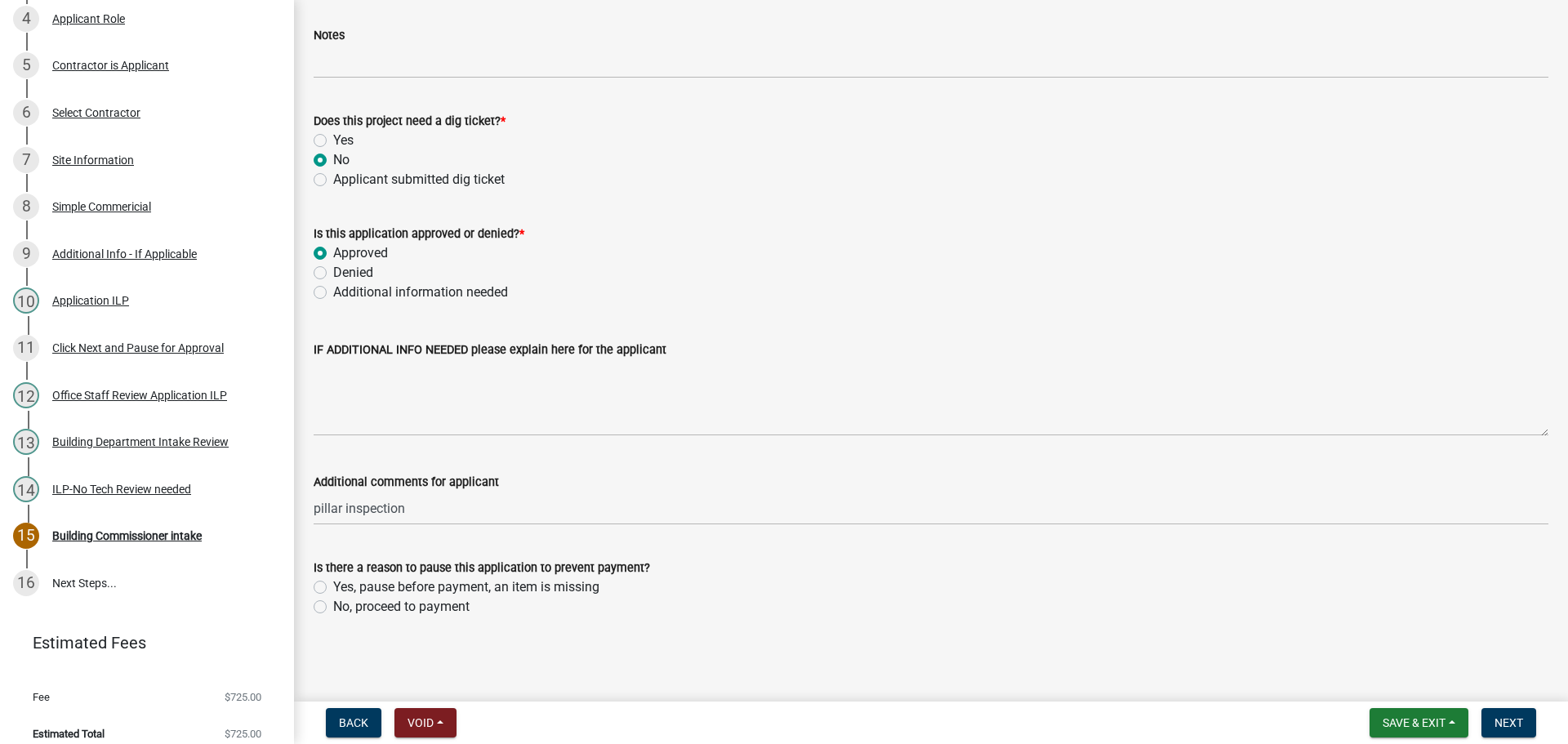
click at [333, 608] on label "No, proceed to payment" at bounding box center [401, 606] width 137 height 19
click at [333, 608] on input "No, proceed to payment" at bounding box center [338, 603] width 11 height 11
radio input "true"
click at [1505, 718] on span "Next" at bounding box center [1508, 723] width 28 height 13
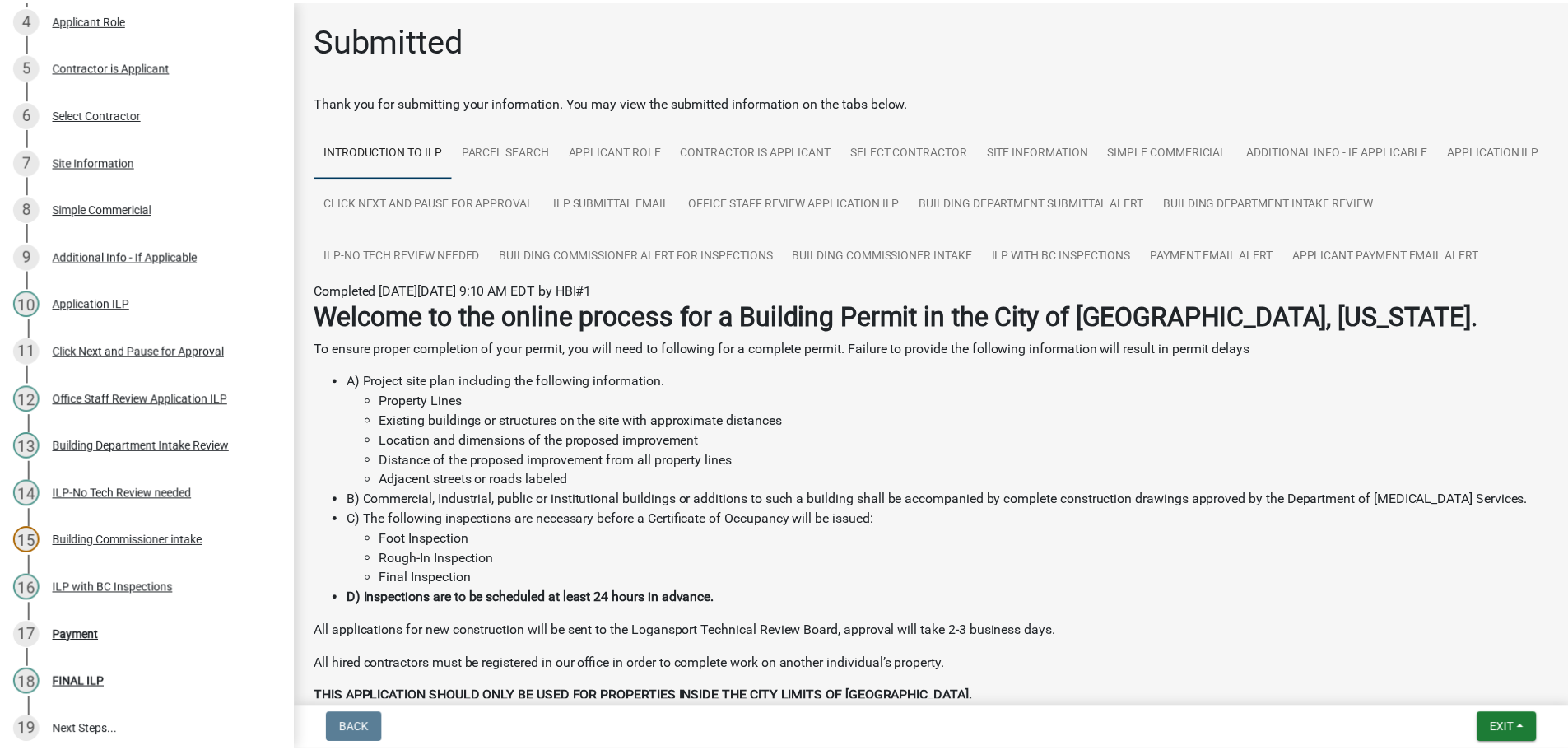
scroll to position [554, 0]
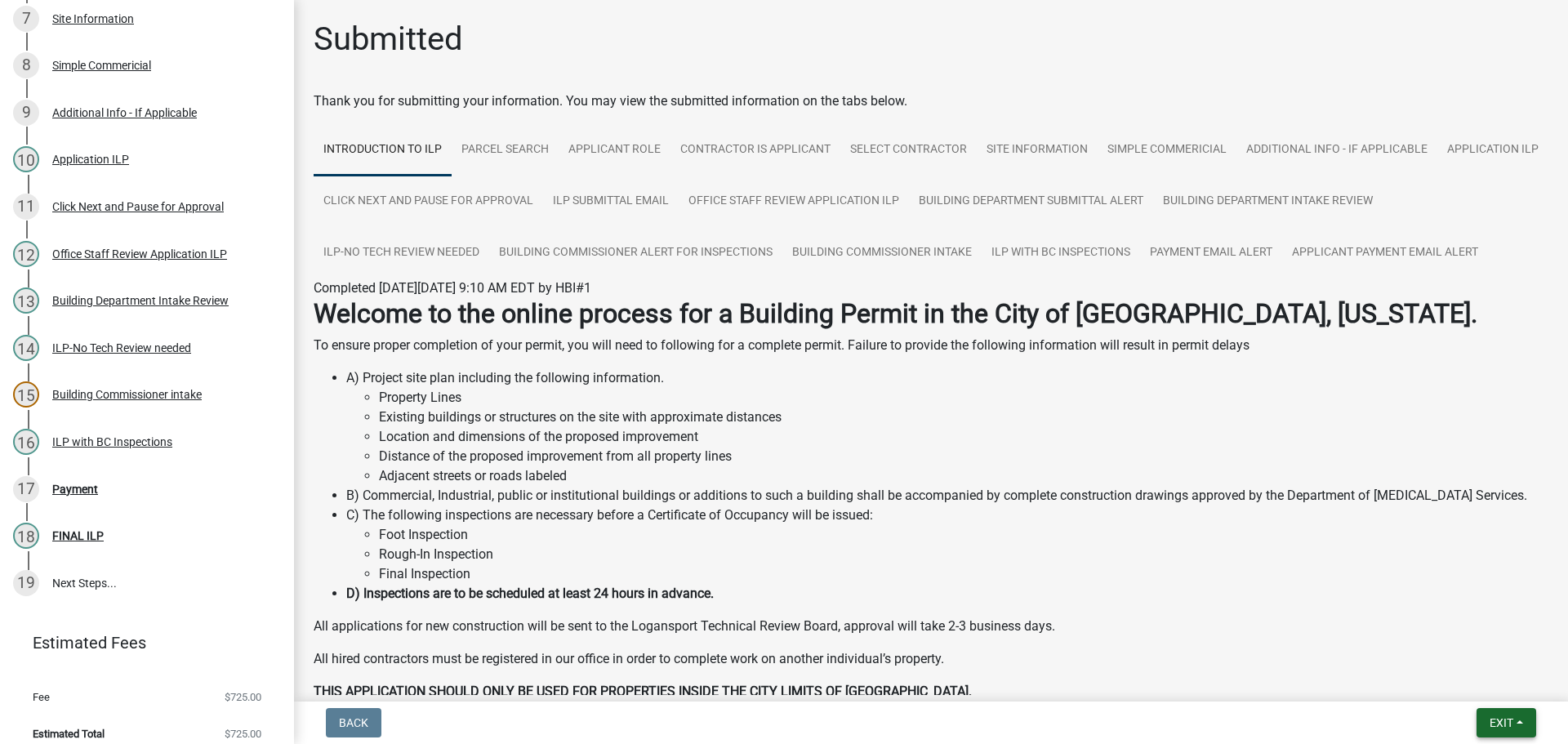
click at [1514, 720] on button "Exit" at bounding box center [1506, 723] width 60 height 29
click at [1473, 683] on button "Save & Exit" at bounding box center [1470, 680] width 130 height 39
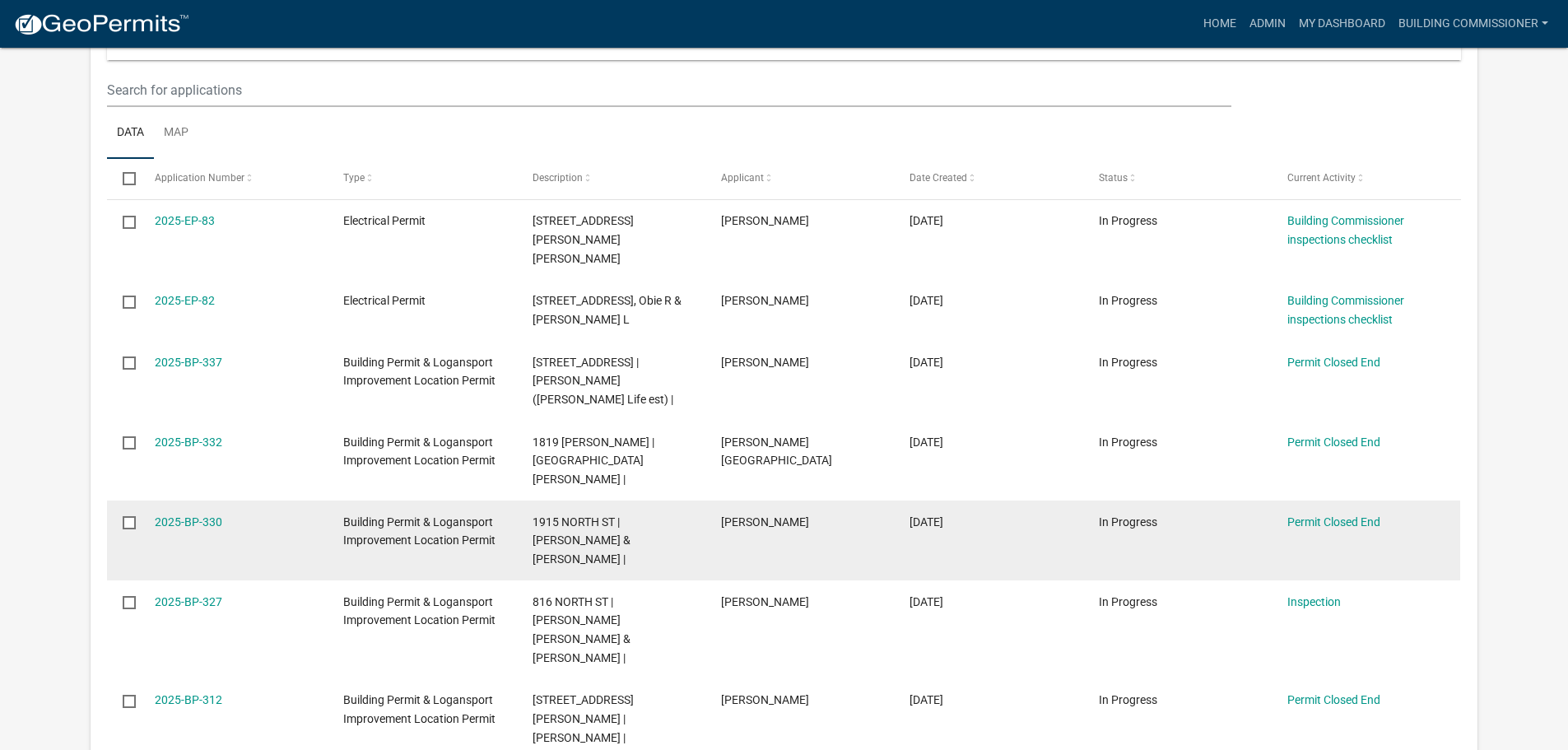
scroll to position [741, 0]
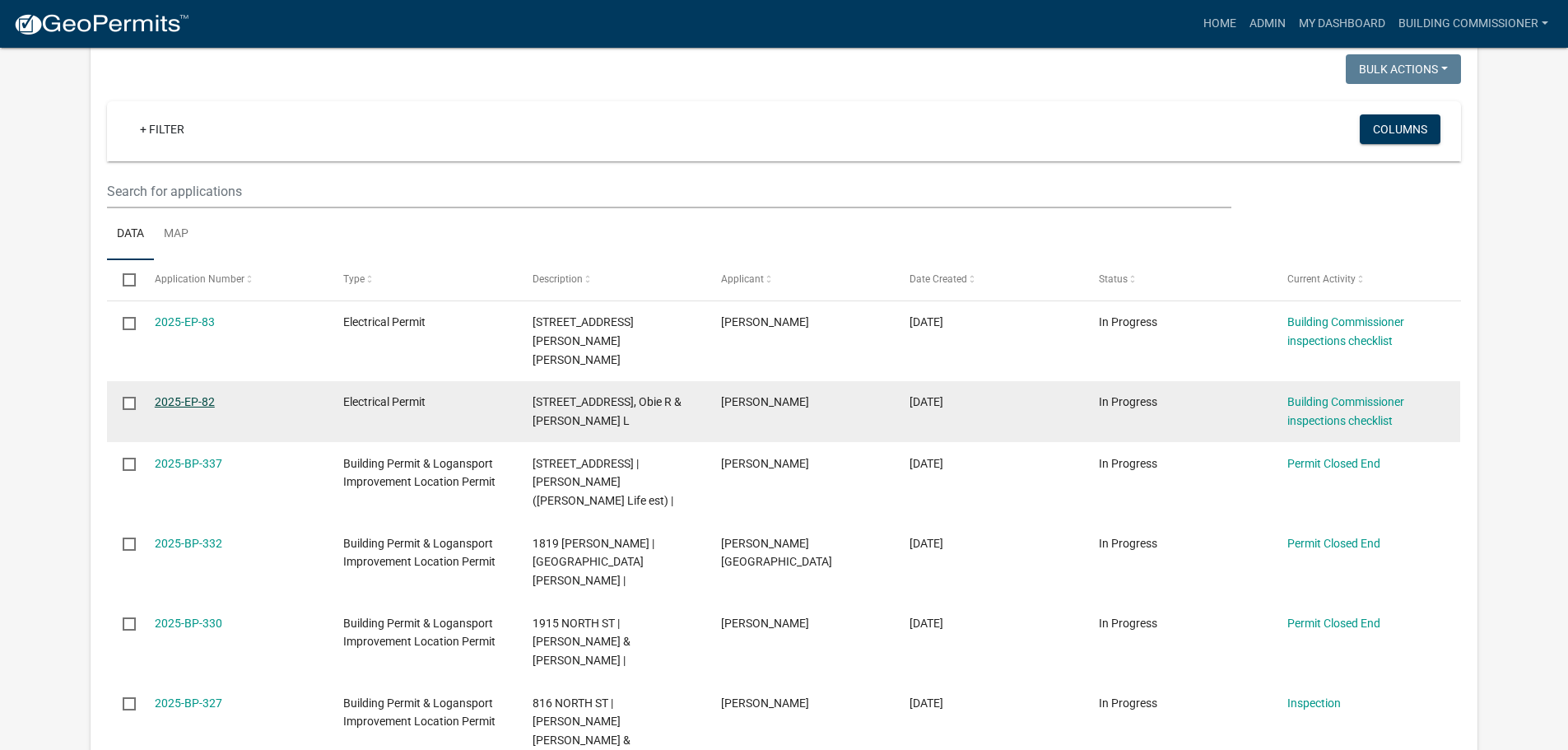
click at [190, 395] on link "2025-EP-82" at bounding box center [184, 401] width 60 height 13
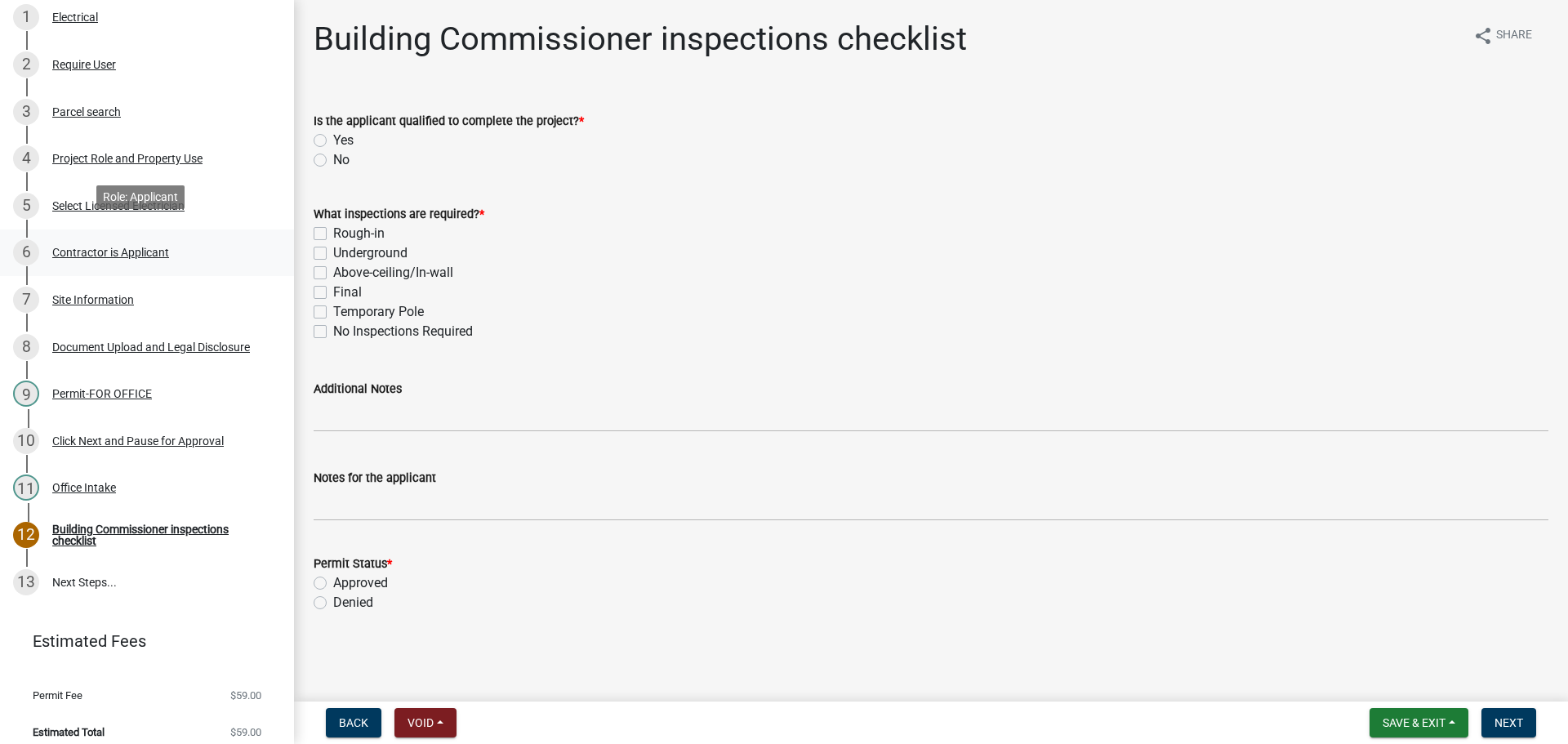
scroll to position [232, 0]
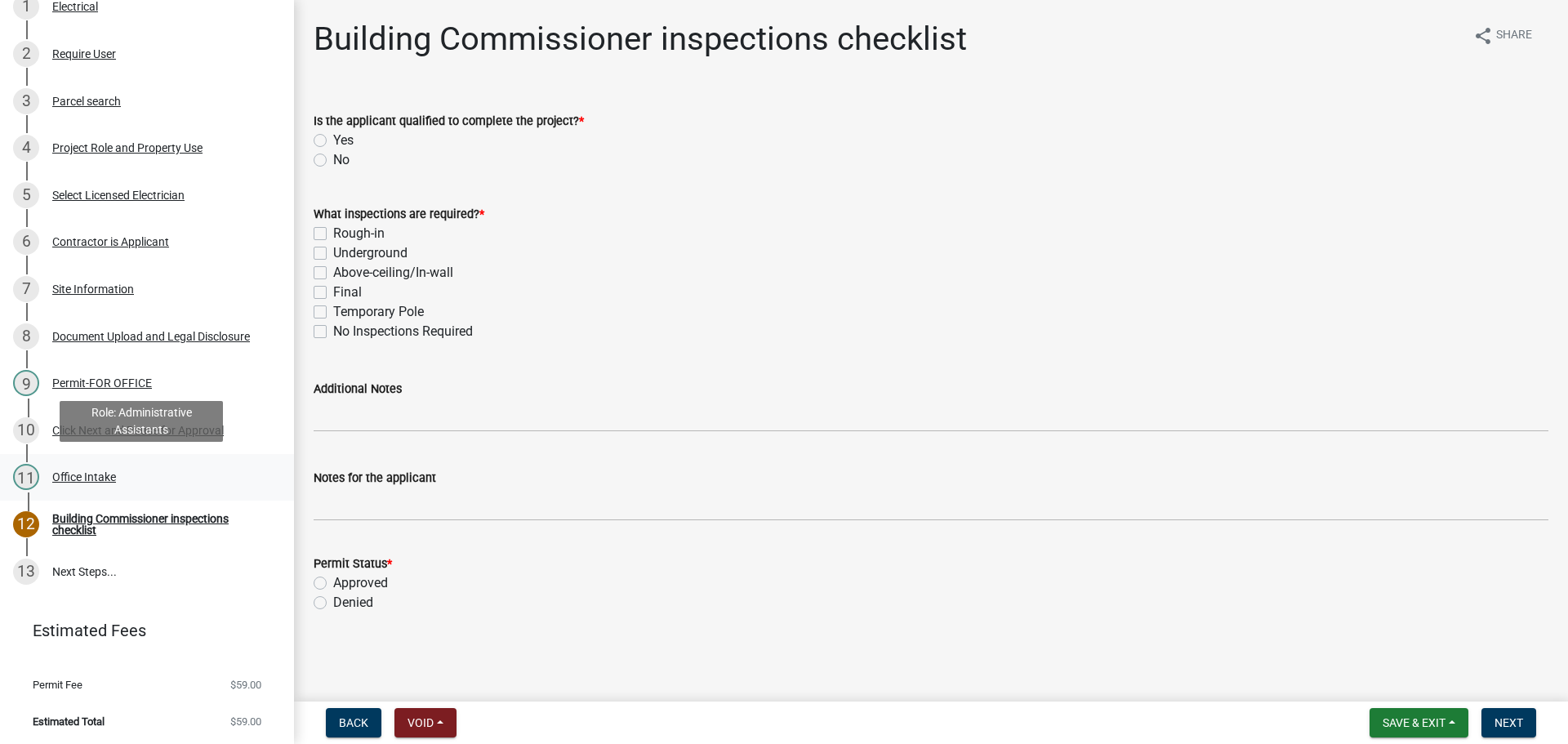
click at [67, 472] on div "Office Intake" at bounding box center [83, 477] width 63 height 11
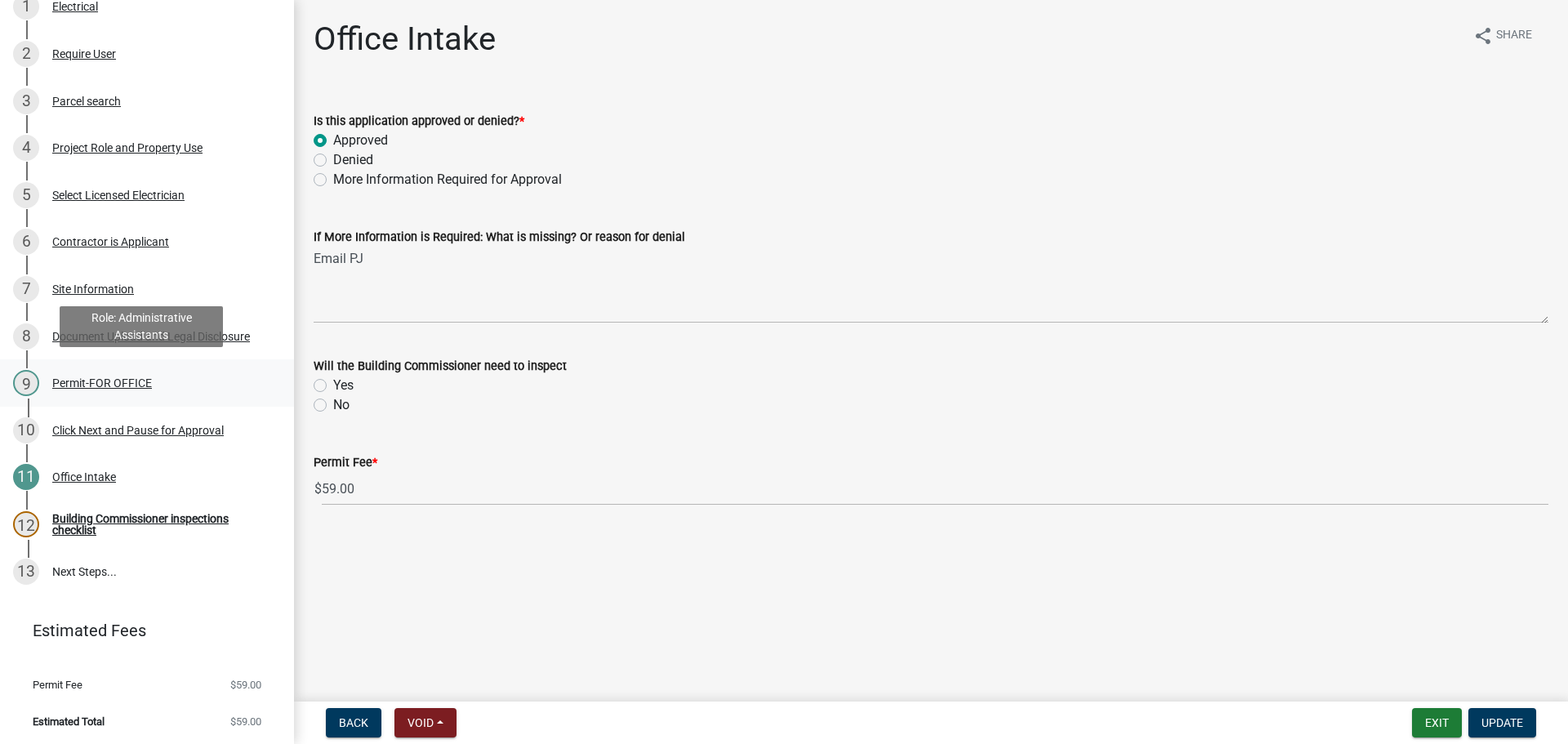
click at [83, 381] on div "Permit-FOR OFFICE" at bounding box center [102, 383] width 100 height 11
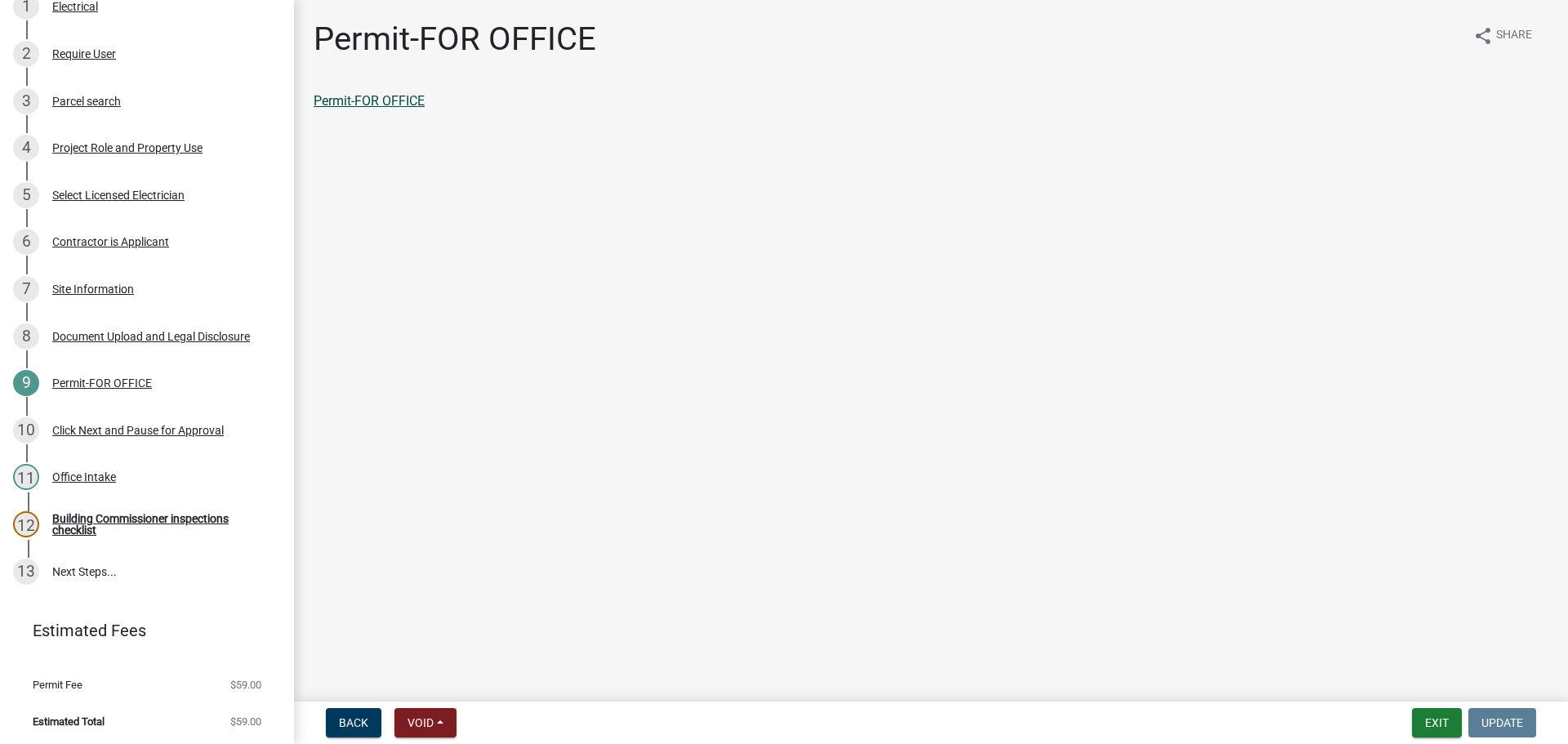
click at [386, 94] on link "Permit-FOR OFFICE" at bounding box center [369, 101] width 111 height 16
click at [69, 517] on div "Building Commissioner inspections checklist" at bounding box center [160, 524] width 215 height 23
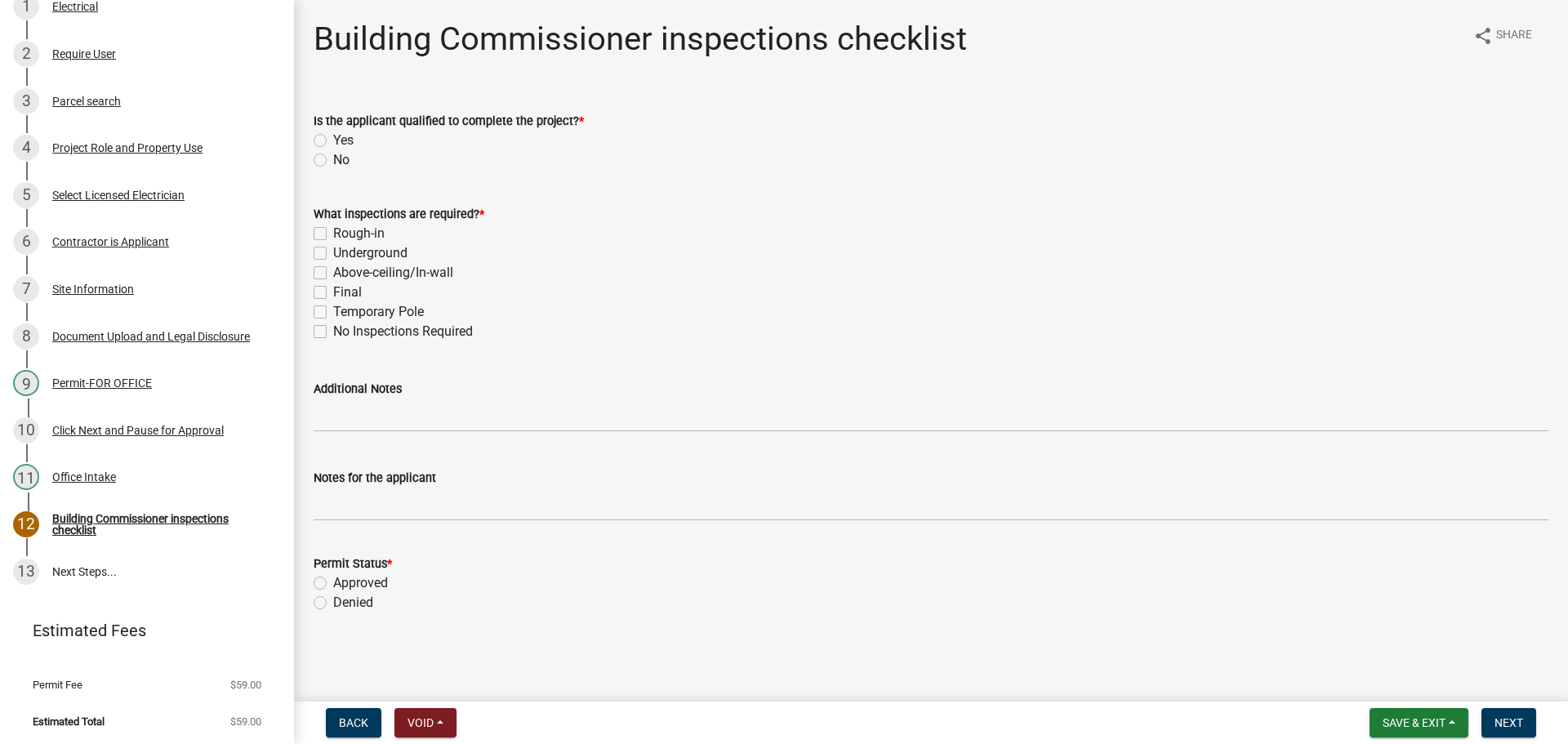
click at [333, 231] on label "Rough-in" at bounding box center [359, 233] width 51 height 19
click at [333, 231] on input "Rough-in" at bounding box center [338, 229] width 11 height 11
checkbox input "true"
checkbox input "false"
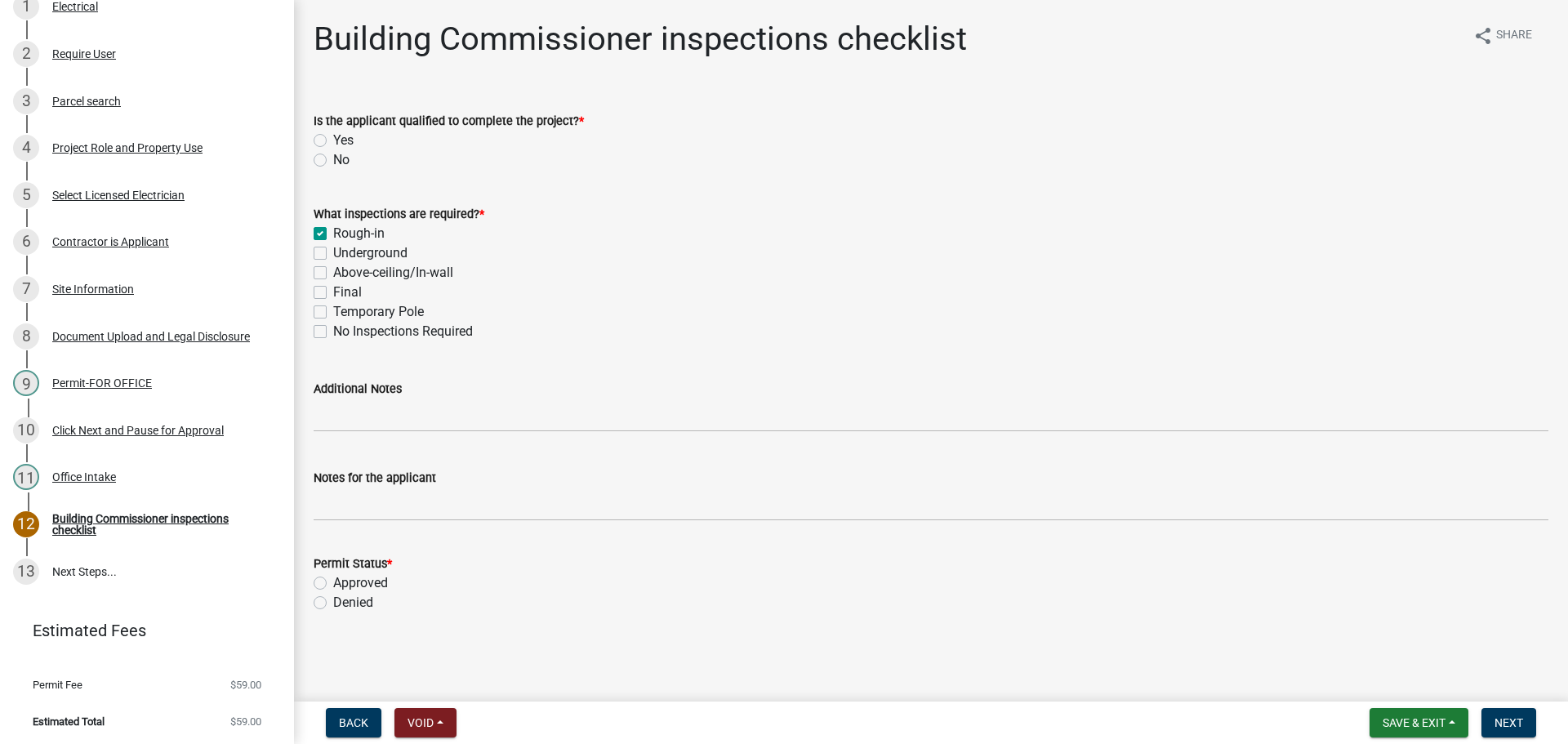
checkbox input "false"
click at [333, 578] on label "Approved" at bounding box center [360, 583] width 55 height 19
click at [333, 578] on input "Approved" at bounding box center [338, 579] width 11 height 11
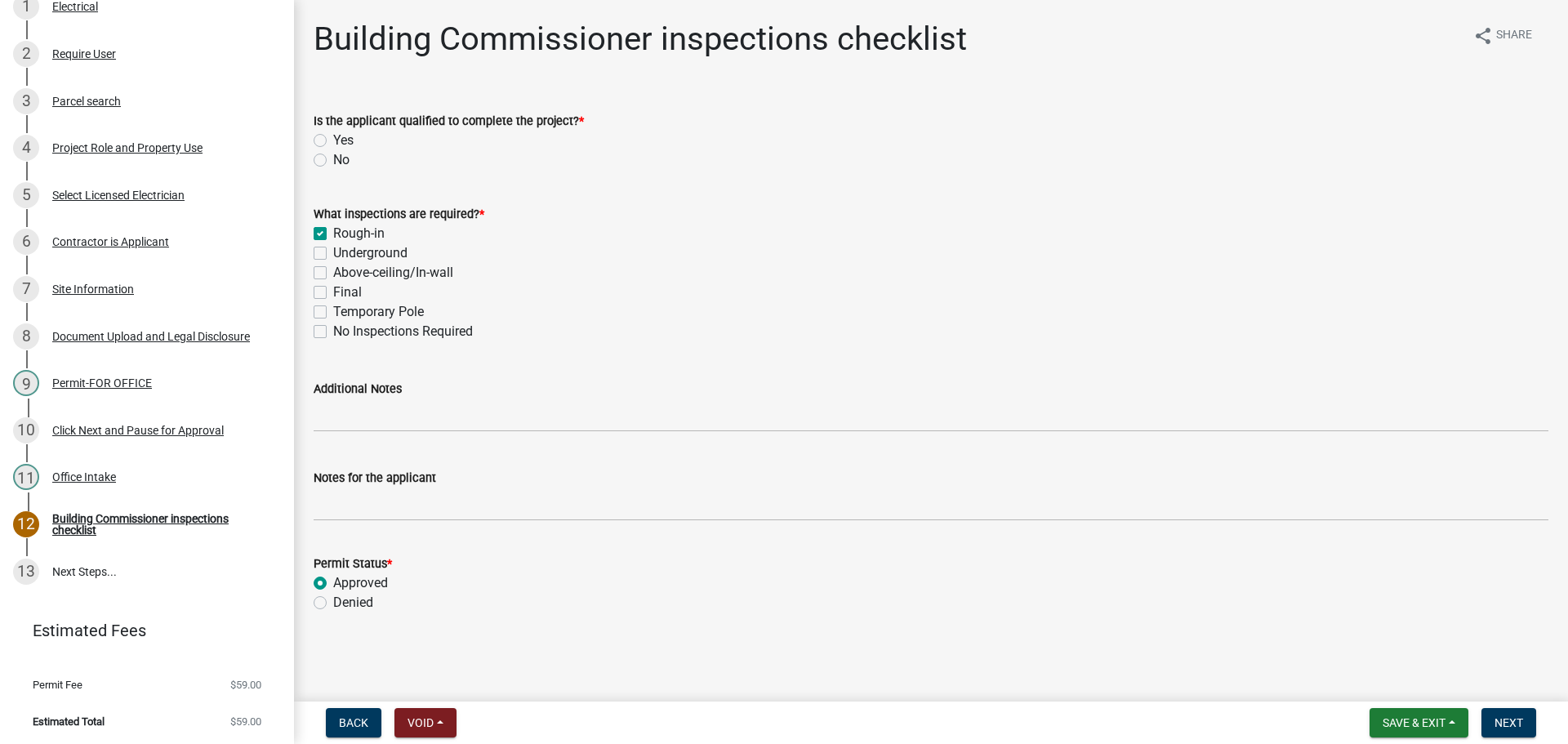
radio input "true"
click at [333, 139] on label "Yes" at bounding box center [343, 139] width 20 height 19
click at [333, 139] on input "Yes" at bounding box center [338, 136] width 11 height 11
radio input "true"
click at [1507, 712] on button "Next" at bounding box center [1508, 723] width 55 height 29
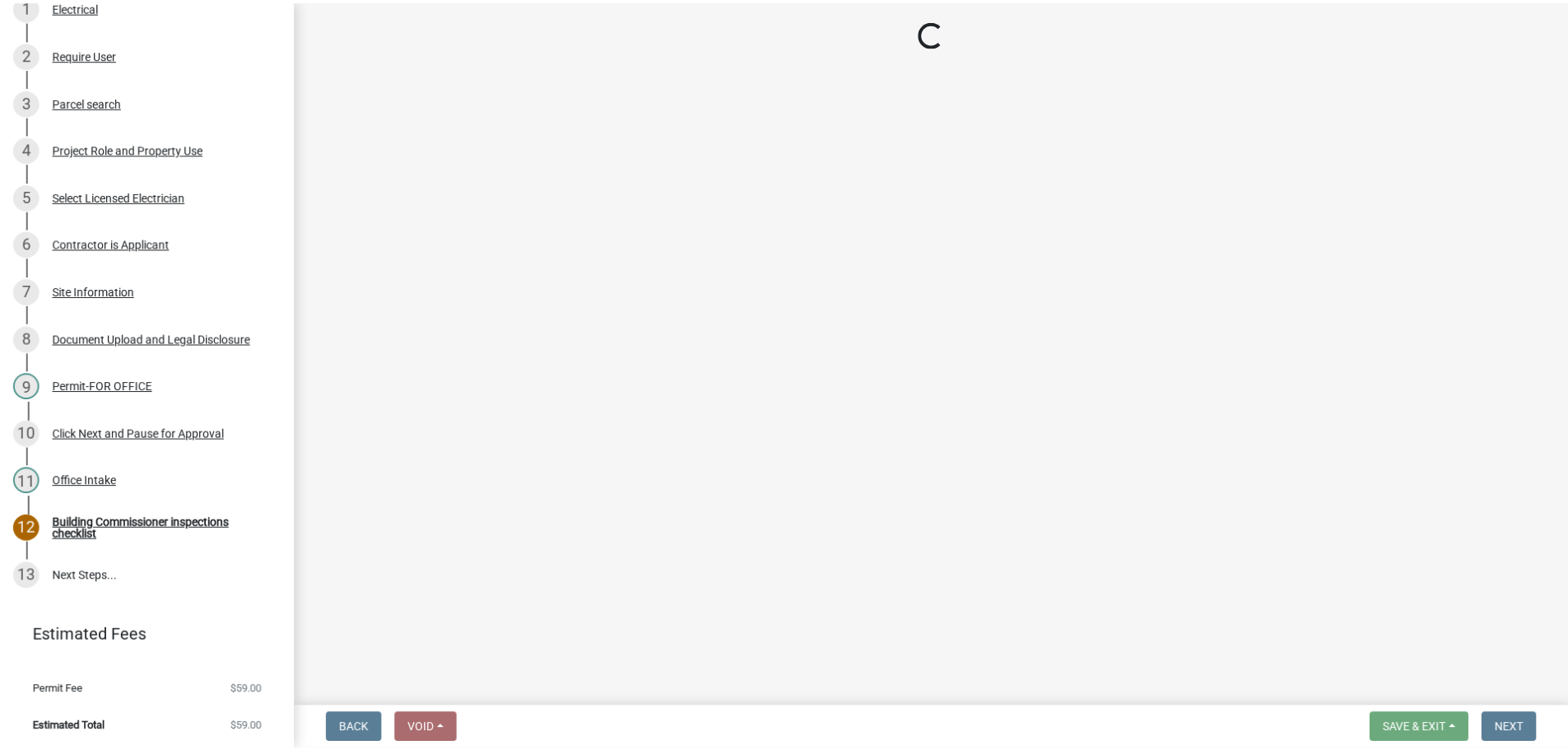
scroll to position [471, 0]
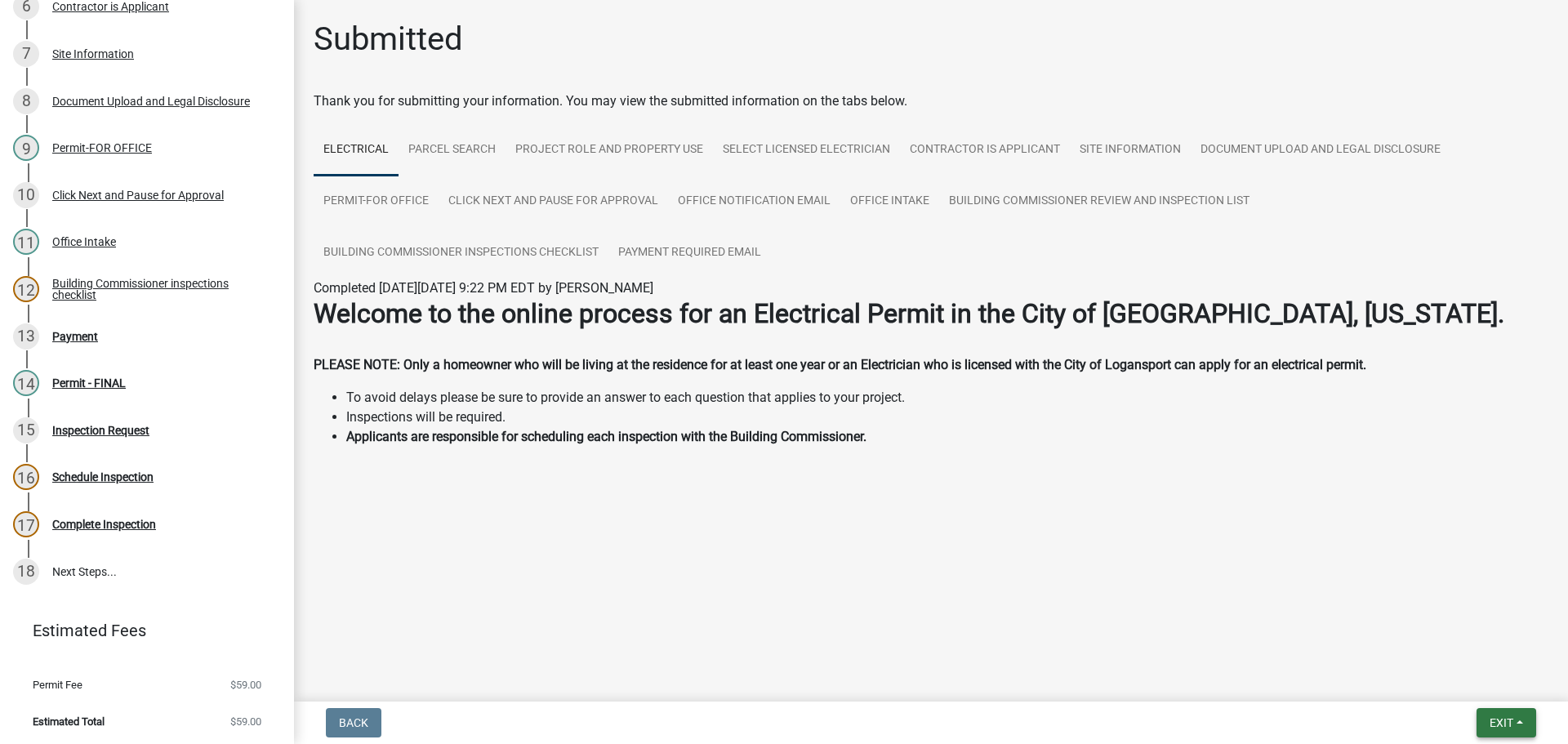
click at [1510, 717] on span "Exit" at bounding box center [1501, 723] width 24 height 13
click at [1475, 682] on button "Save & Exit" at bounding box center [1470, 680] width 130 height 39
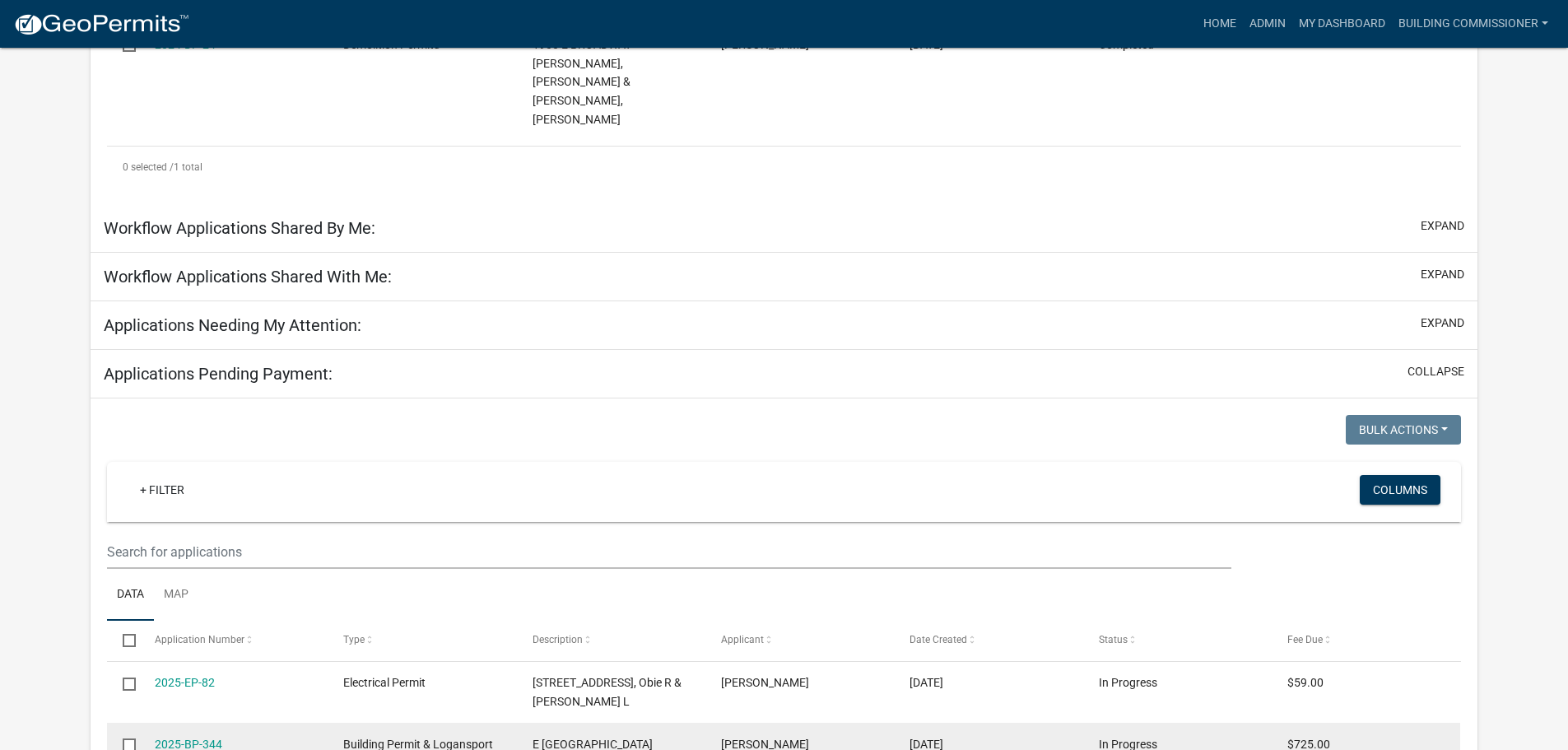
scroll to position [658, 0]
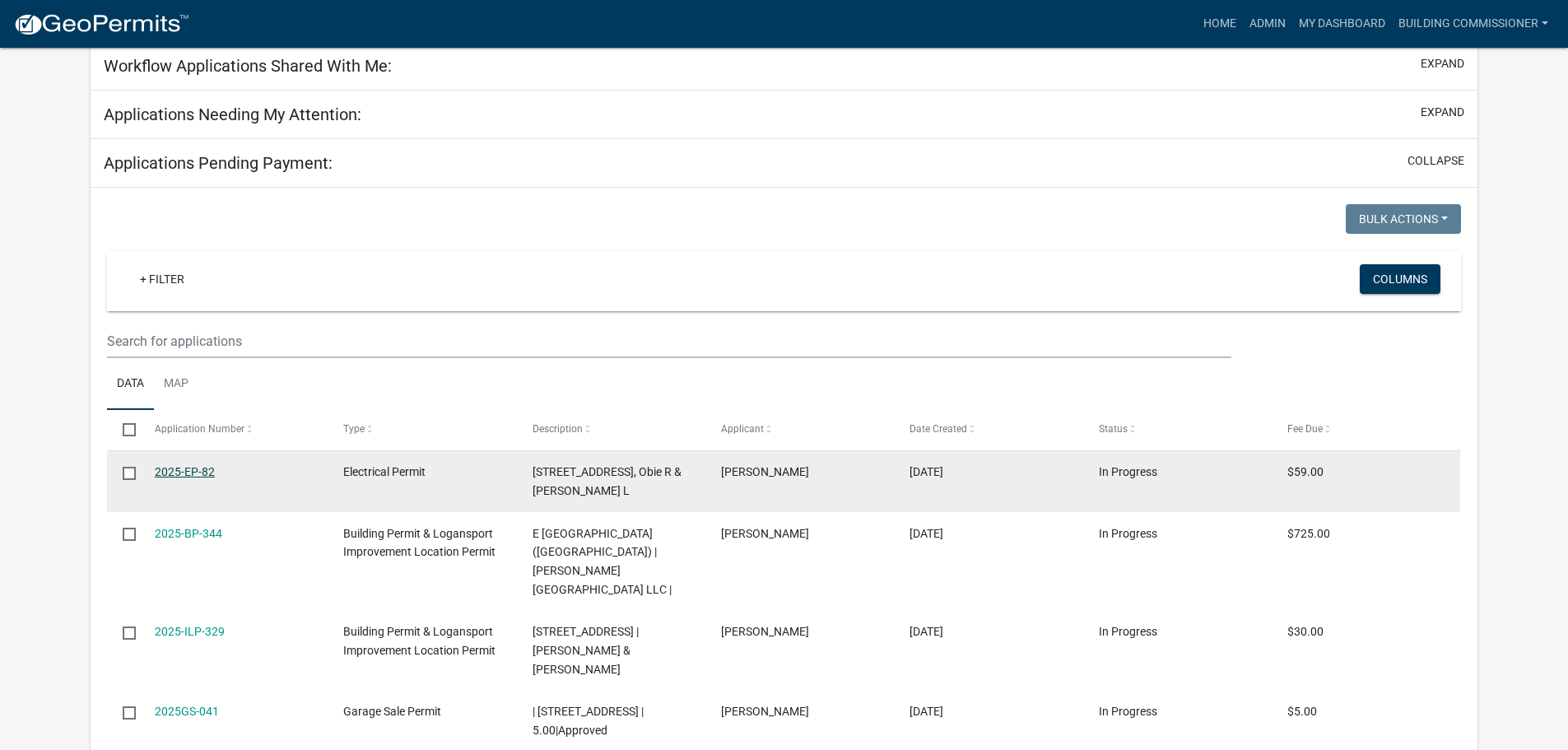
click at [184, 465] on link "2025-EP-82" at bounding box center [184, 472] width 60 height 13
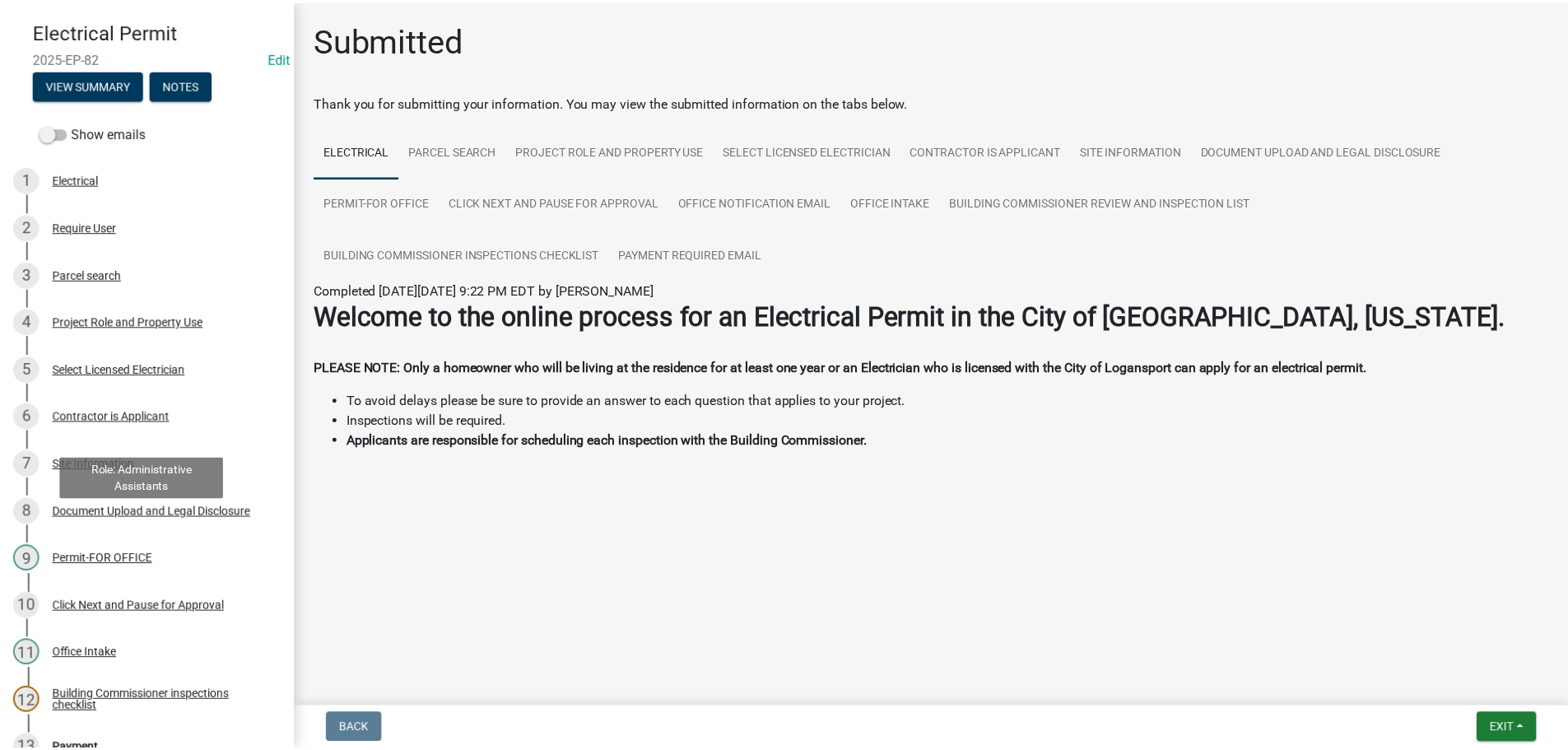
scroll to position [329, 0]
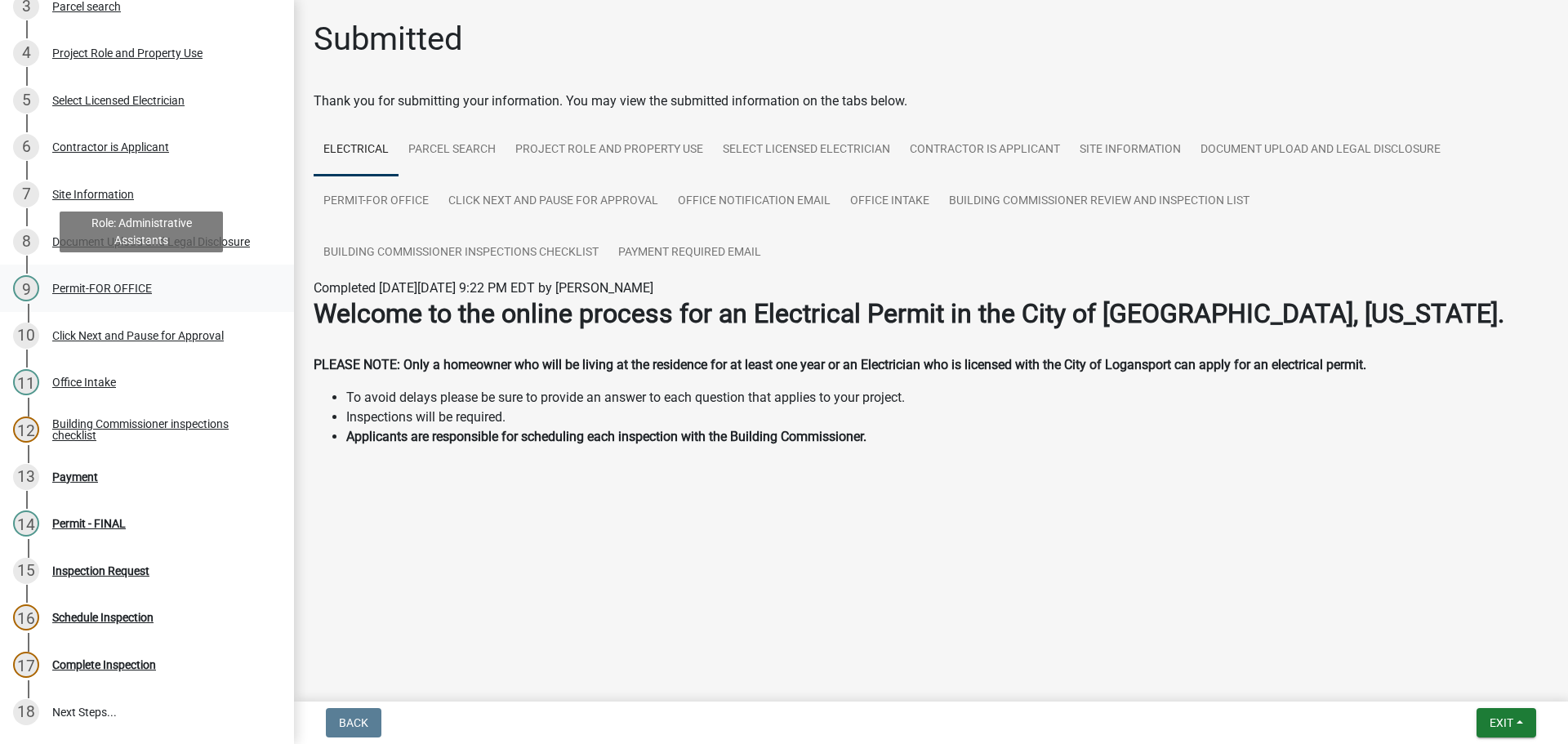
click at [94, 286] on div "Permit-FOR OFFICE" at bounding box center [102, 288] width 100 height 11
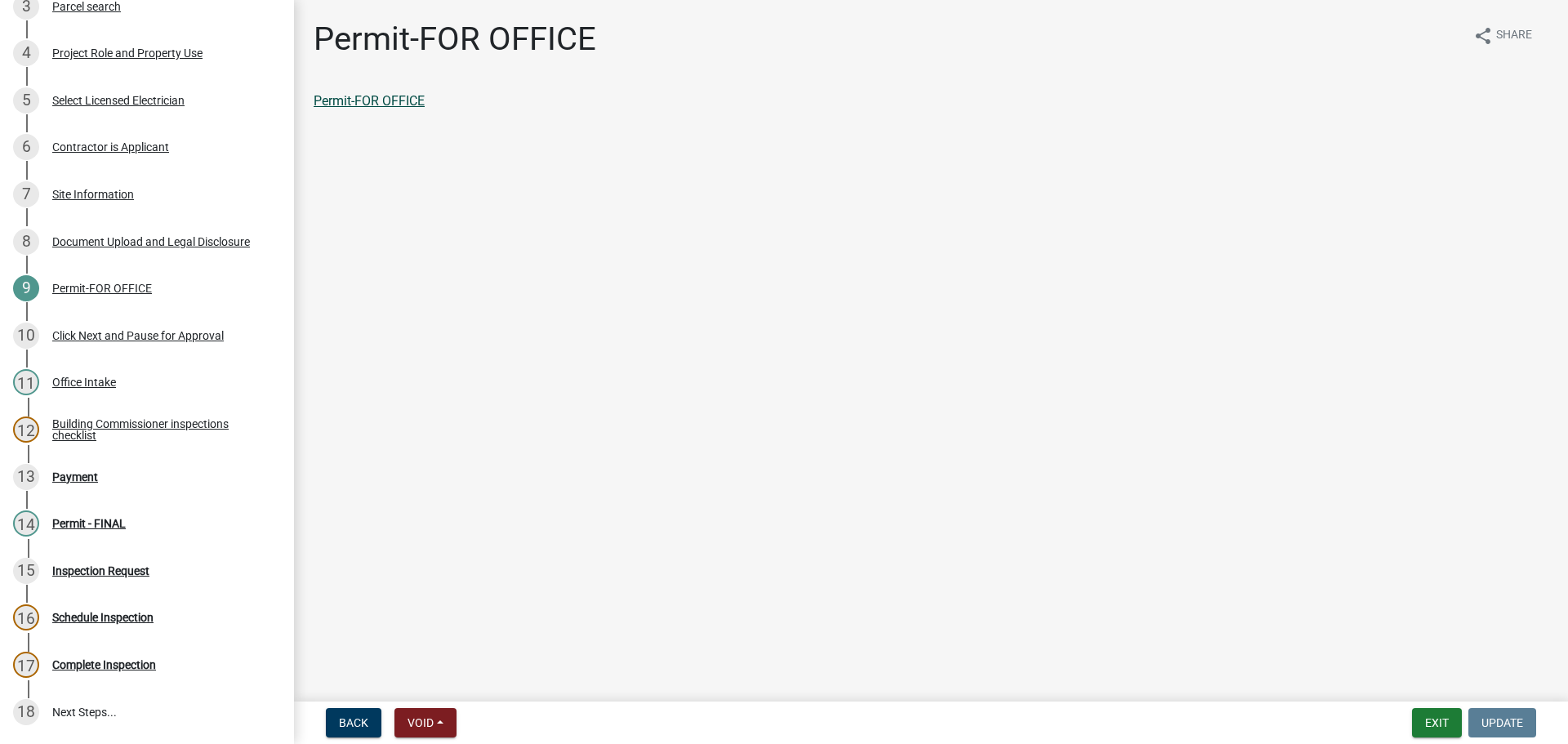
click at [382, 101] on link "Permit-FOR OFFICE" at bounding box center [369, 101] width 111 height 16
click at [118, 418] on div "Building Commissioner inspections checklist" at bounding box center [160, 429] width 215 height 23
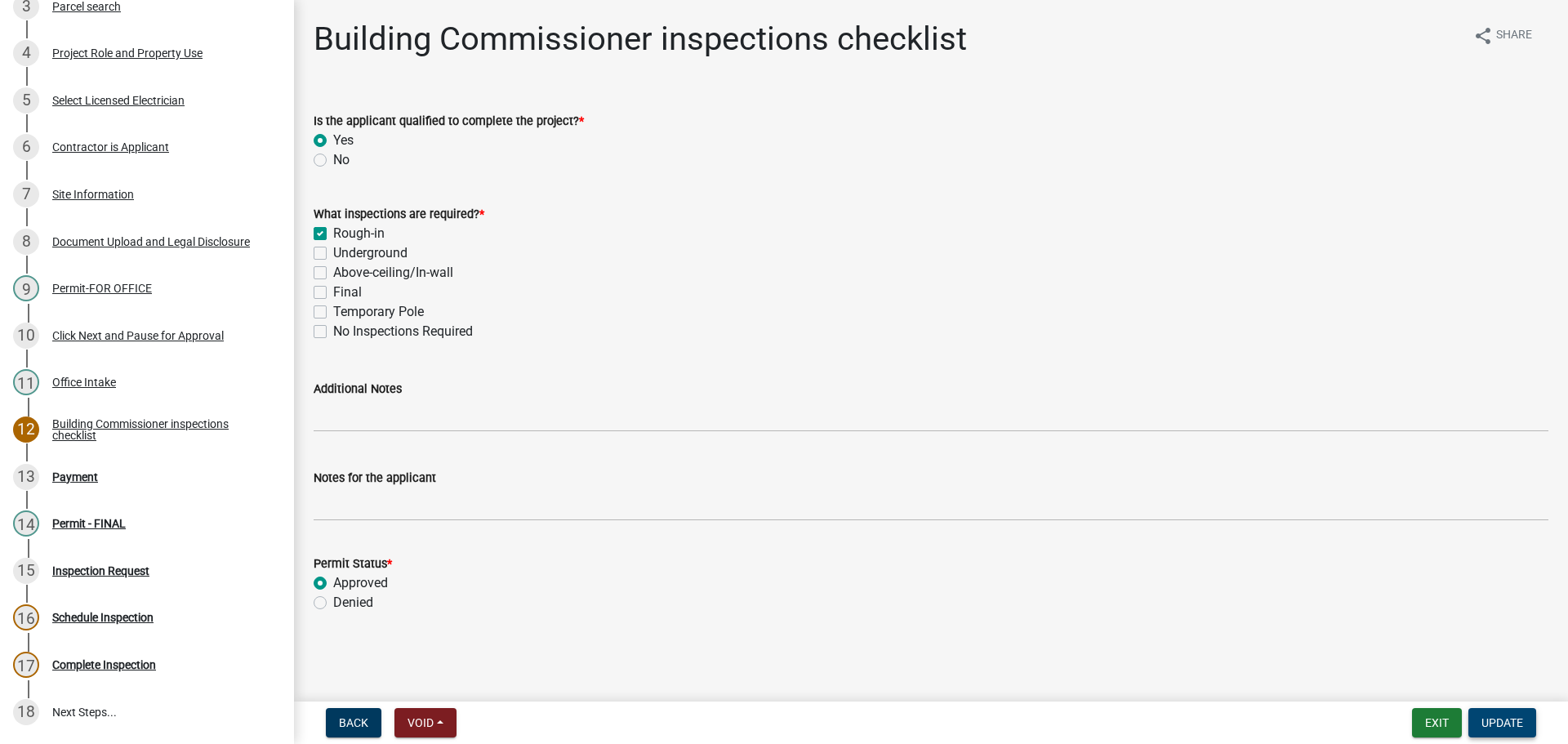
click at [1499, 716] on span "Update" at bounding box center [1501, 723] width 41 height 13
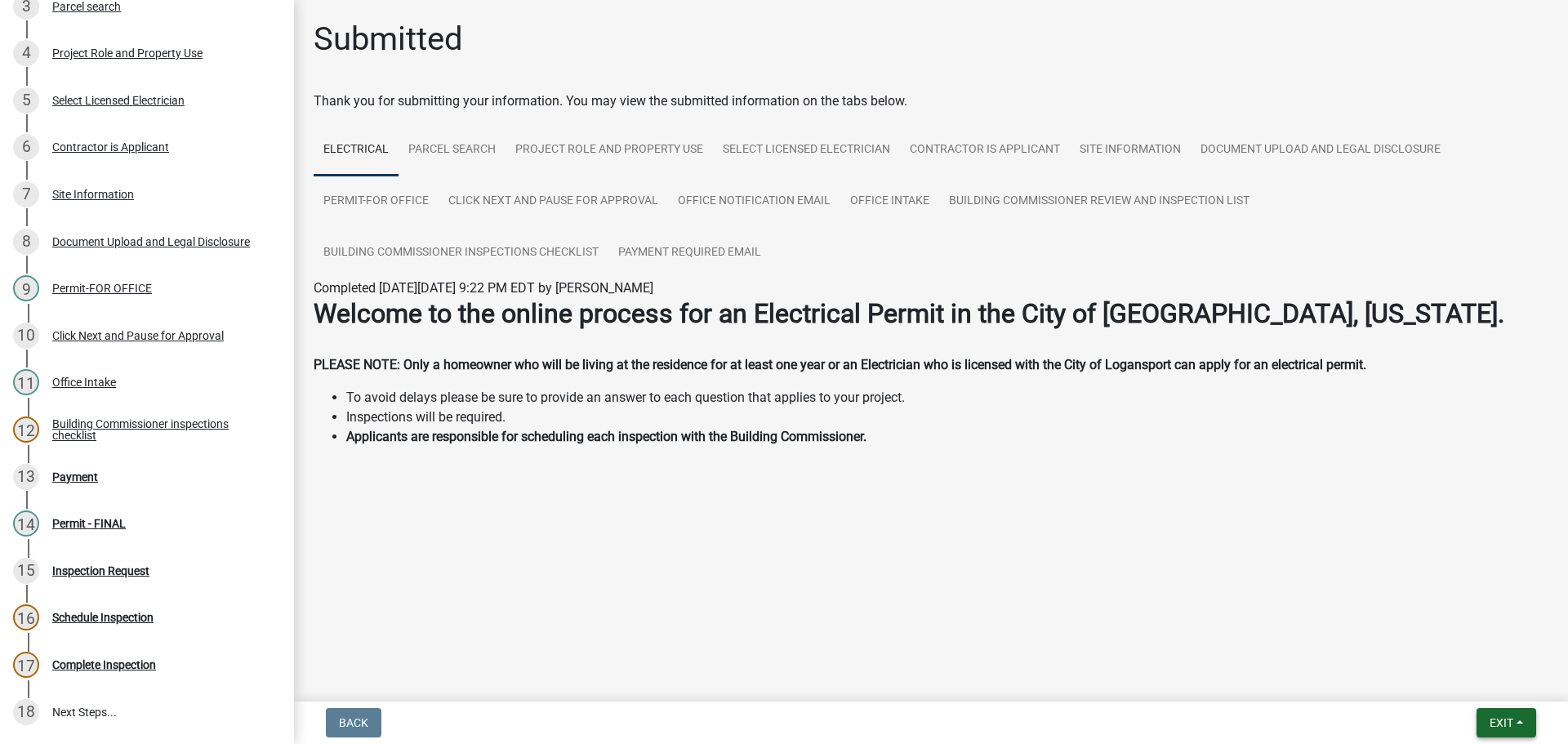
click at [1504, 720] on span "Exit" at bounding box center [1501, 723] width 24 height 13
click at [1461, 675] on button "Save & Exit" at bounding box center [1470, 680] width 130 height 39
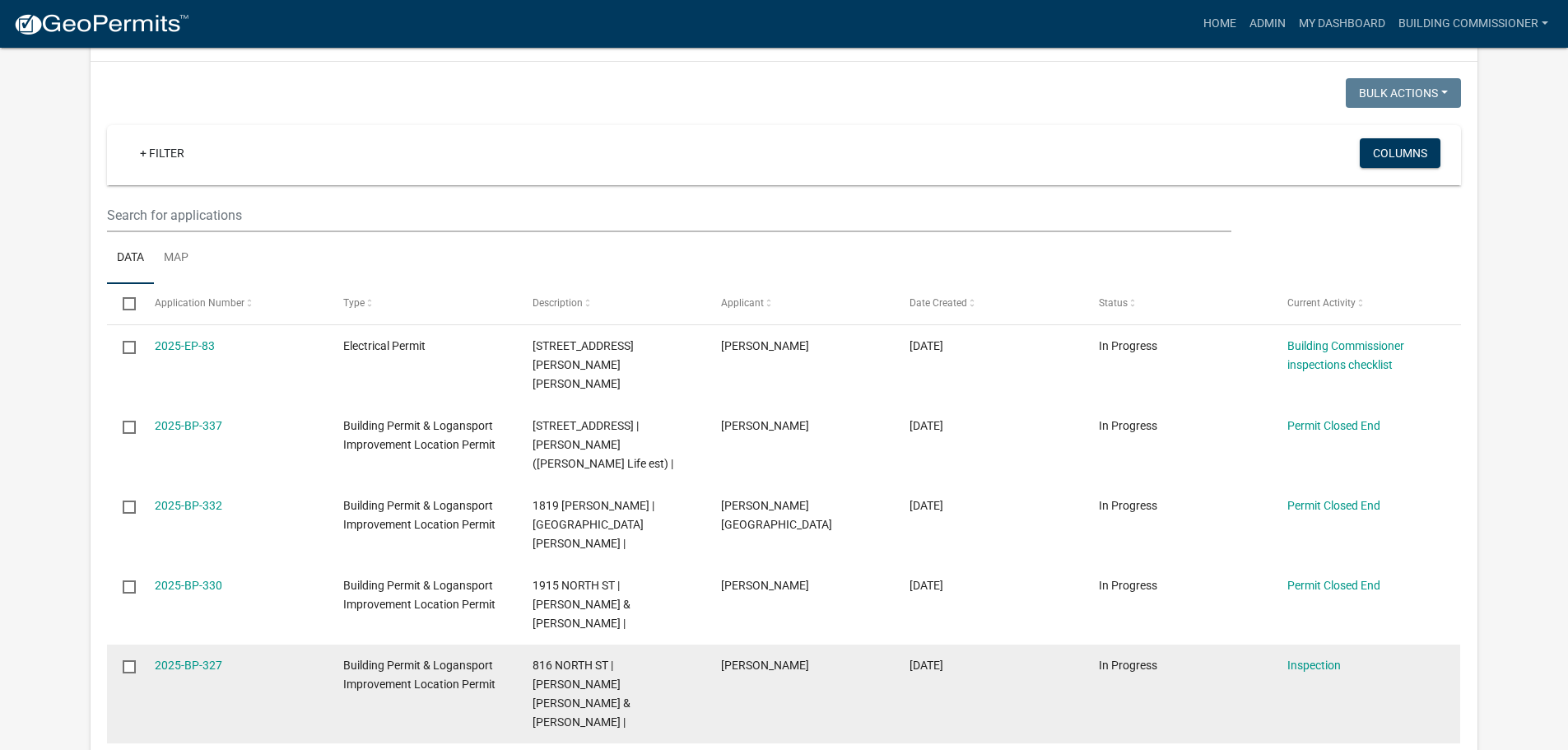
scroll to position [741, 0]
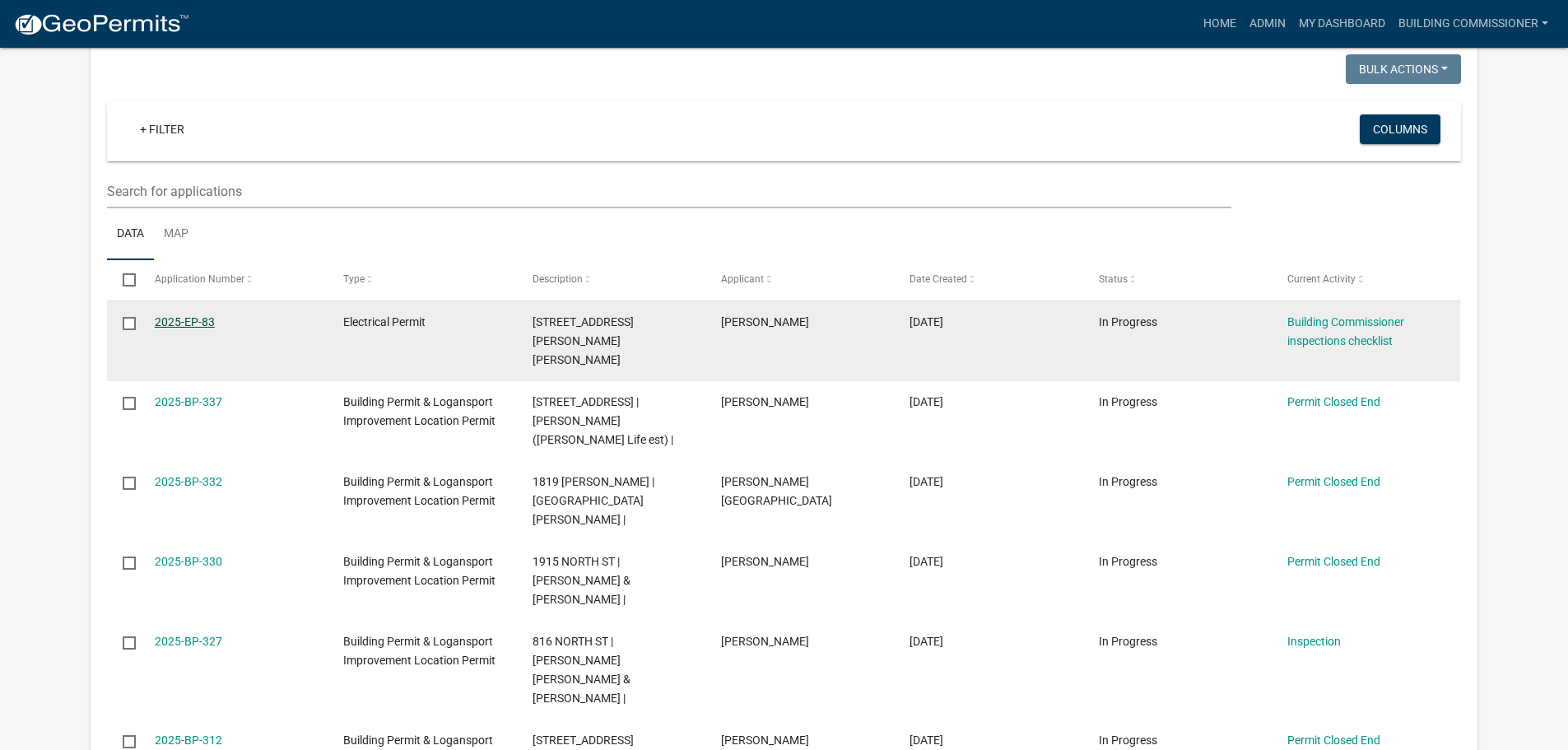
click at [180, 315] on link "2025-EP-83" at bounding box center [184, 322] width 60 height 13
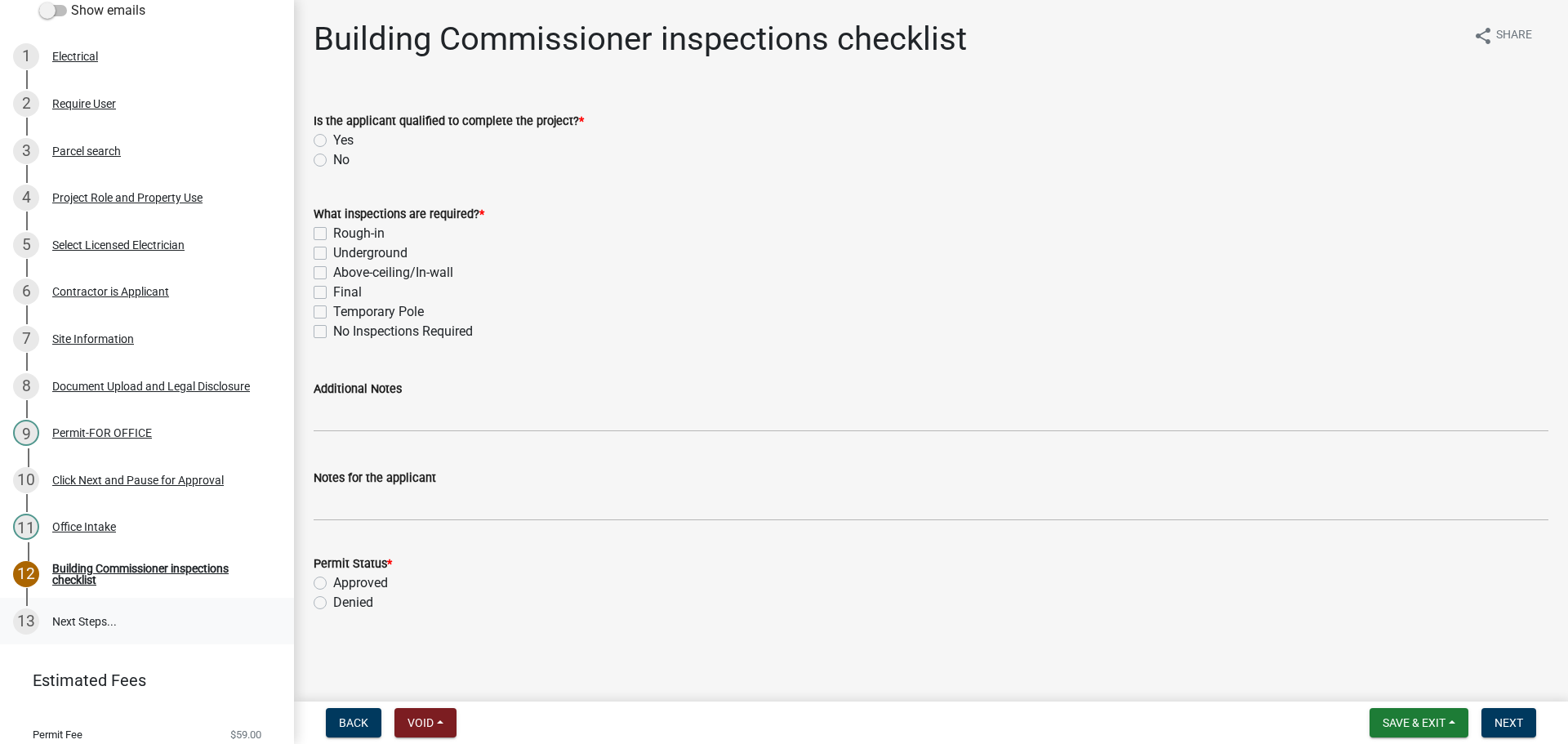
scroll to position [232, 0]
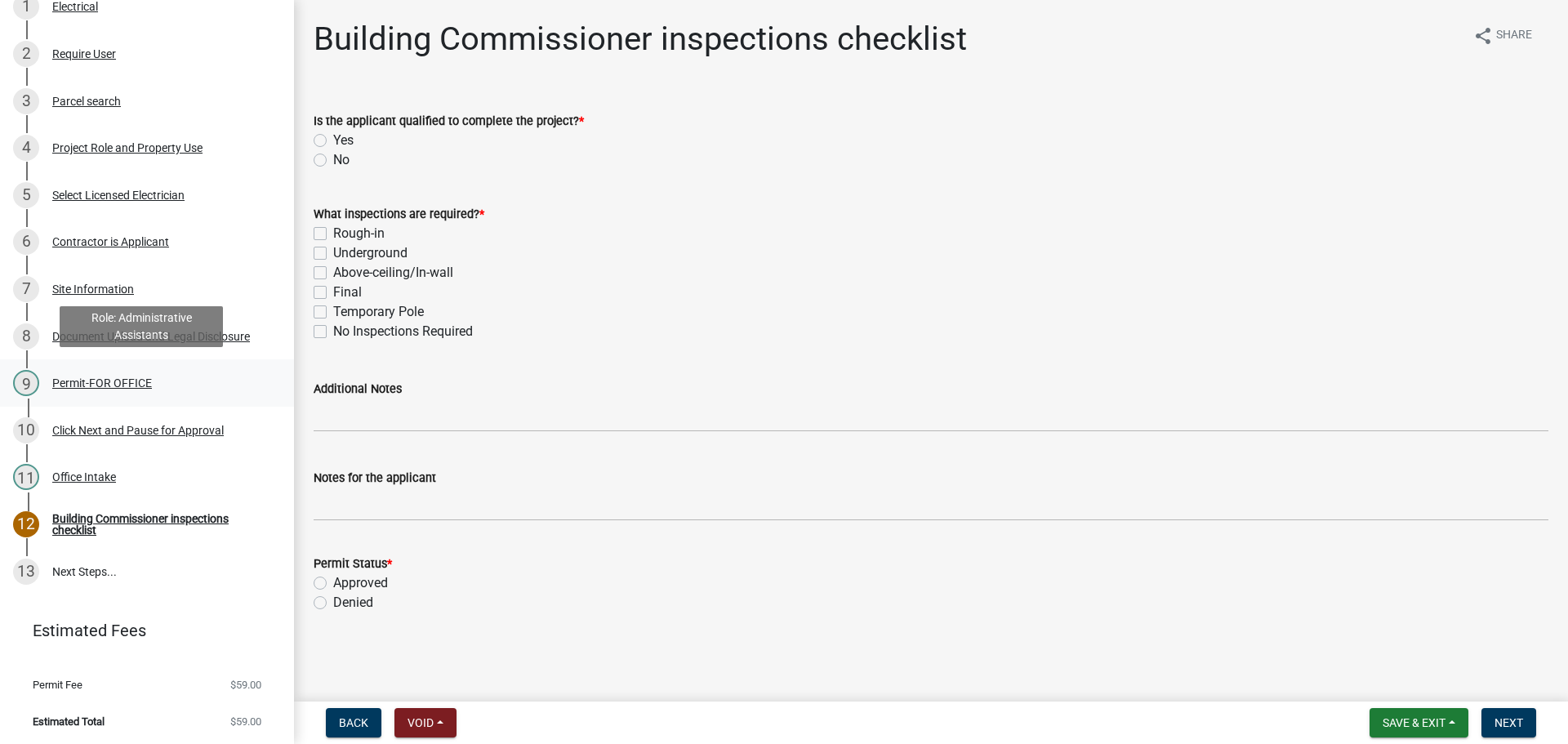
click at [83, 381] on div "Permit-FOR OFFICE" at bounding box center [102, 383] width 100 height 11
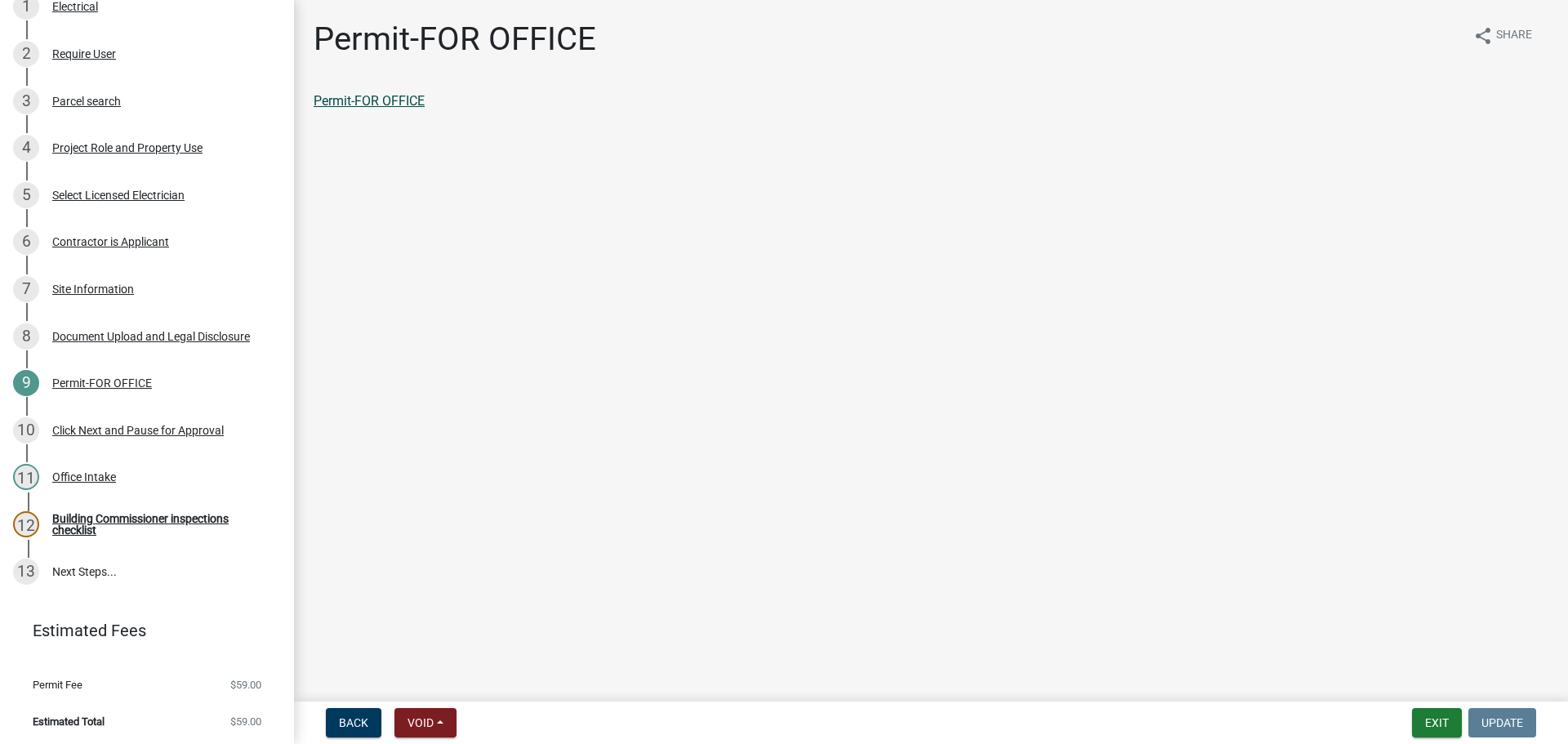
click at [366, 102] on link "Permit-FOR OFFICE" at bounding box center [369, 101] width 111 height 16
click at [153, 516] on div "Building Commissioner inspections checklist" at bounding box center [160, 524] width 215 height 23
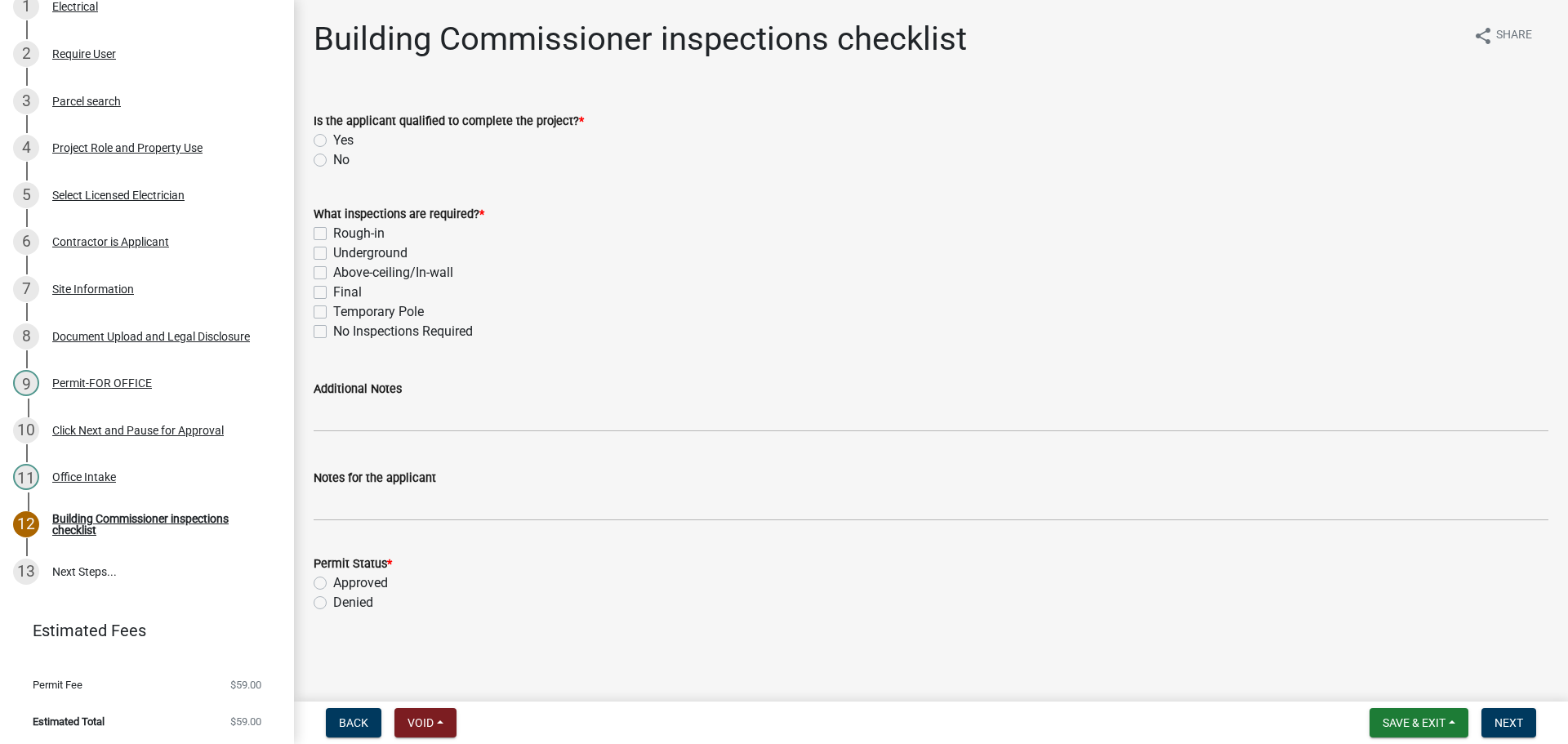
click at [333, 232] on label "Rough-in" at bounding box center [359, 233] width 51 height 19
click at [333, 232] on input "Rough-in" at bounding box center [338, 229] width 11 height 11
checkbox input "true"
checkbox input "false"
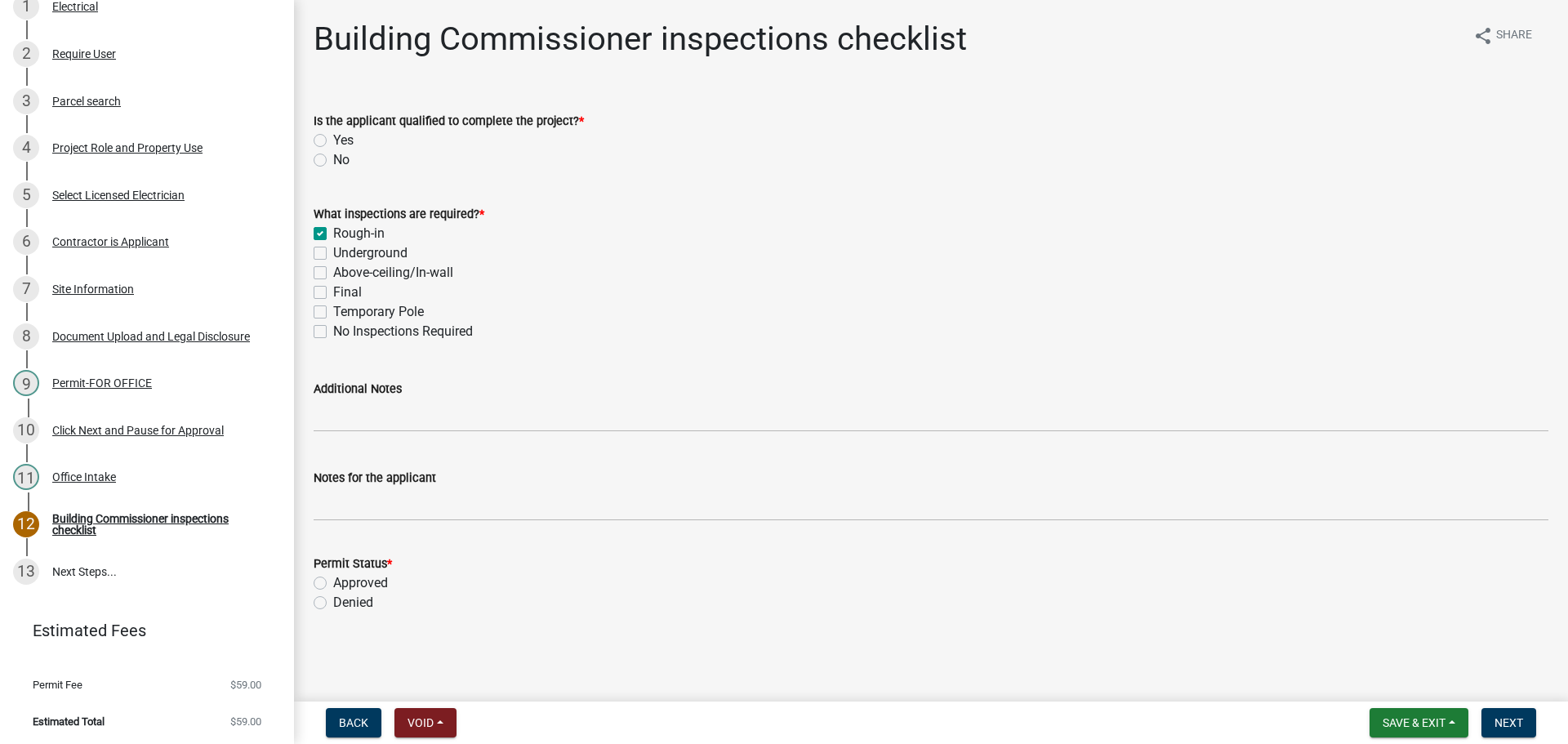
checkbox input "false"
click at [317, 131] on div "Yes" at bounding box center [931, 139] width 1234 height 19
click at [333, 139] on label "Yes" at bounding box center [343, 139] width 20 height 19
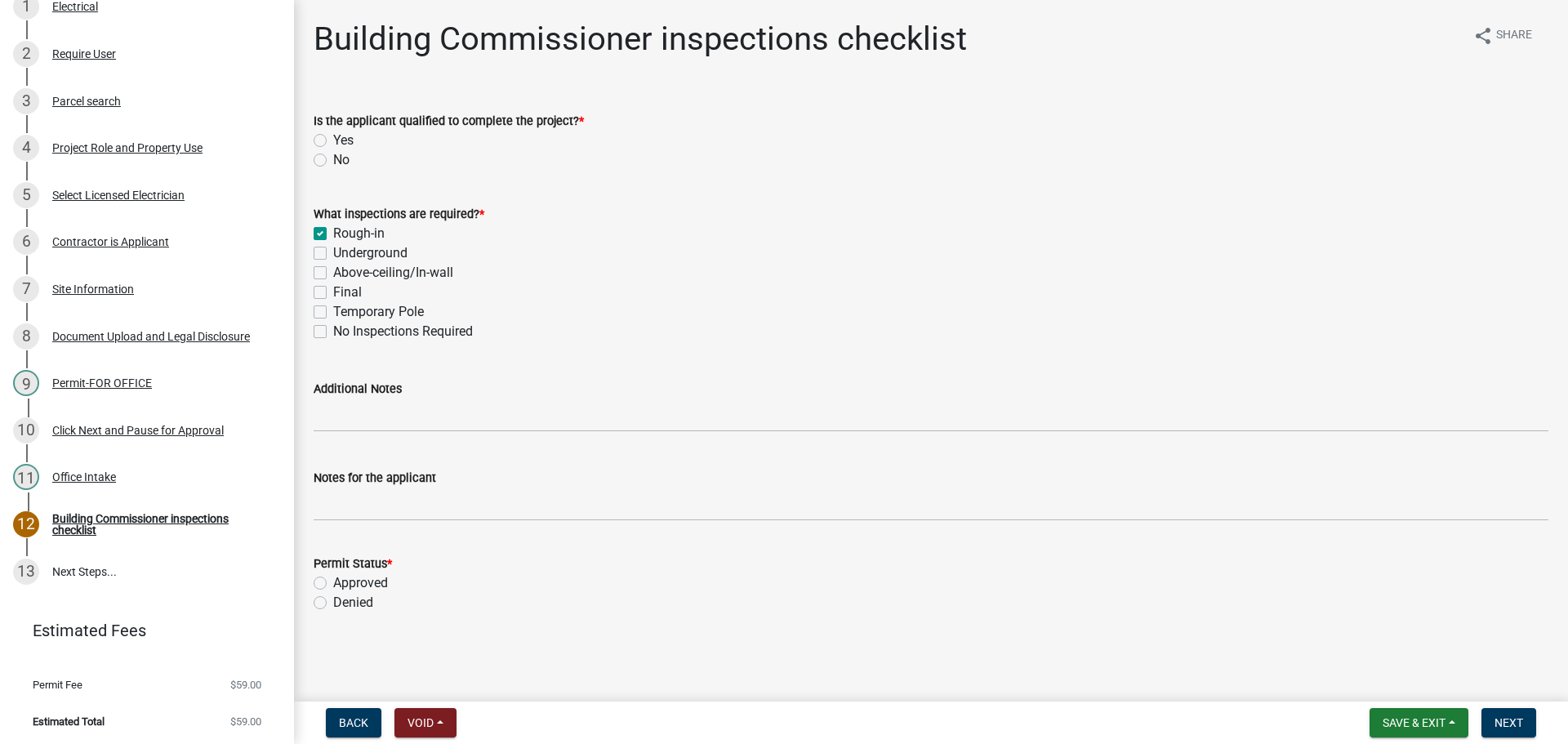
click at [333, 139] on input "Yes" at bounding box center [338, 136] width 11 height 11
radio input "true"
drag, startPoint x: 317, startPoint y: 581, endPoint x: 326, endPoint y: 579, distance: 9.2
click at [333, 581] on label "Approved" at bounding box center [360, 583] width 55 height 19
click at [333, 581] on input "Approved" at bounding box center [338, 579] width 11 height 11
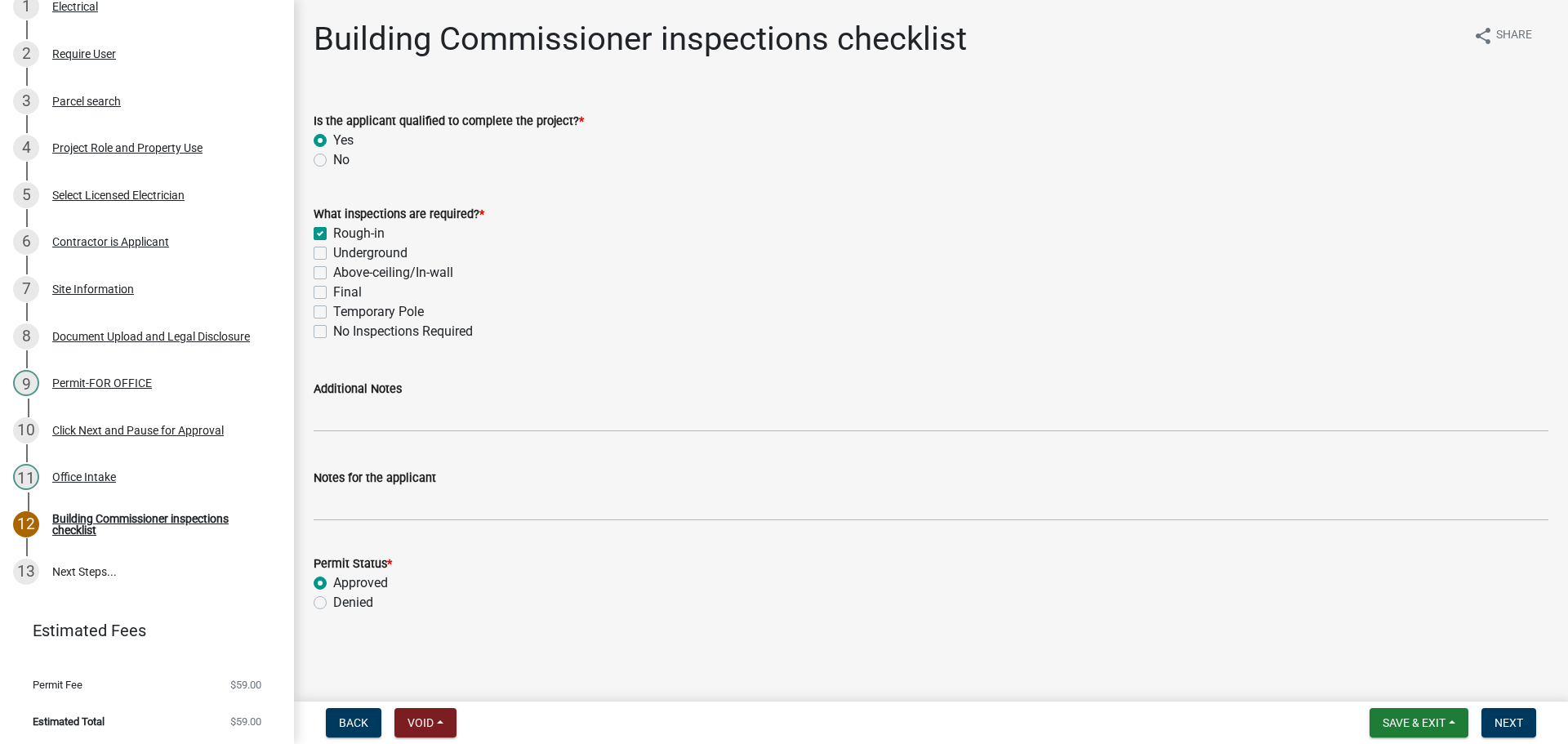
radio input "true"
click at [1505, 725] on span "Next" at bounding box center [1508, 723] width 28 height 13
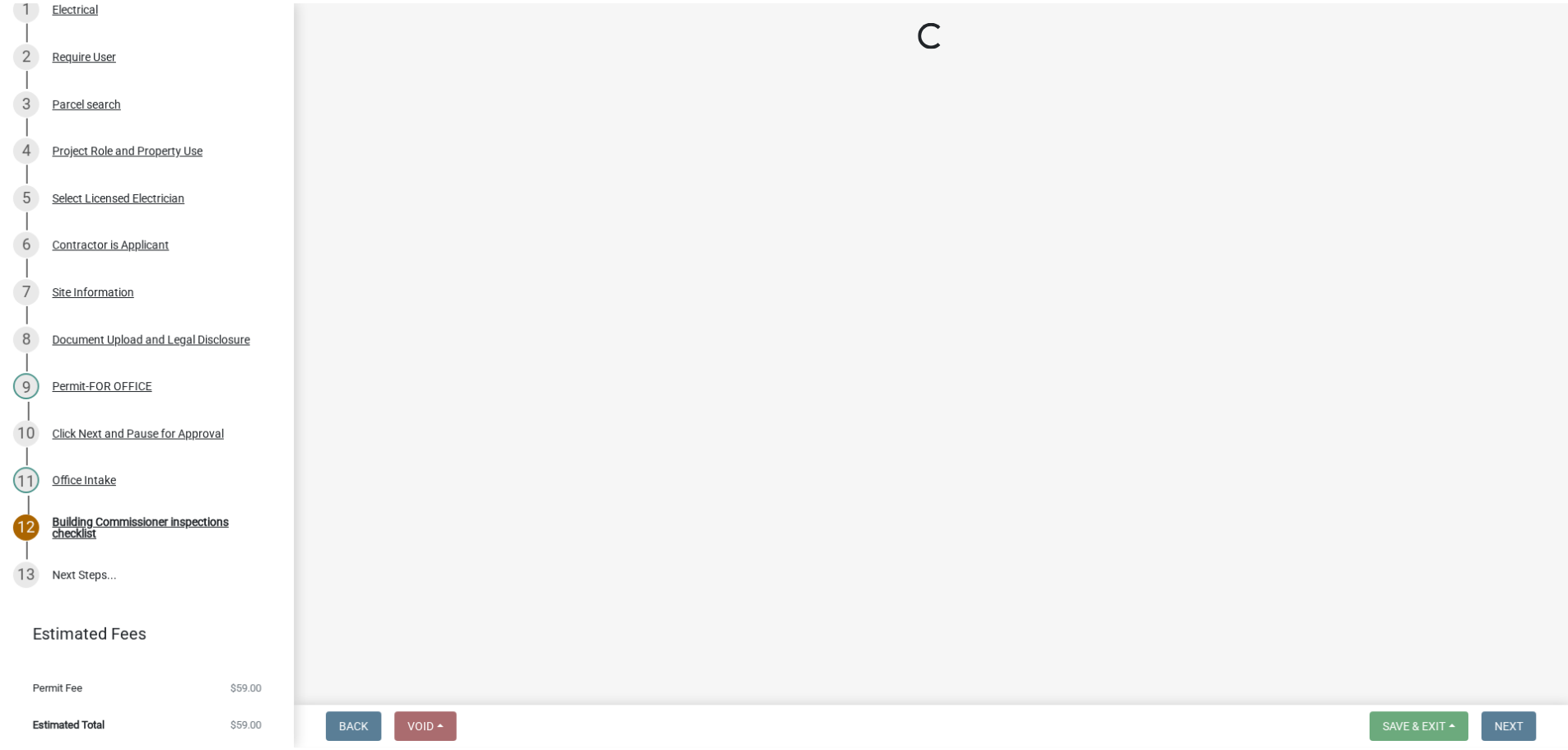
scroll to position [471, 0]
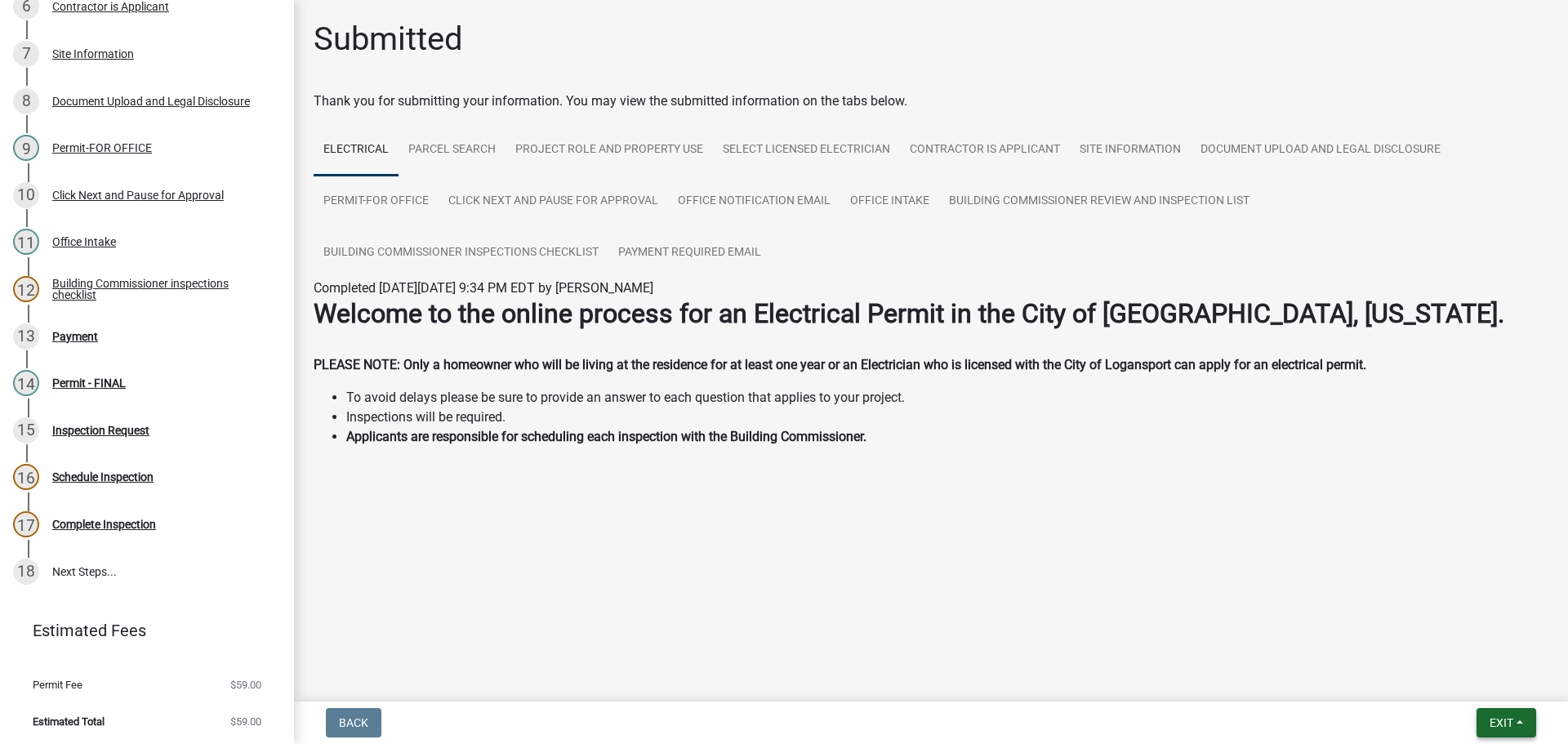
click at [1498, 720] on span "Exit" at bounding box center [1501, 723] width 24 height 13
click at [1472, 682] on button "Save & Exit" at bounding box center [1470, 680] width 130 height 39
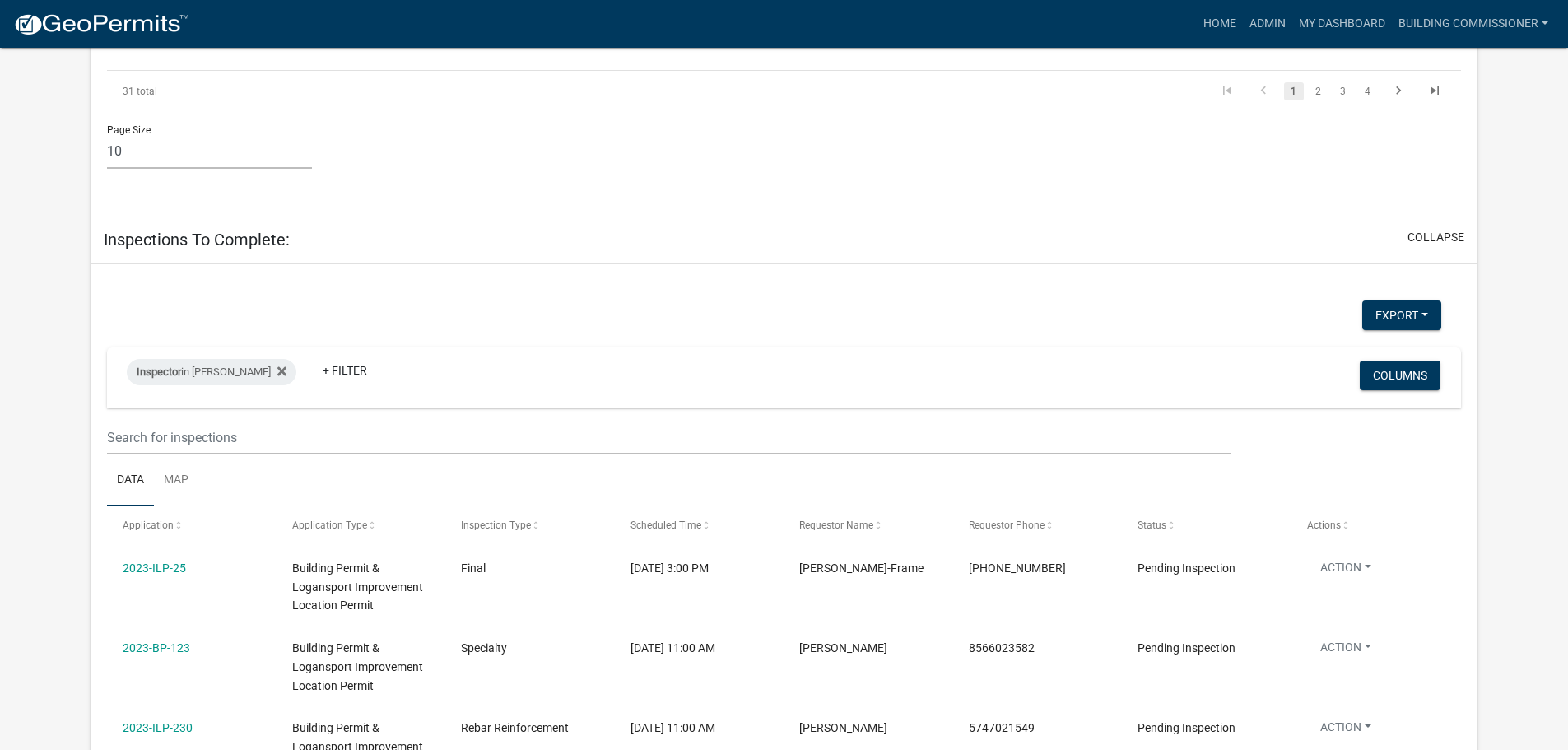
scroll to position [4260, 0]
